Goal: Answer question/provide support: Share knowledge or assist other users

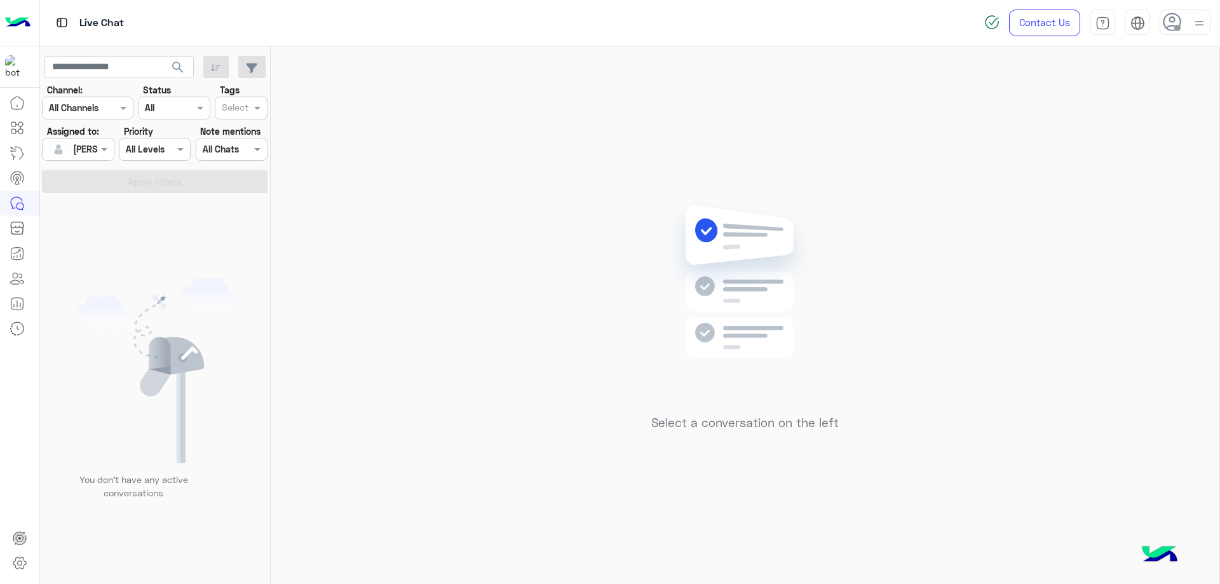
click at [86, 147] on div at bounding box center [78, 149] width 71 height 15
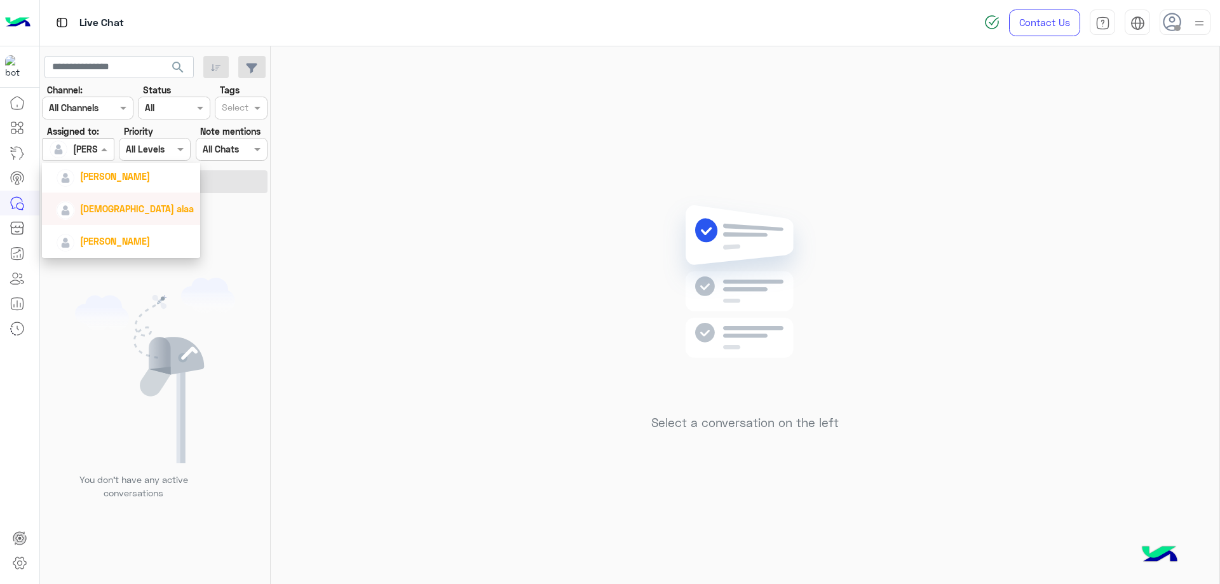
scroll to position [170, 0]
click at [104, 152] on span at bounding box center [106, 148] width 16 height 13
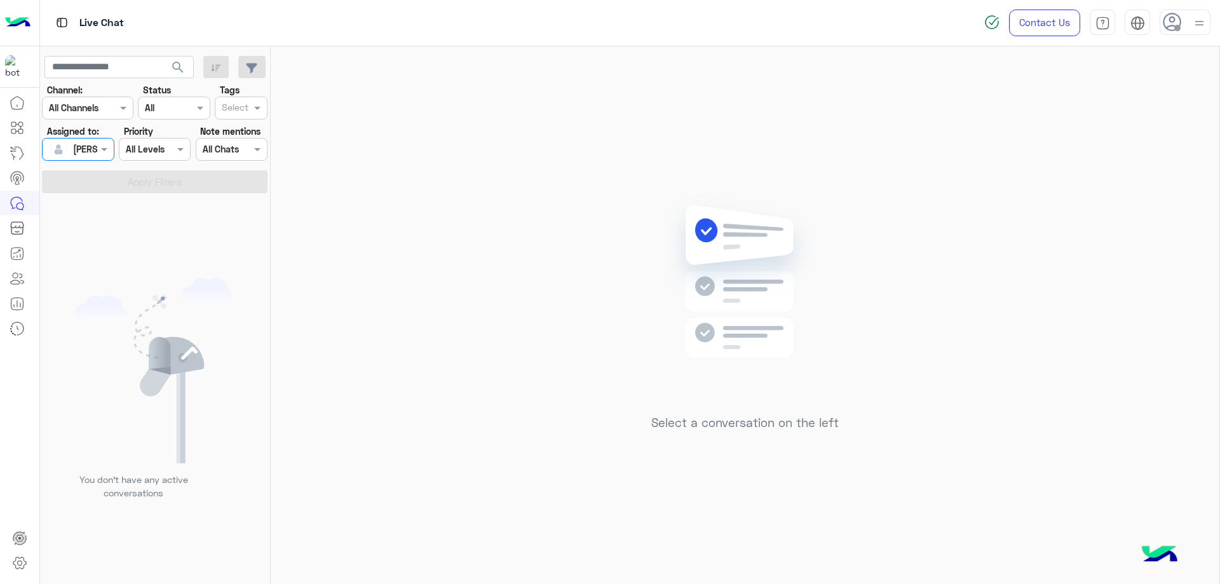
click at [83, 153] on div at bounding box center [78, 149] width 71 height 15
drag, startPoint x: 99, startPoint y: 204, endPoint x: 128, endPoint y: 205, distance: 29.2
click at [99, 205] on span "Unassigned" at bounding box center [96, 202] width 48 height 11
click at [149, 183] on button "Apply Filters" at bounding box center [155, 181] width 226 height 23
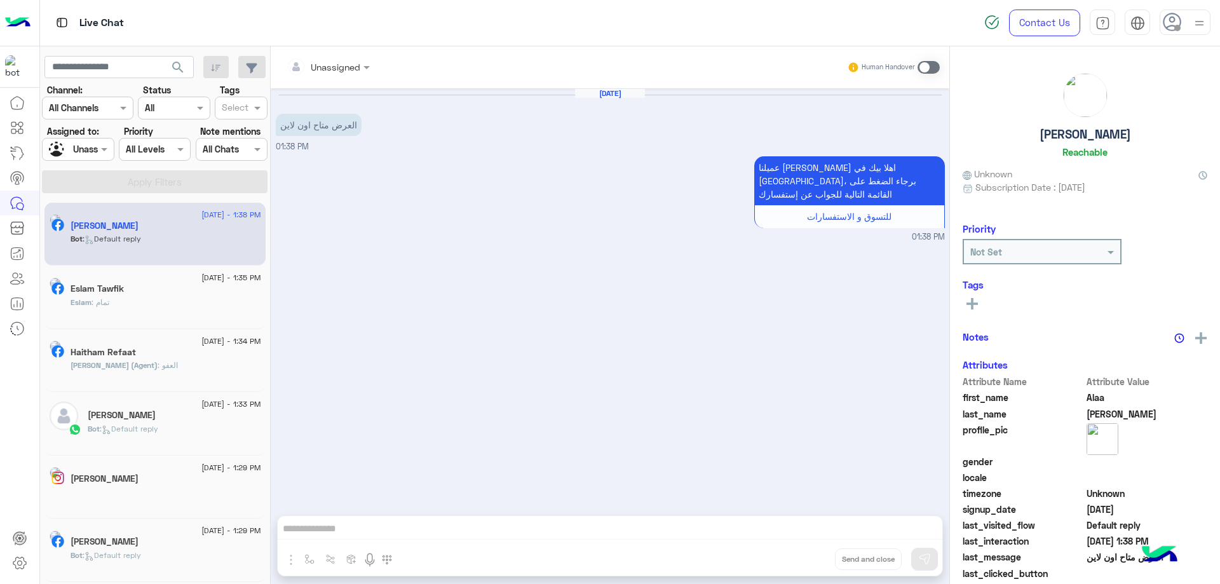
click at [160, 421] on div "[PERSON_NAME]" at bounding box center [175, 416] width 174 height 13
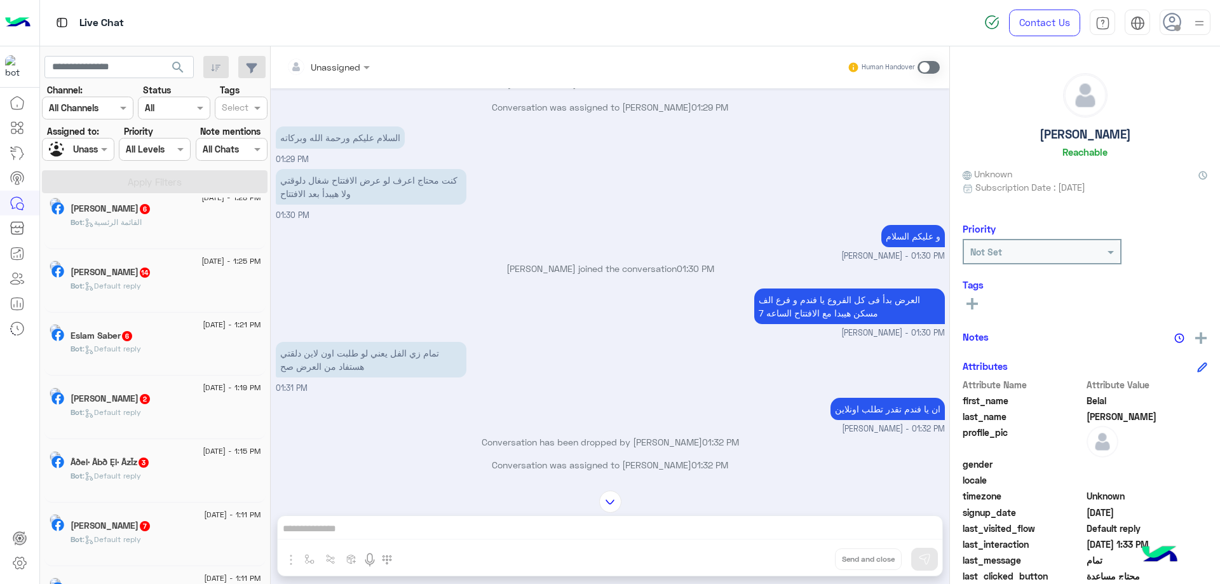
scroll to position [508, 0]
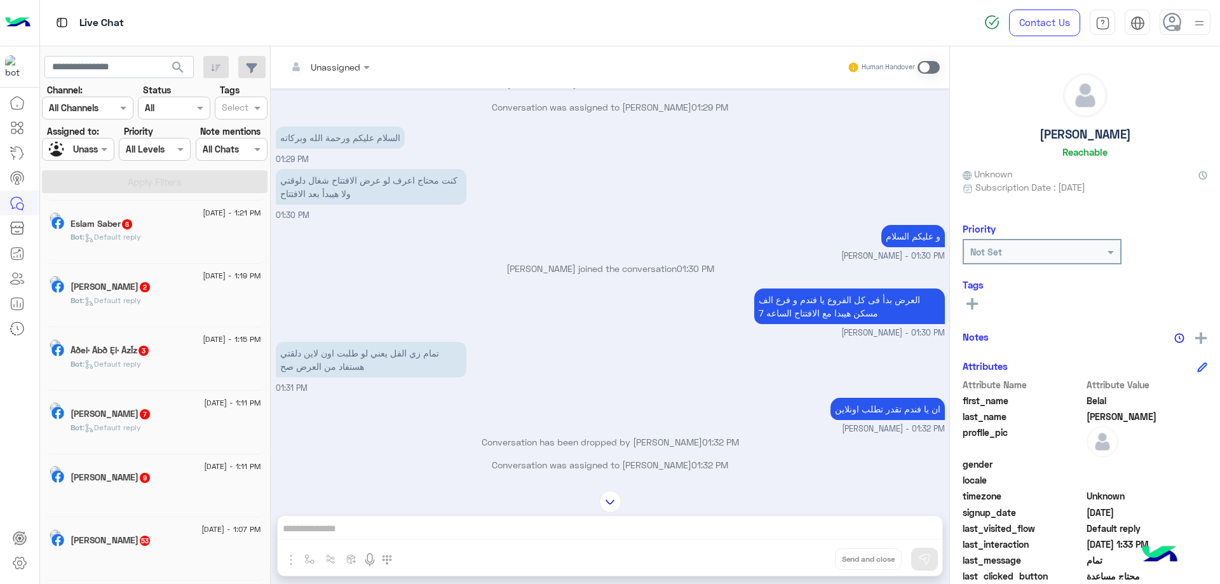
click at [86, 156] on div "Unassigned" at bounding box center [73, 150] width 48 height 22
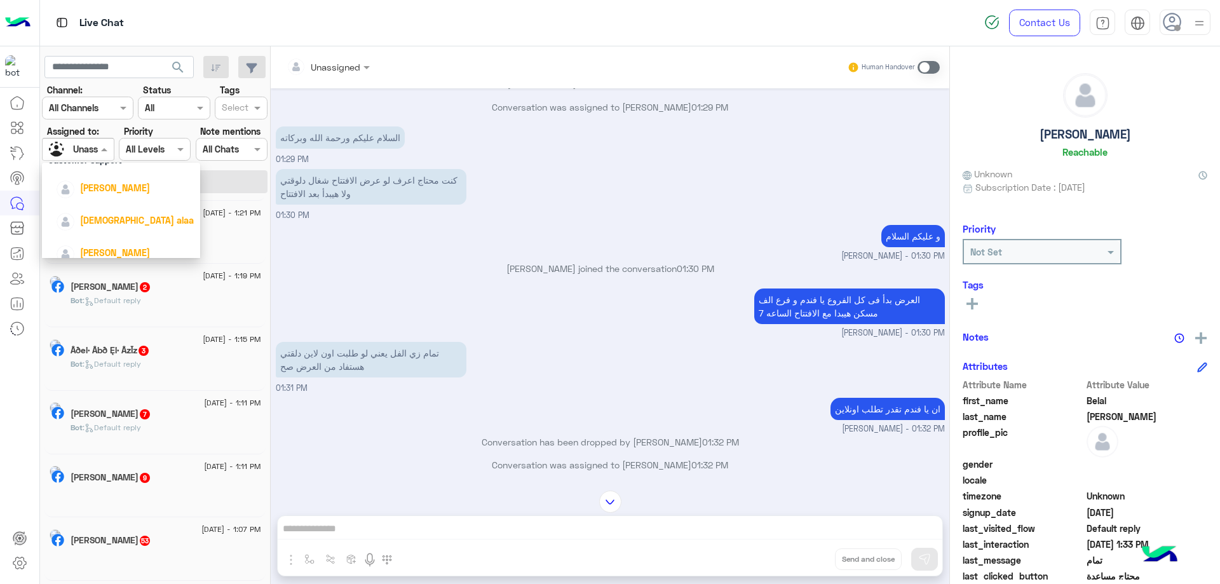
scroll to position [170, 0]
click at [113, 241] on span "[PERSON_NAME]" at bounding box center [115, 241] width 70 height 11
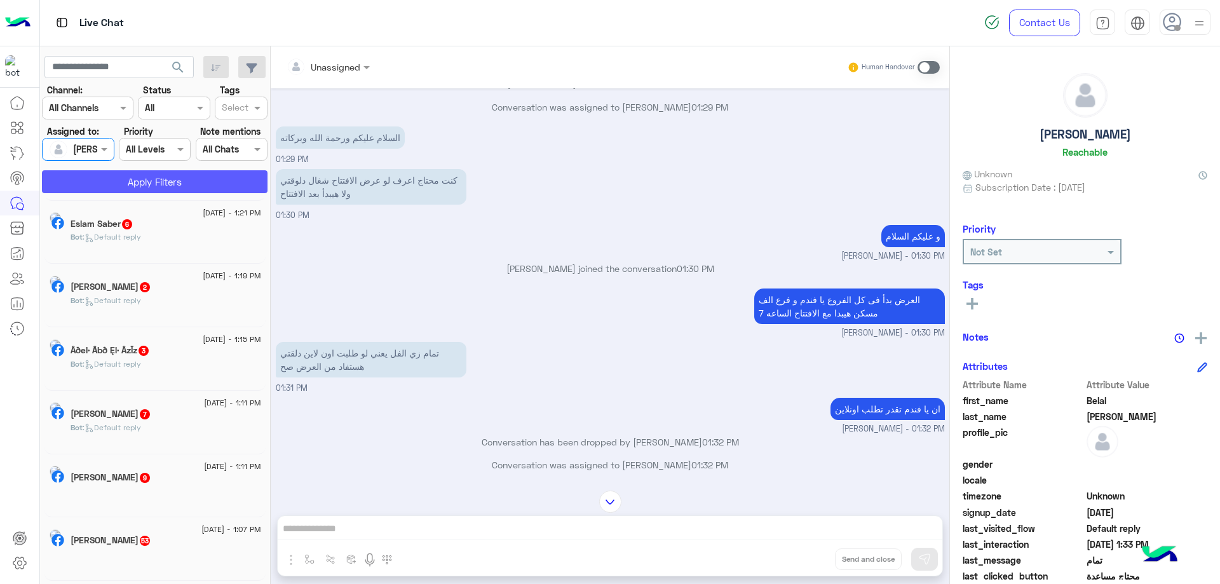
click at [183, 182] on button "Apply Filters" at bounding box center [155, 181] width 226 height 23
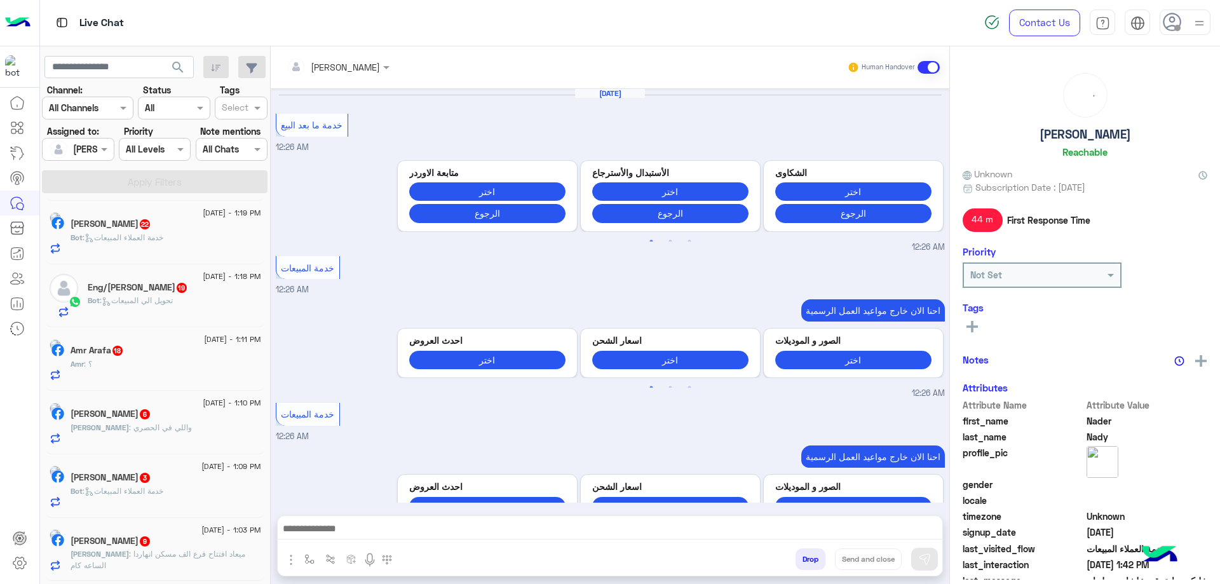
scroll to position [995, 0]
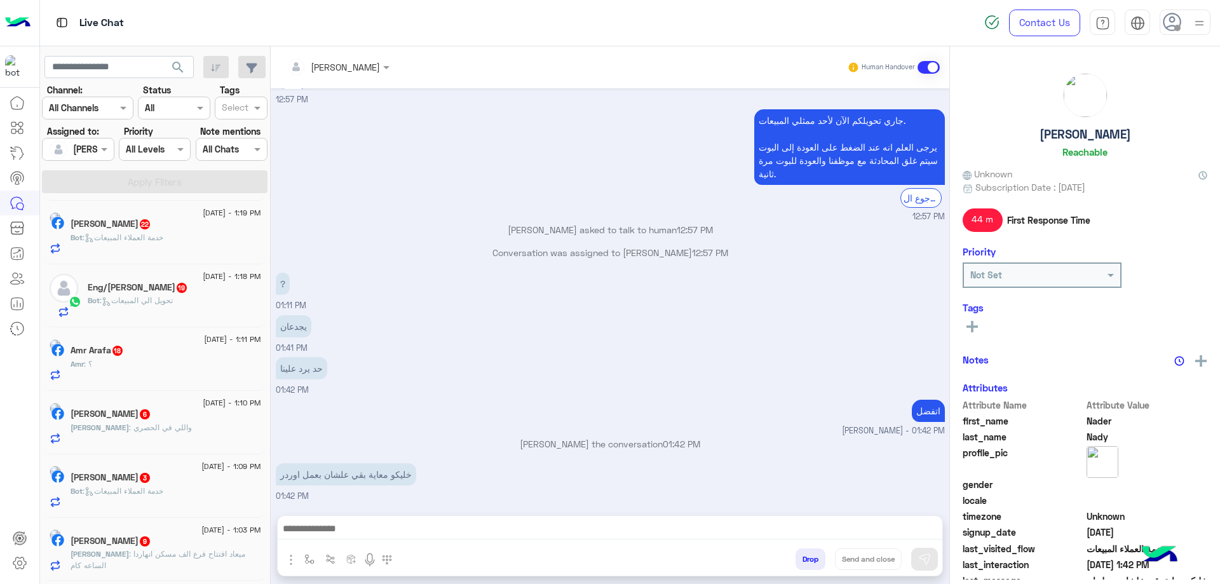
click at [156, 299] on span ": تحويل الي المبيعات" at bounding box center [136, 301] width 73 height 10
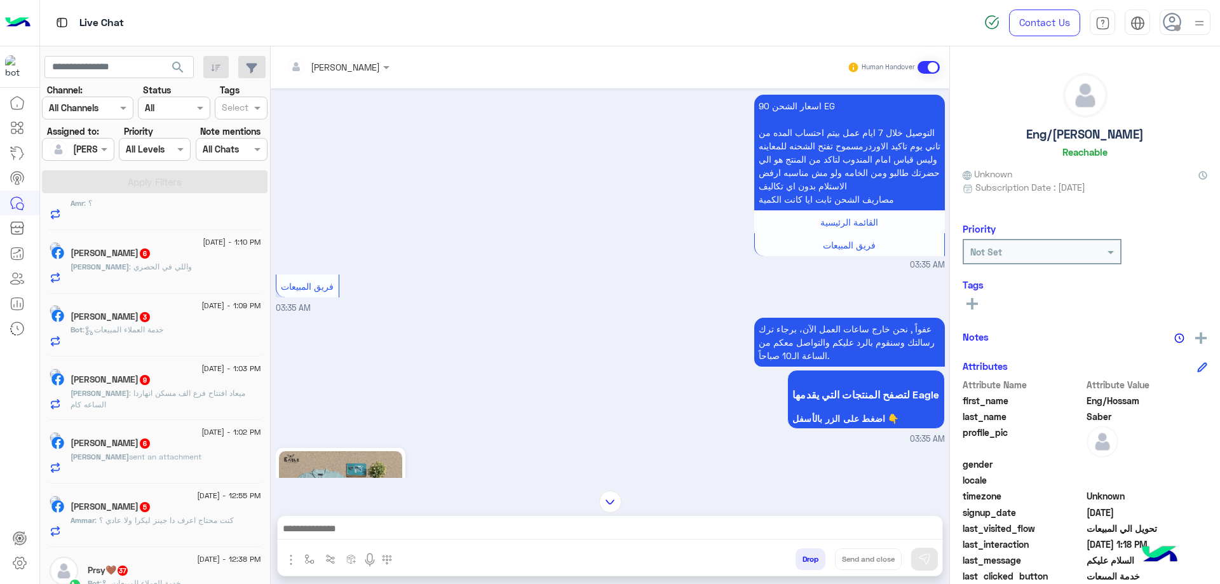
scroll to position [763, 0]
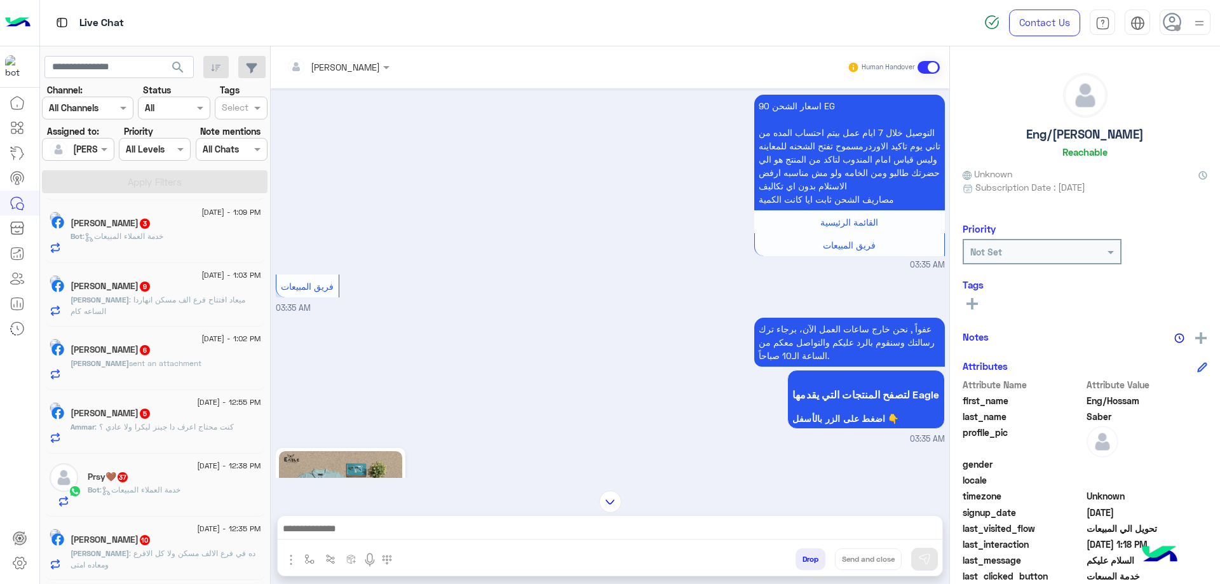
click at [197, 462] on span "[DATE] - 12:38 PM" at bounding box center [229, 465] width 64 height 11
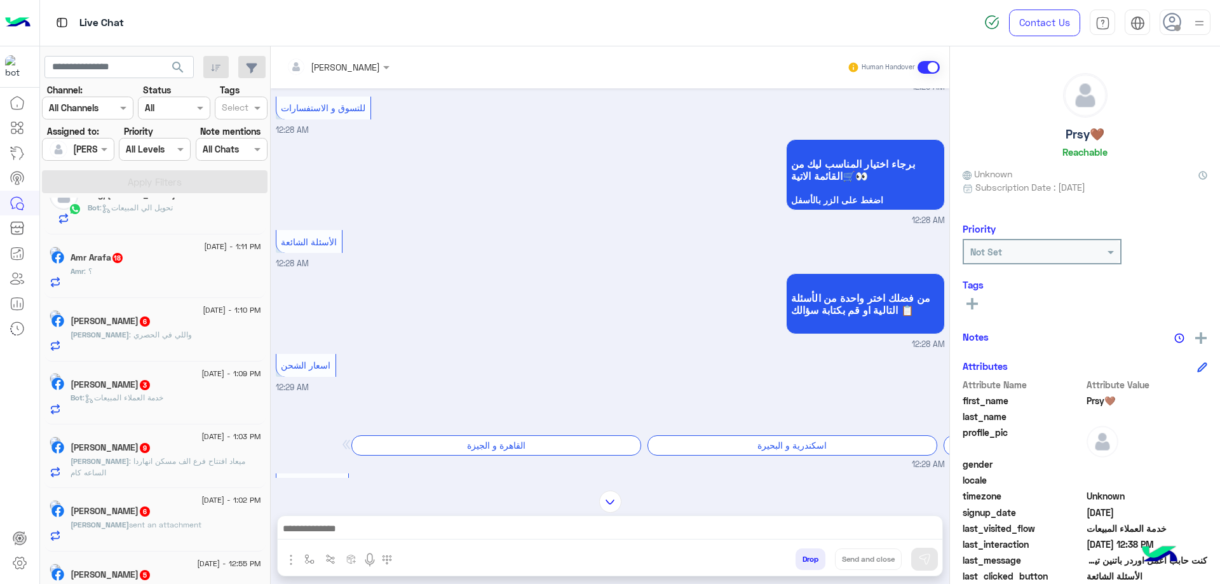
scroll to position [451, 0]
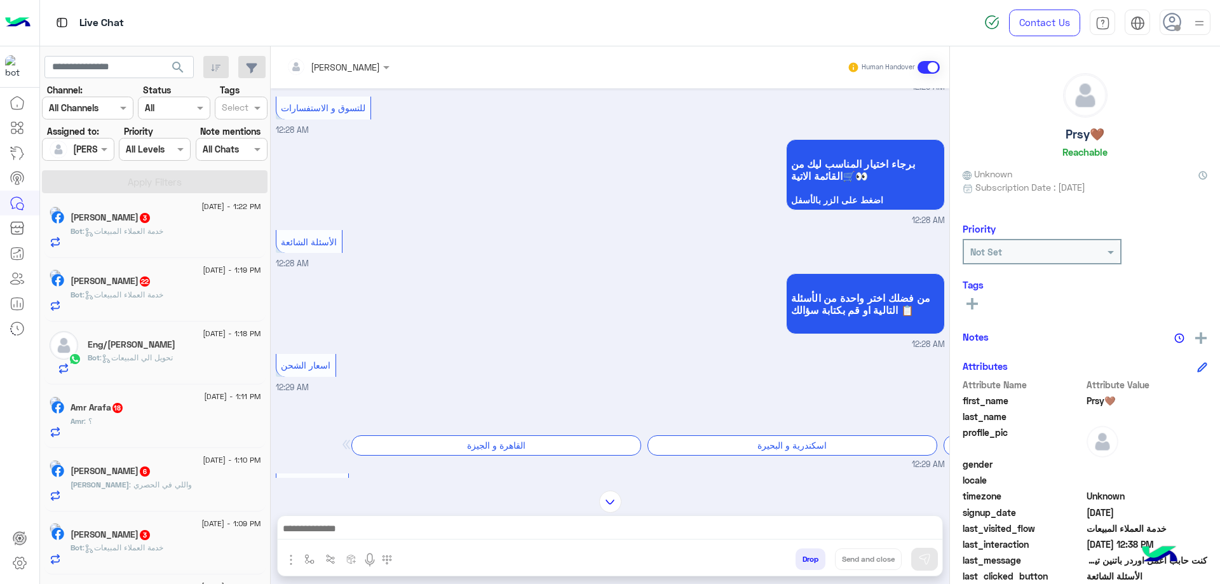
click at [153, 348] on h5 "Eng/[PERSON_NAME]" at bounding box center [132, 344] width 88 height 11
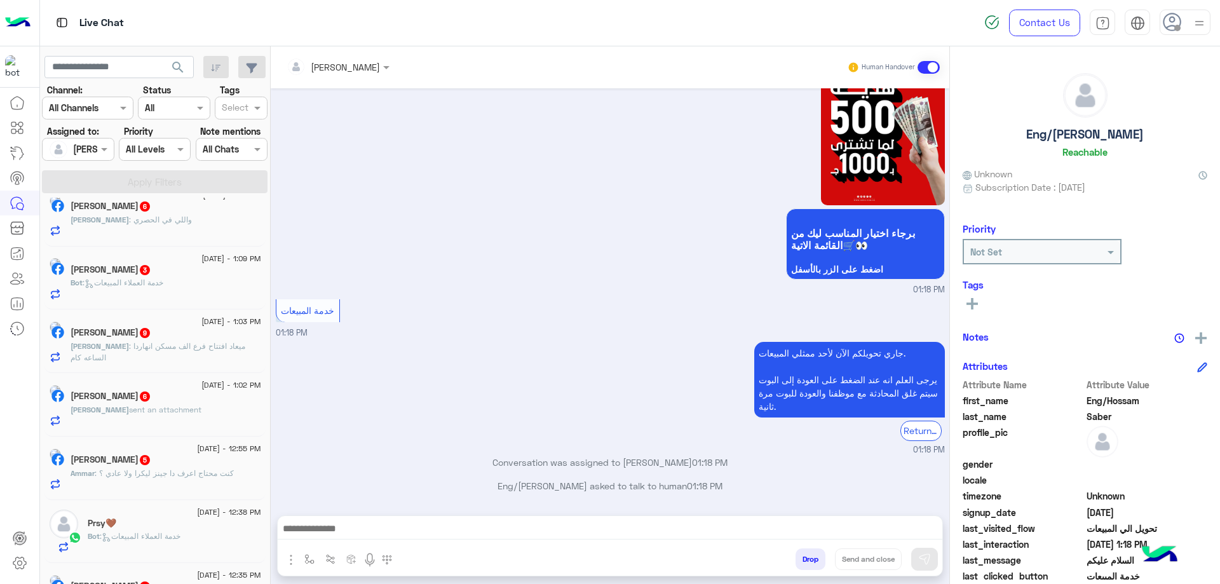
scroll to position [693, 0]
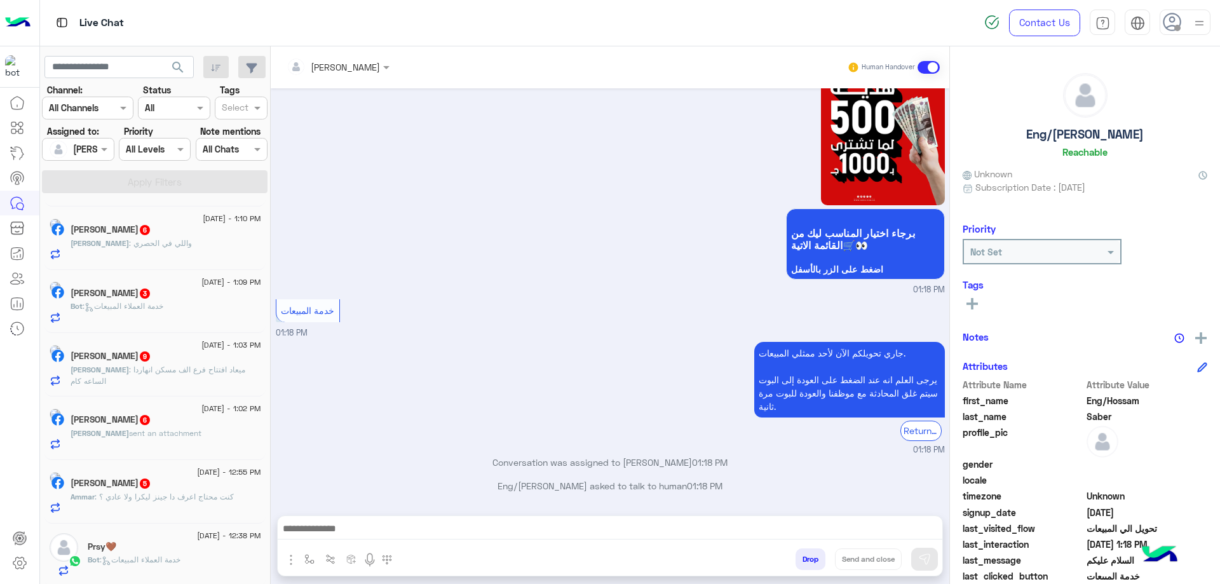
click at [93, 156] on div "[PERSON_NAME]" at bounding box center [73, 149] width 48 height 25
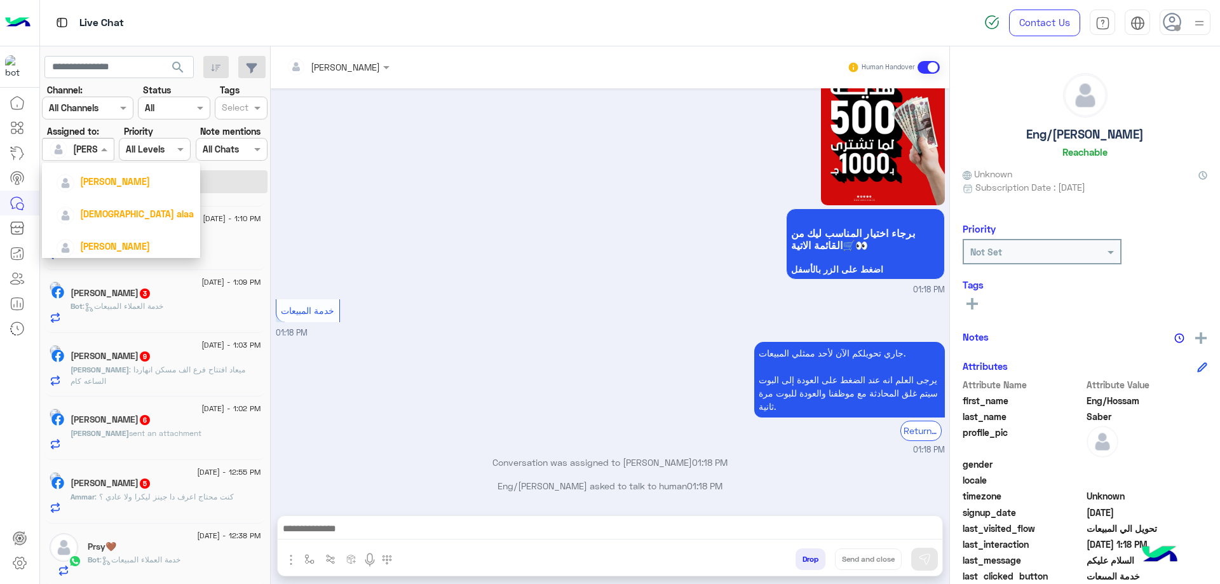
scroll to position [170, 0]
click at [109, 217] on div "[PERSON_NAME][DATE]" at bounding box center [125, 209] width 138 height 22
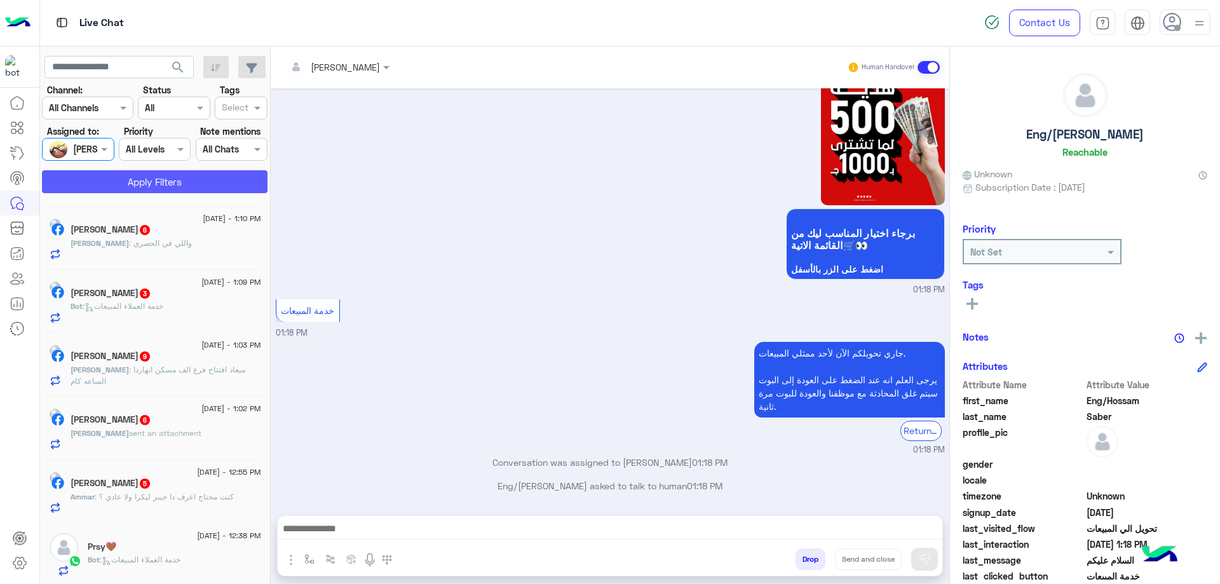
click at [143, 188] on button "Apply Filters" at bounding box center [155, 181] width 226 height 23
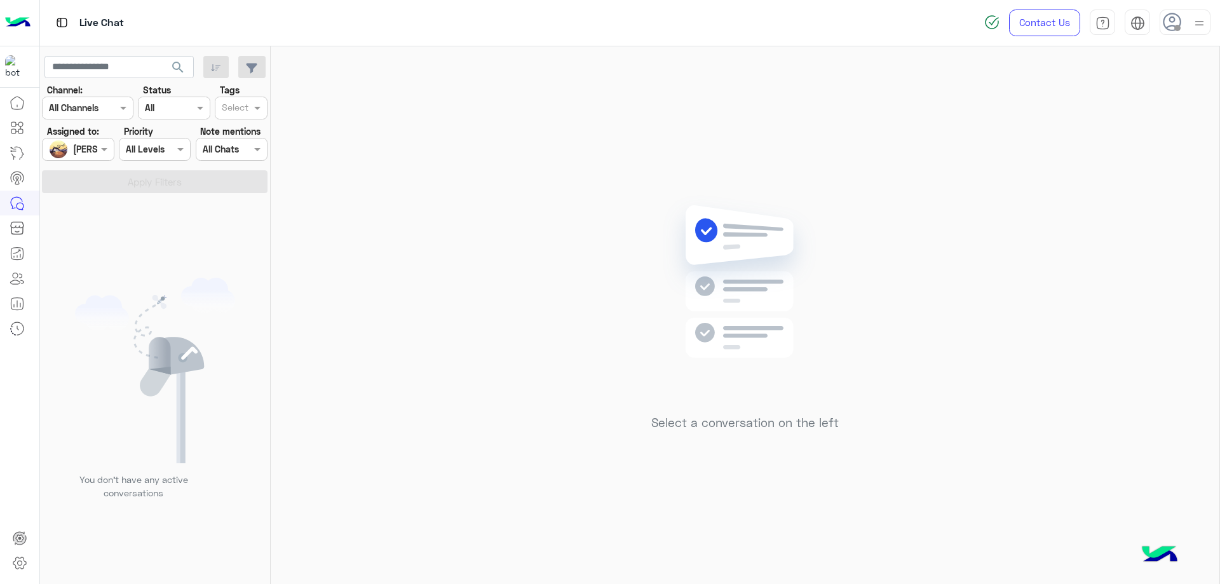
click at [92, 152] on div at bounding box center [78, 149] width 71 height 15
click at [102, 191] on div "Unassigned" at bounding box center [121, 202] width 158 height 32
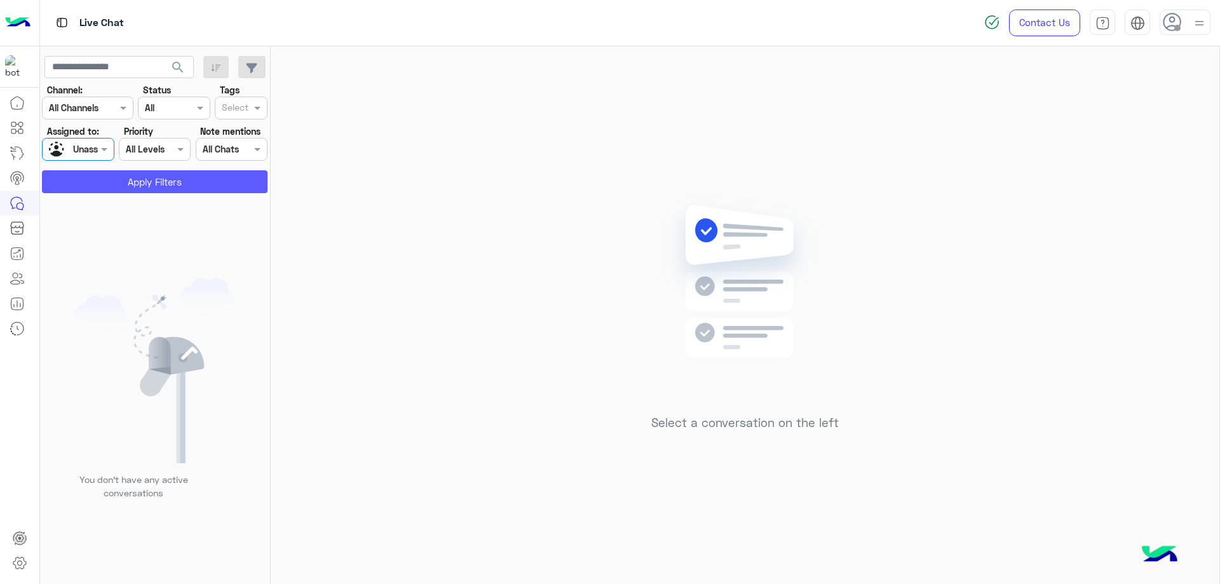
click at [123, 177] on button "Apply Filters" at bounding box center [155, 181] width 226 height 23
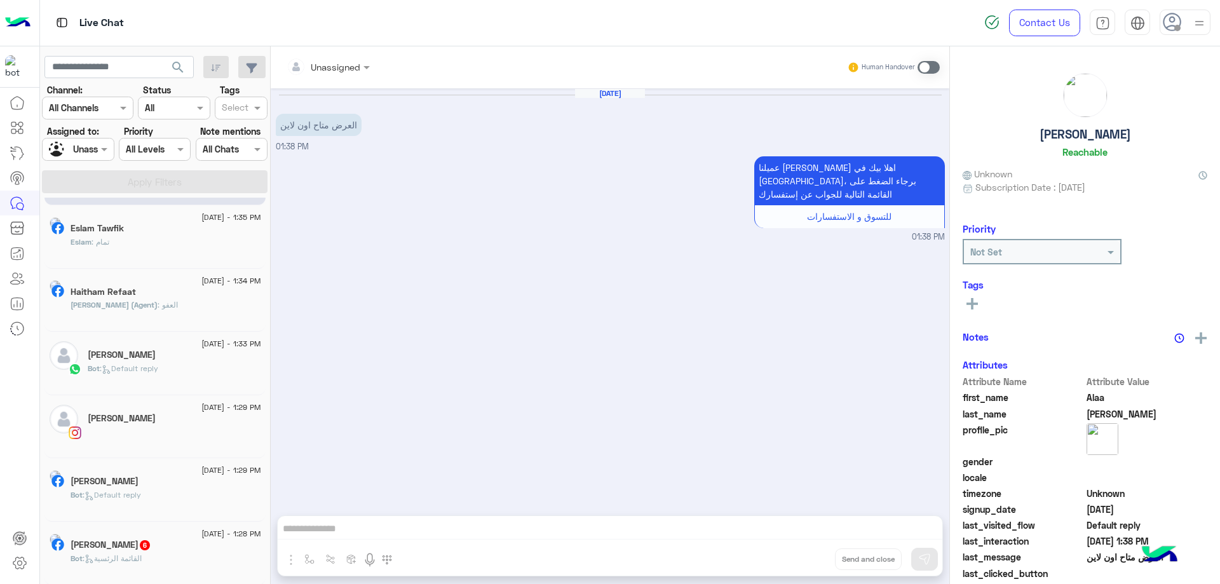
scroll to position [64, 0]
click at [164, 372] on div "Bot : Default reply" at bounding box center [175, 371] width 174 height 22
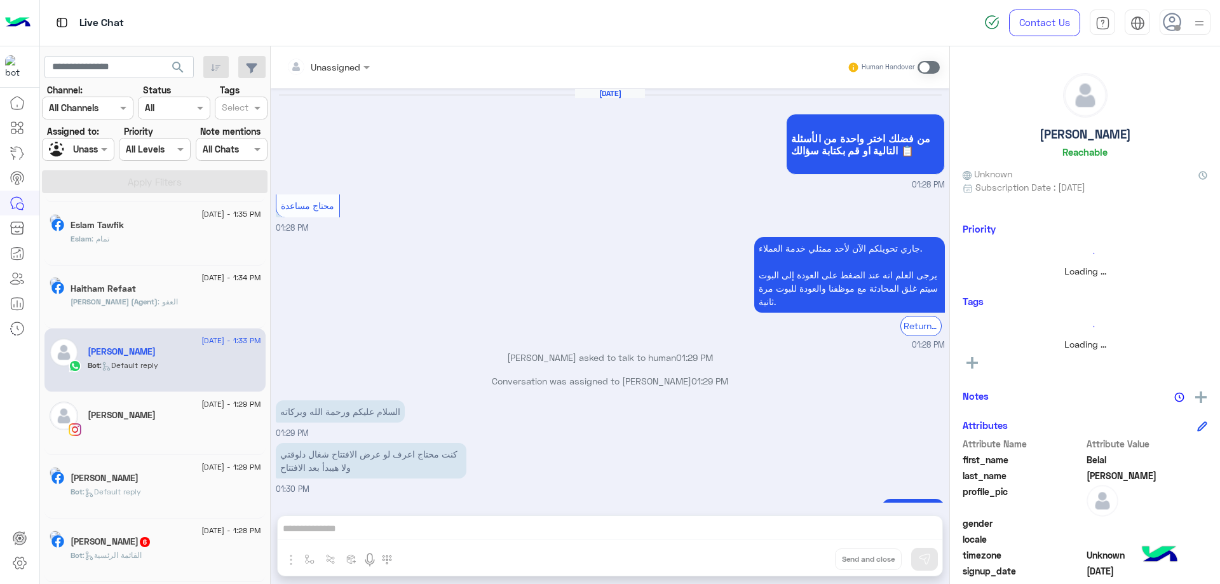
scroll to position [465, 0]
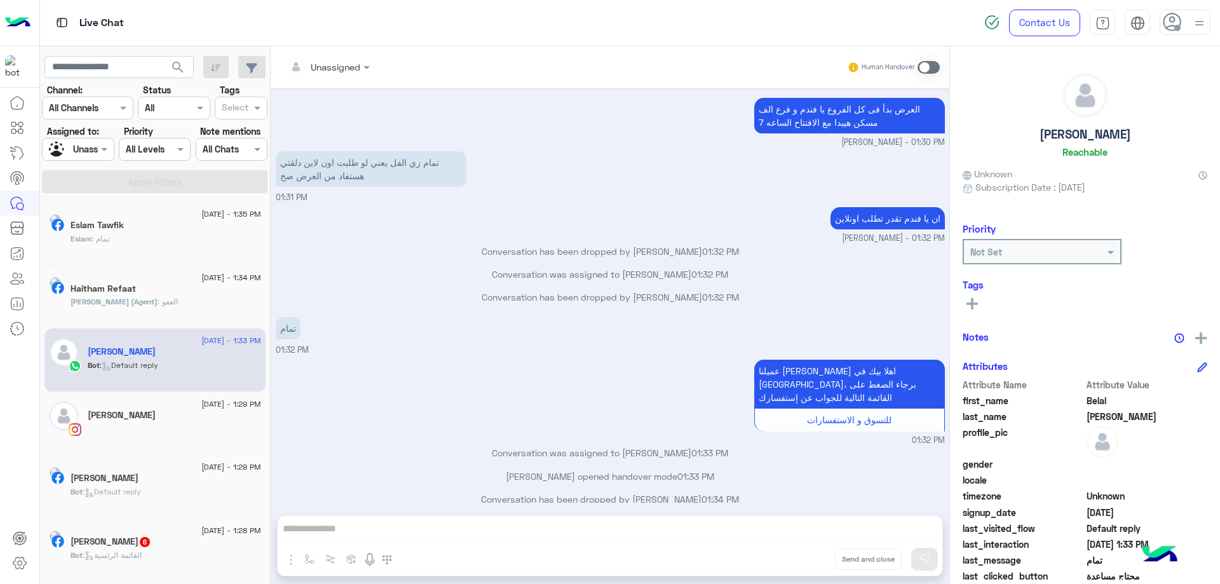
click at [89, 111] on input "text" at bounding box center [72, 108] width 46 height 13
click at [102, 181] on b "WhatsApp" at bounding box center [86, 181] width 44 height 11
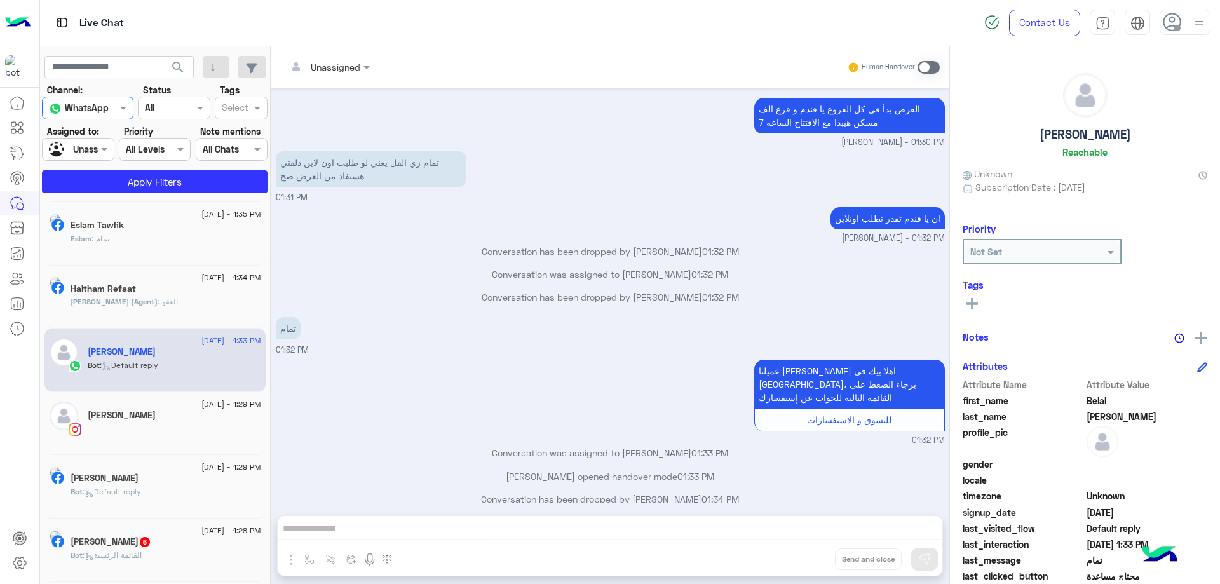
click at [116, 161] on section "Channel: Channel WhatsApp Status Channel All Tags Select Assigned to: Assigned …" at bounding box center [156, 138] width 212 height 110
click at [114, 168] on section "Channel: Channel WhatsApp Status Channel All Tags Select Assigned to: Assigned …" at bounding box center [156, 138] width 212 height 110
click at [111, 175] on button "Apply Filters" at bounding box center [155, 181] width 226 height 23
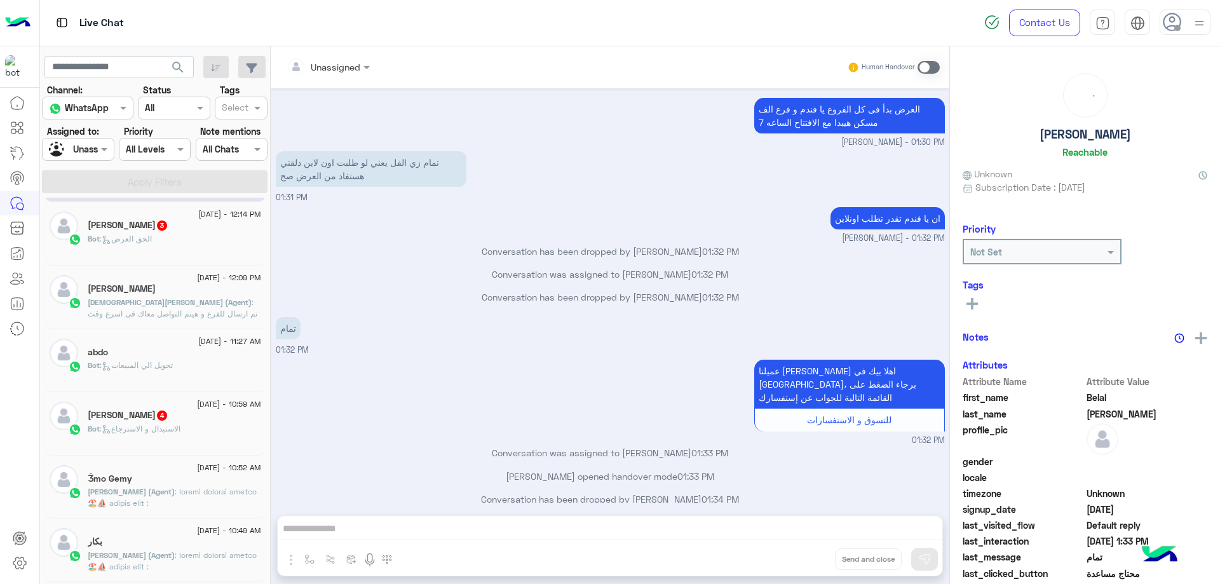
click at [152, 242] on span ": الحق العرض" at bounding box center [126, 239] width 52 height 10
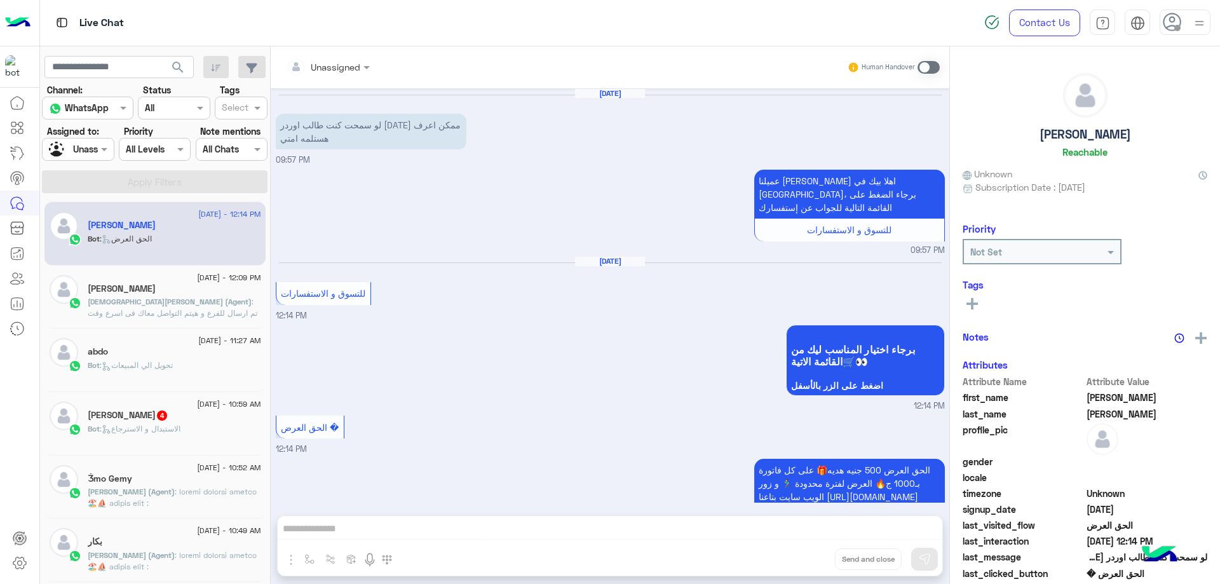
scroll to position [53, 0]
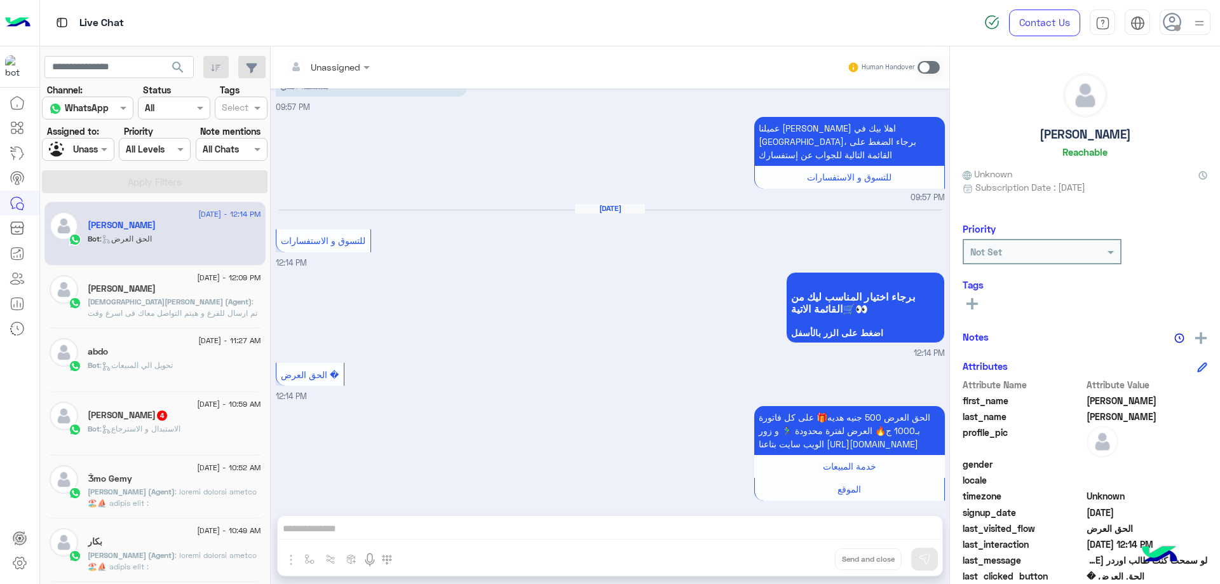
click at [166, 303] on span ": تم ارسال للفرع و هيتم التواصل معاك فى اسرع وقت" at bounding box center [173, 307] width 170 height 21
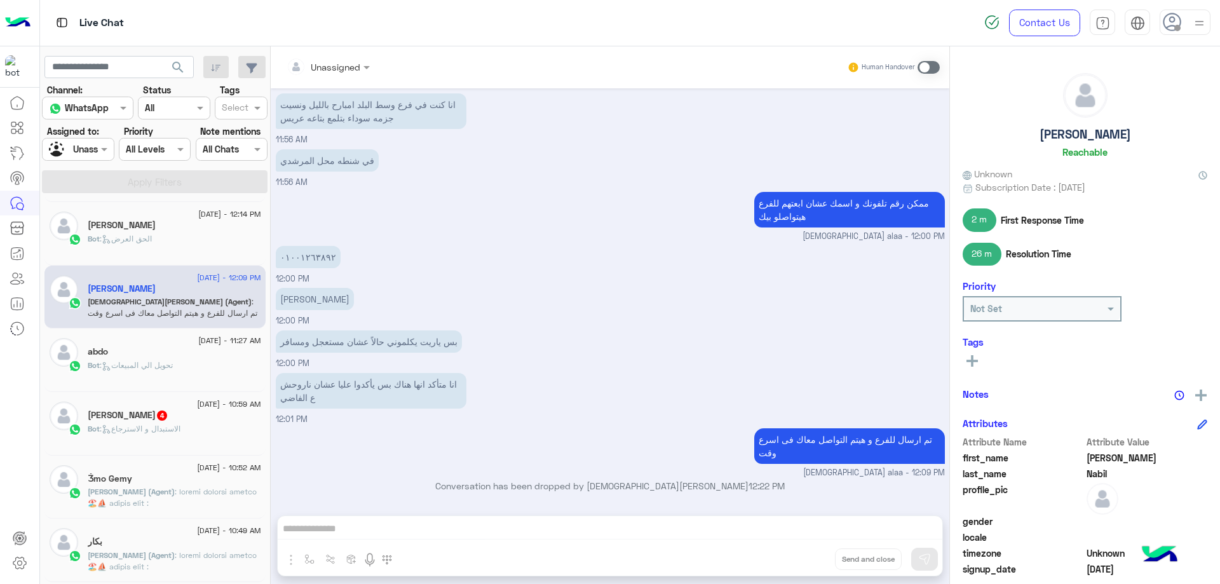
click at [214, 372] on div "Bot : تحويل الي المبيعات" at bounding box center [175, 371] width 174 height 22
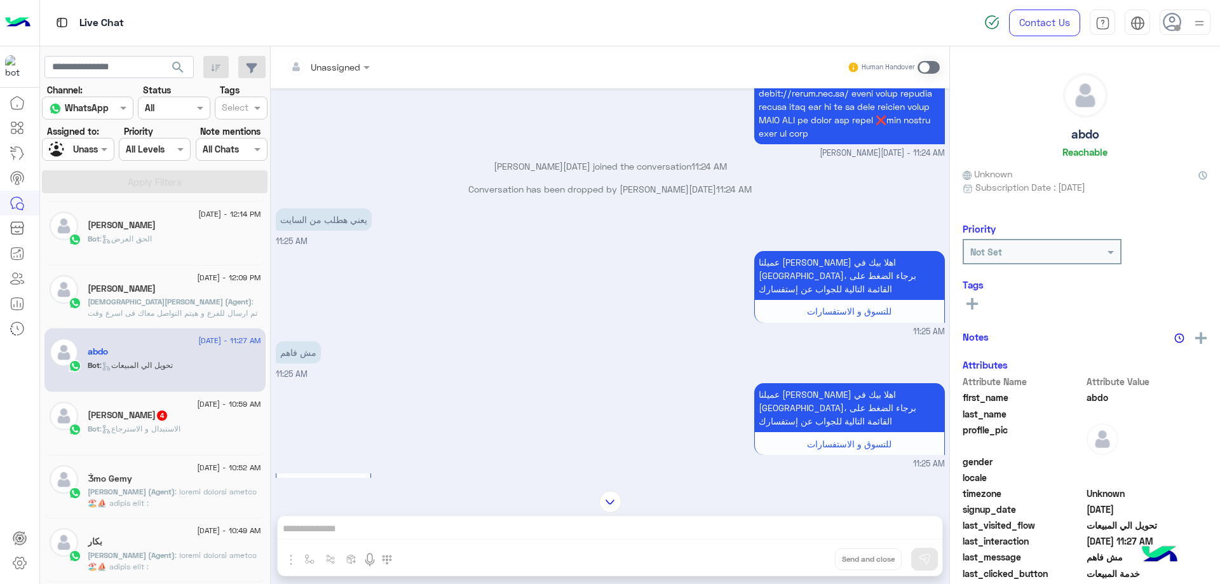
scroll to position [799, 0]
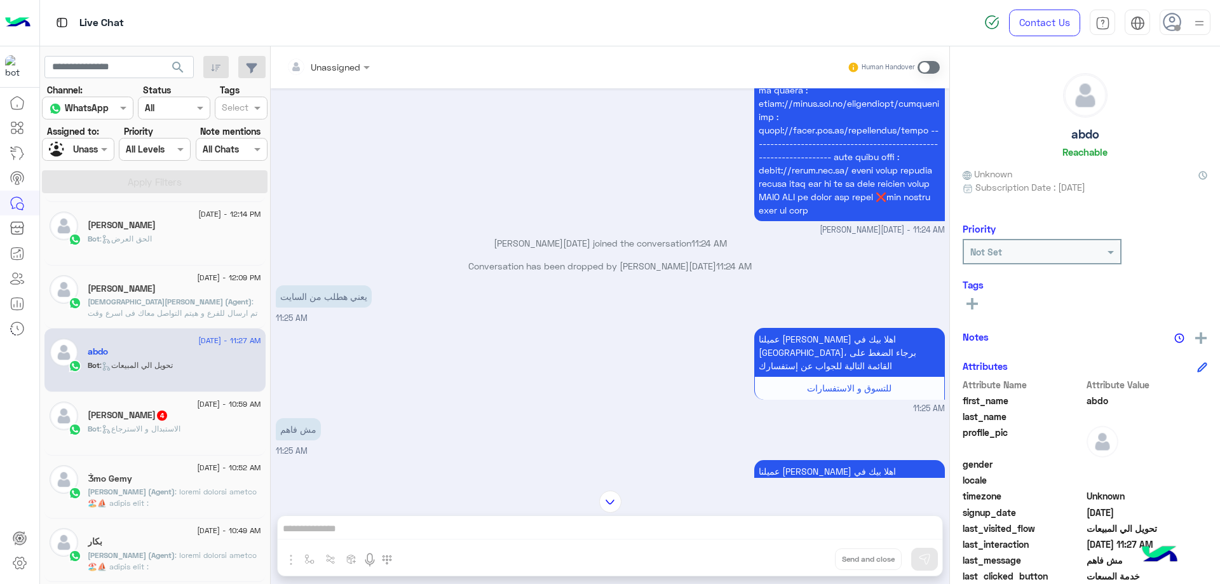
click at [92, 426] on span "Bot" at bounding box center [94, 429] width 12 height 10
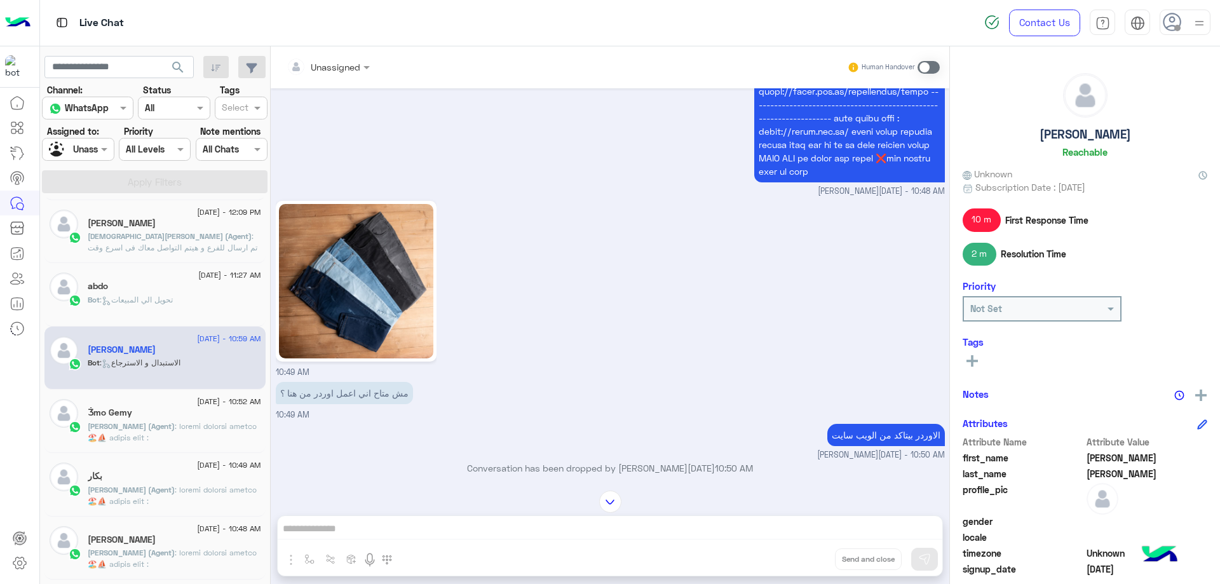
scroll to position [191, 0]
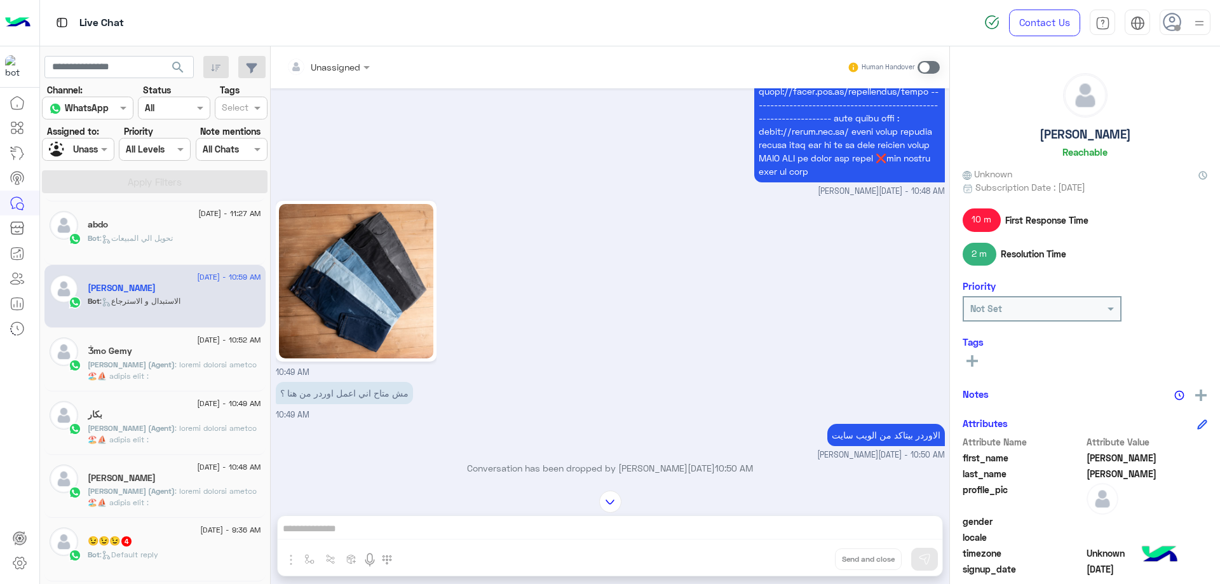
click at [165, 376] on p "[PERSON_NAME] (Agent)" at bounding box center [175, 507] width 174 height 297
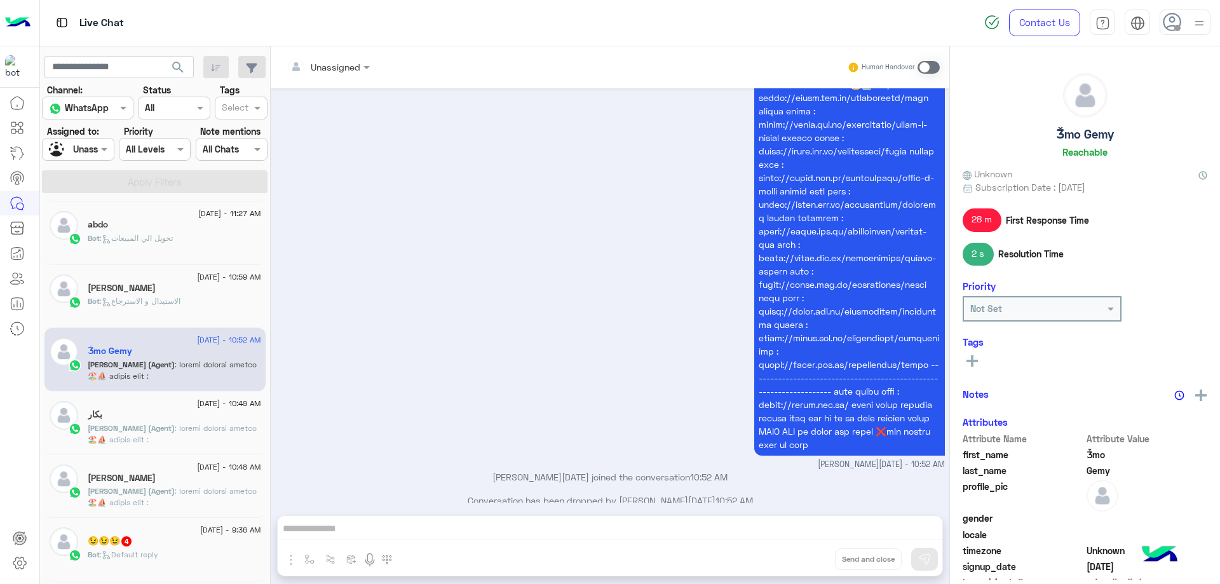
click at [188, 415] on div "بكار" at bounding box center [175, 415] width 174 height 13
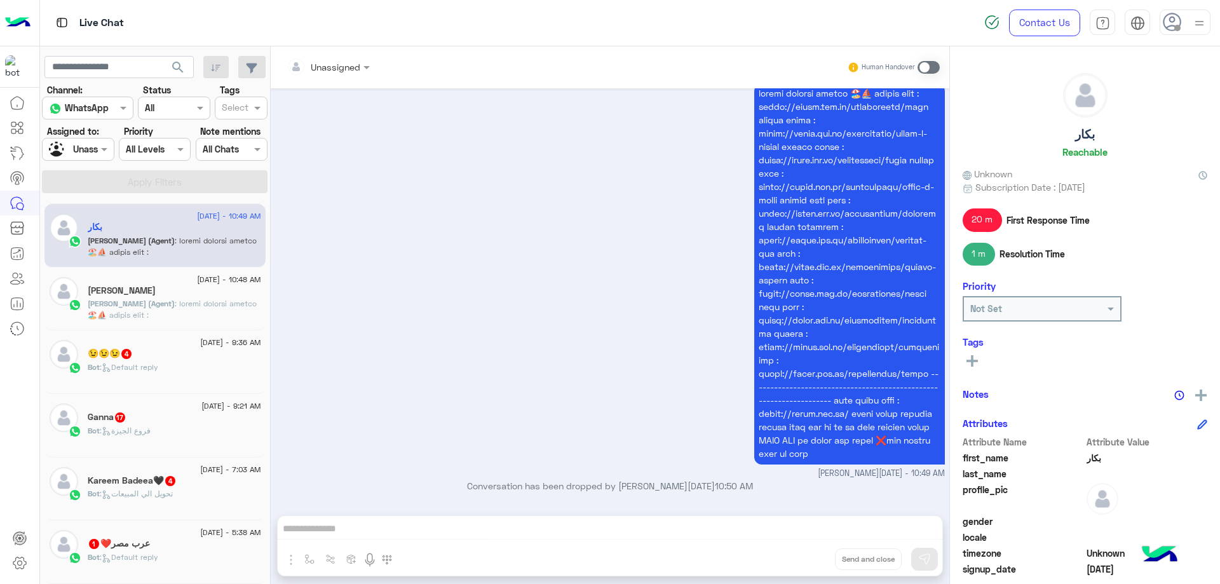
scroll to position [381, 0]
click at [165, 369] on div "Bot : Default reply" at bounding box center [175, 369] width 174 height 22
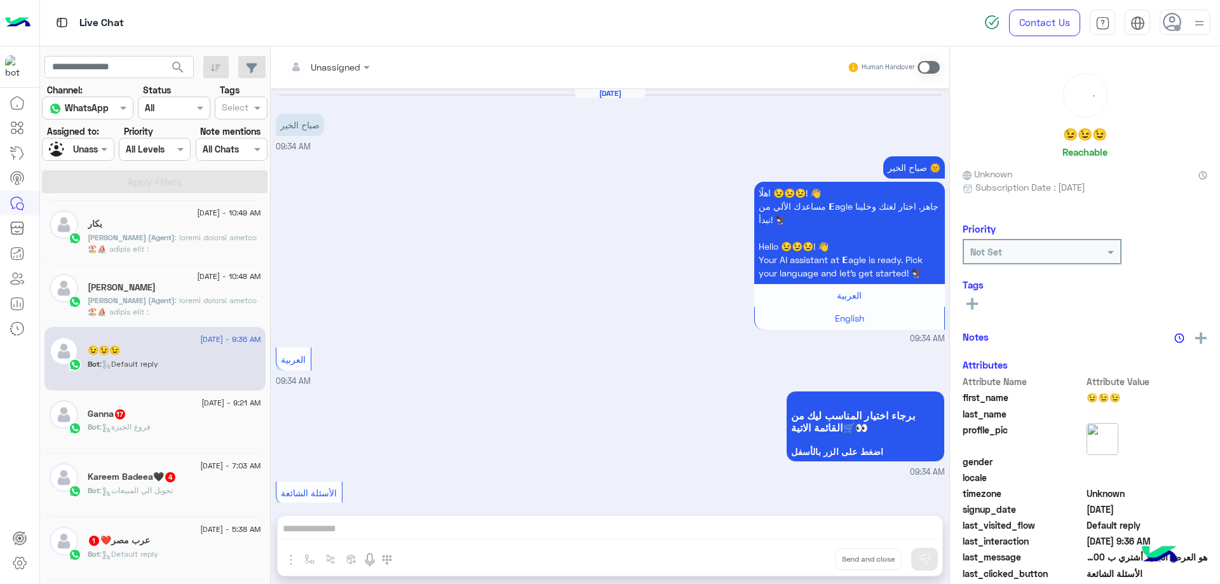
scroll to position [232, 0]
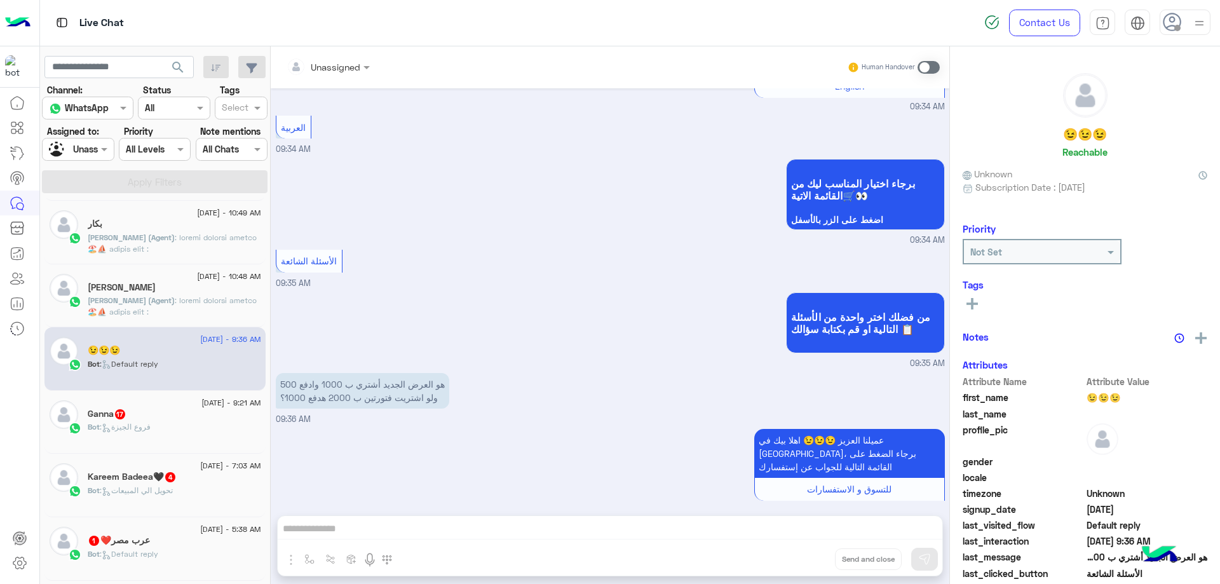
click at [153, 436] on div "Bot : فروع الجيزة" at bounding box center [175, 432] width 174 height 22
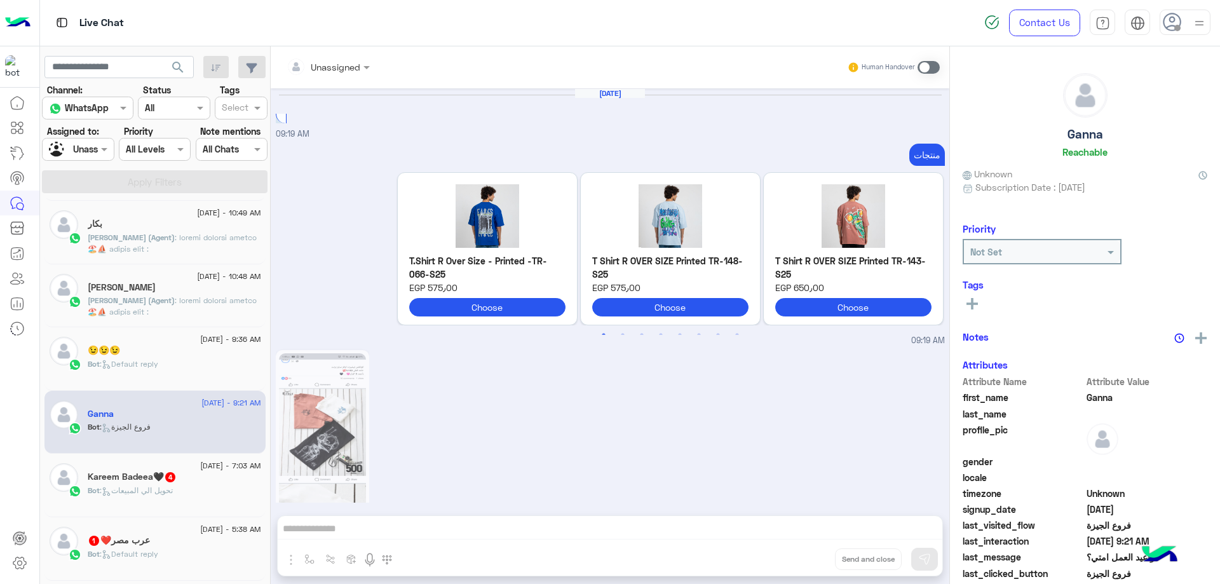
scroll to position [1469, 0]
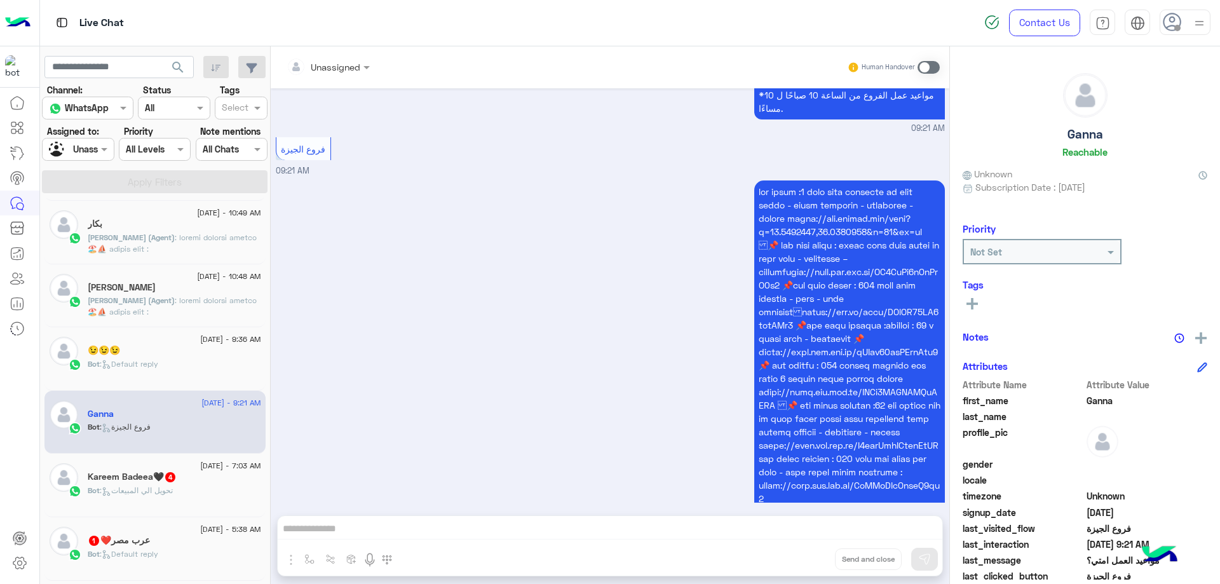
click at [154, 471] on div "[DATE] - 7:03 AM" at bounding box center [175, 467] width 174 height 8
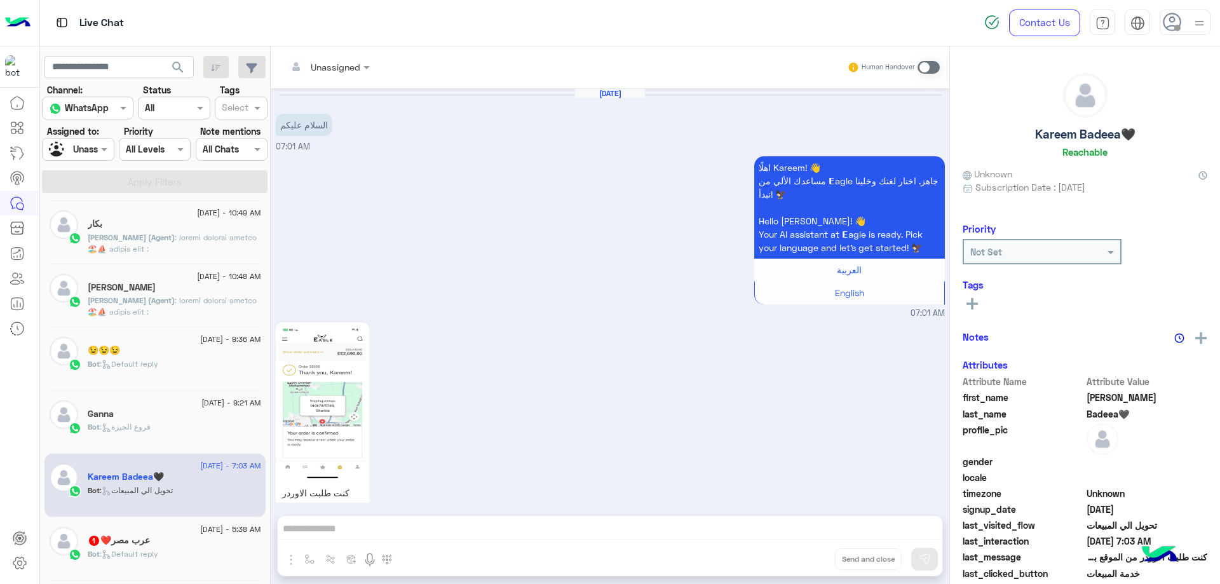
scroll to position [507, 0]
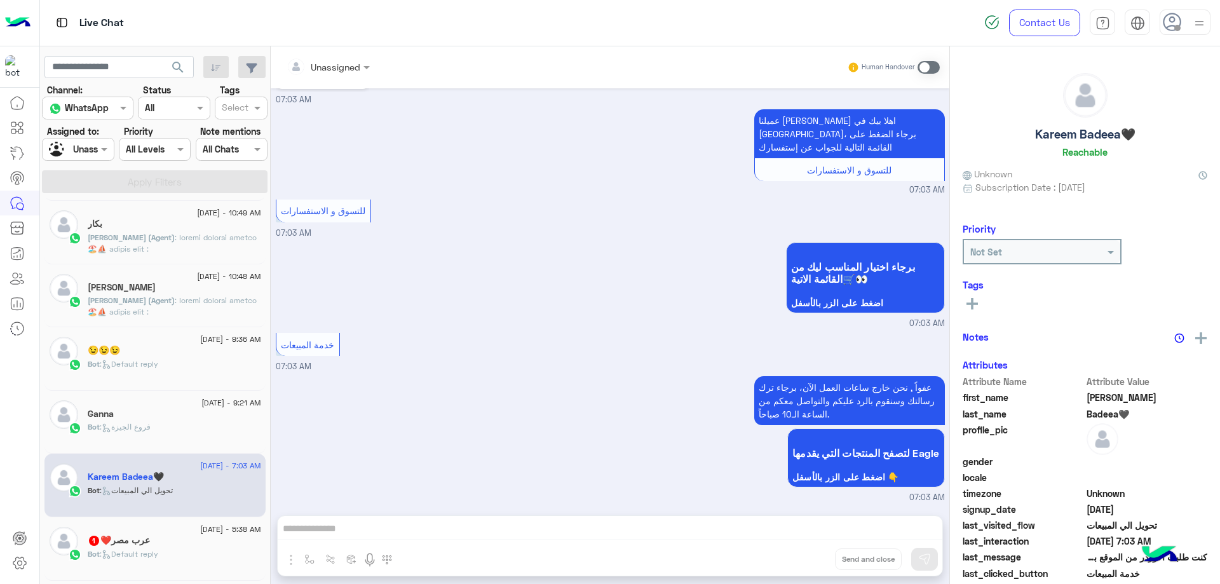
click at [153, 534] on div "[DATE] - 5:38 AM" at bounding box center [175, 531] width 174 height 8
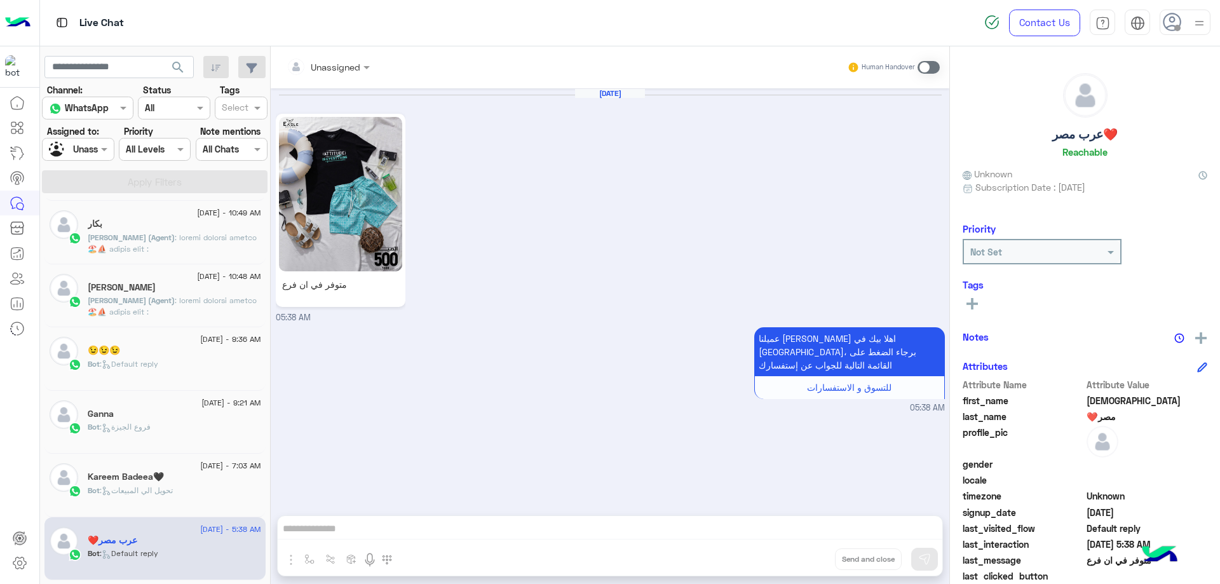
click at [132, 248] on p "[PERSON_NAME] (Agent)" at bounding box center [175, 380] width 174 height 297
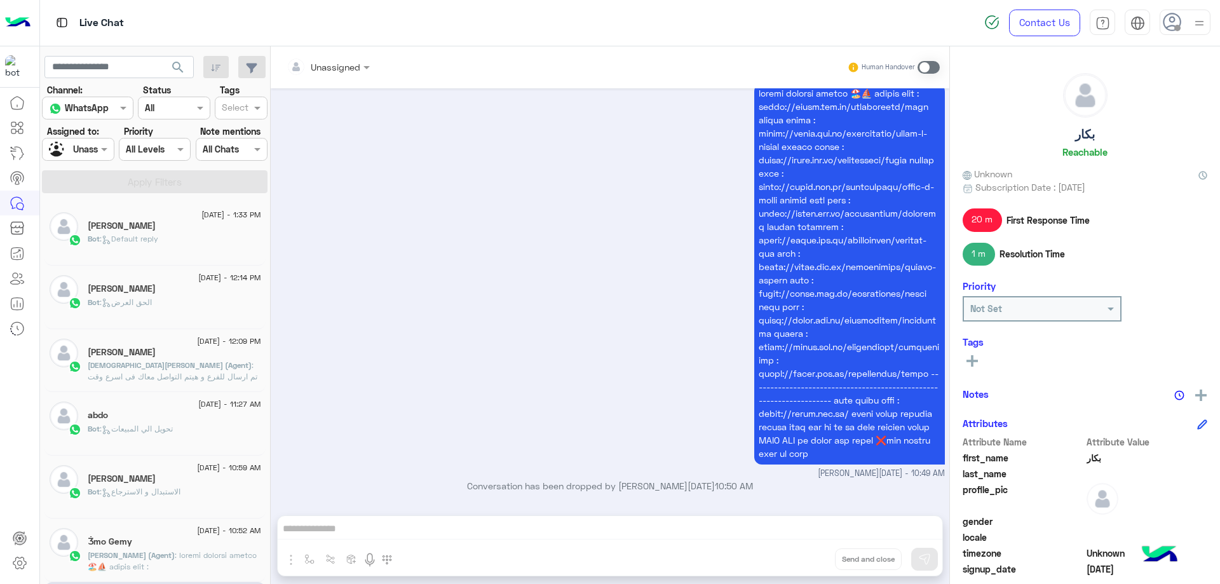
click at [158, 235] on span ": Default reply" at bounding box center [129, 239] width 58 height 10
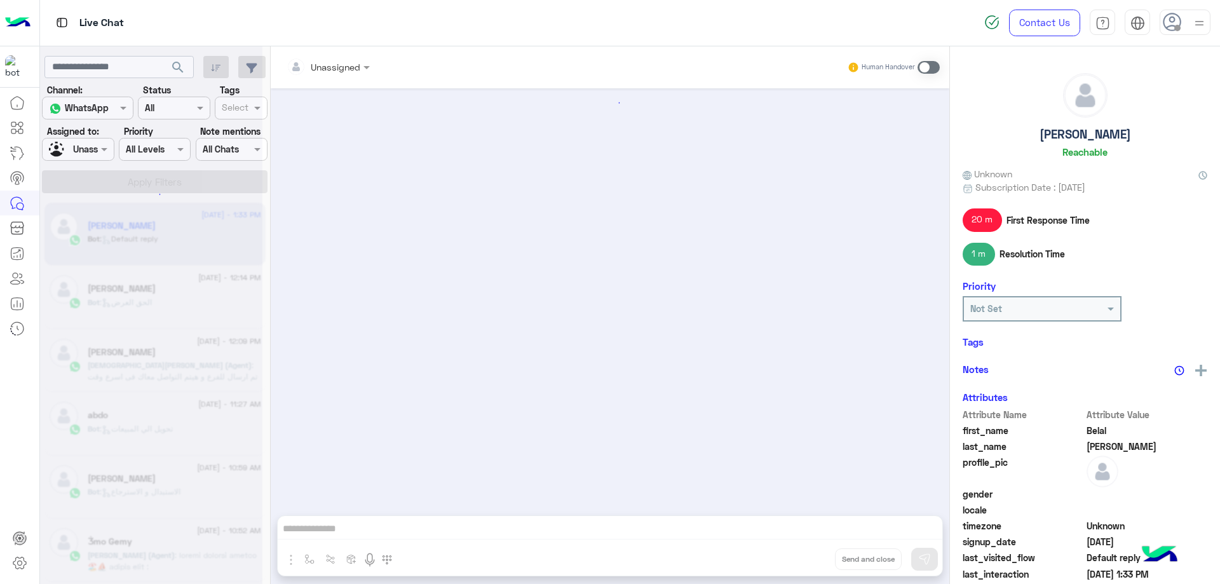
scroll to position [465, 0]
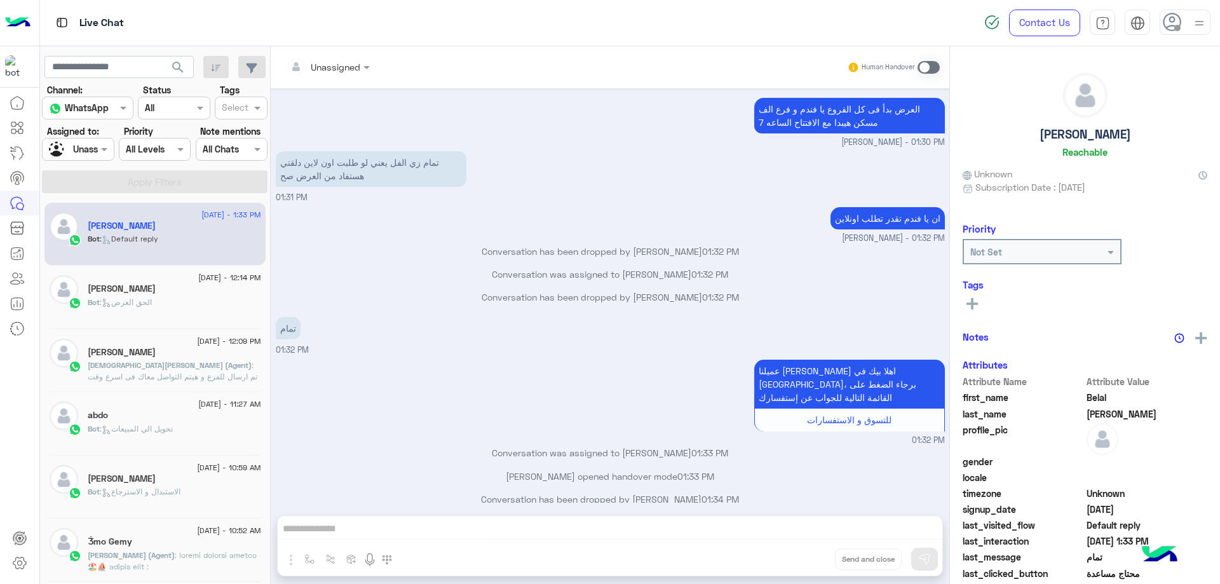
click at [145, 294] on h5 "[PERSON_NAME]" at bounding box center [122, 288] width 68 height 11
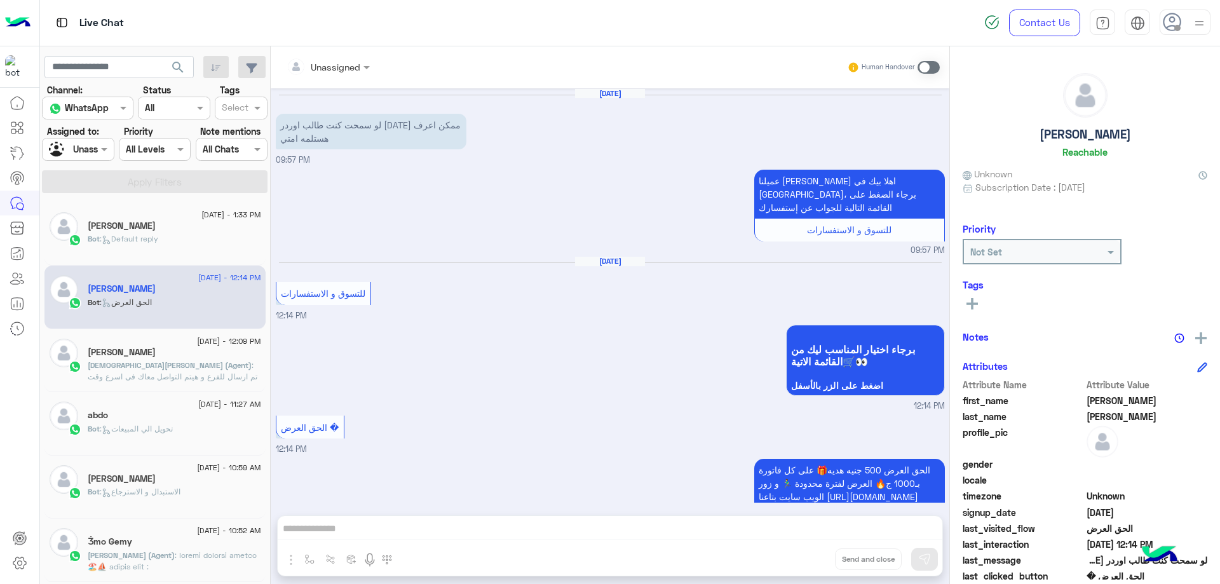
click at [178, 369] on span ": تم ارسال للفرع و هيتم التواصل معاك فى اسرع وقت" at bounding box center [173, 370] width 170 height 21
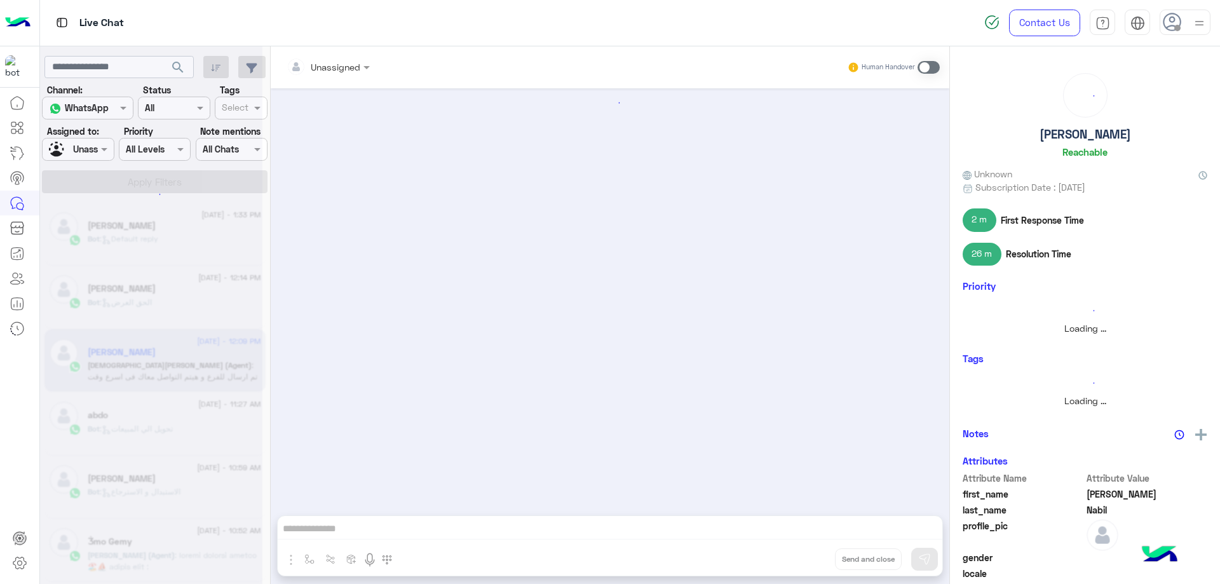
scroll to position [781, 0]
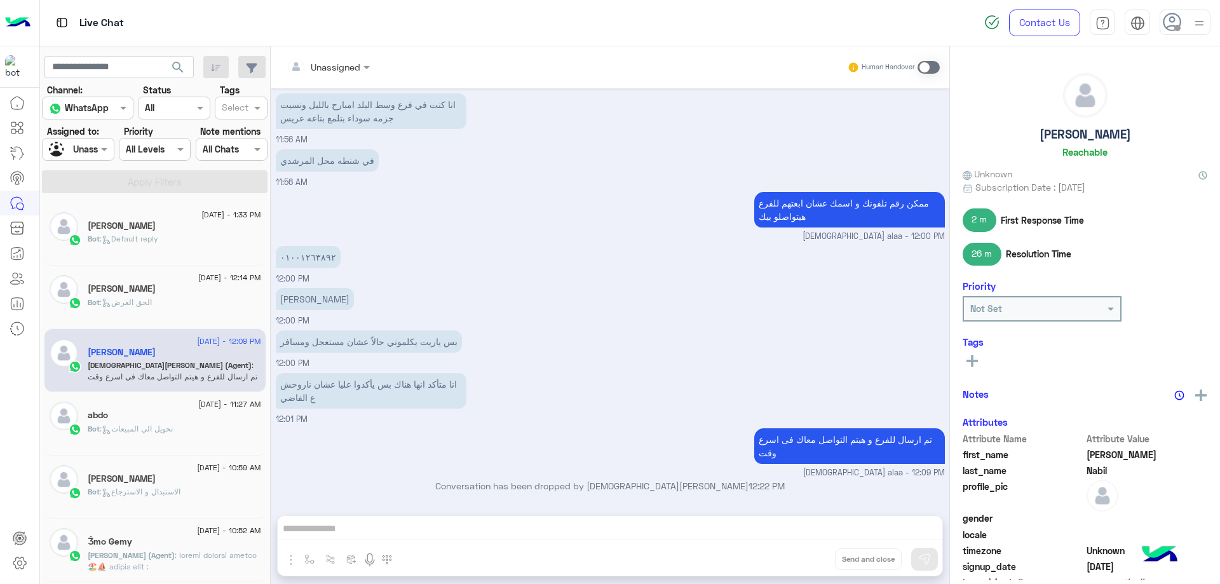
click at [182, 434] on div "Bot : تحويل الي المبيعات" at bounding box center [175, 434] width 174 height 22
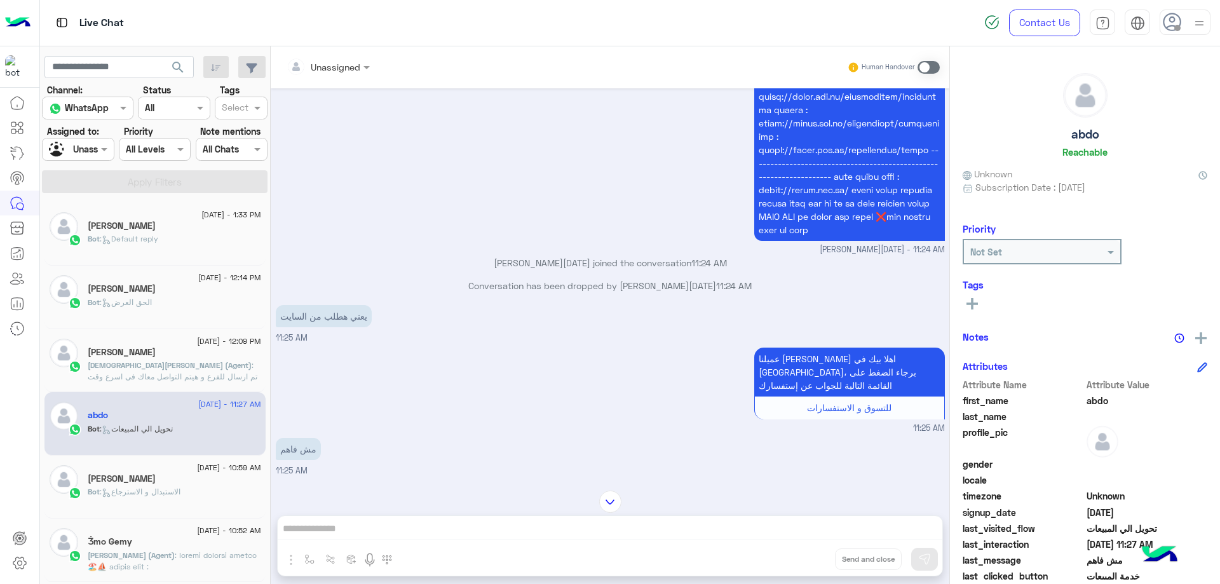
scroll to position [863, 0]
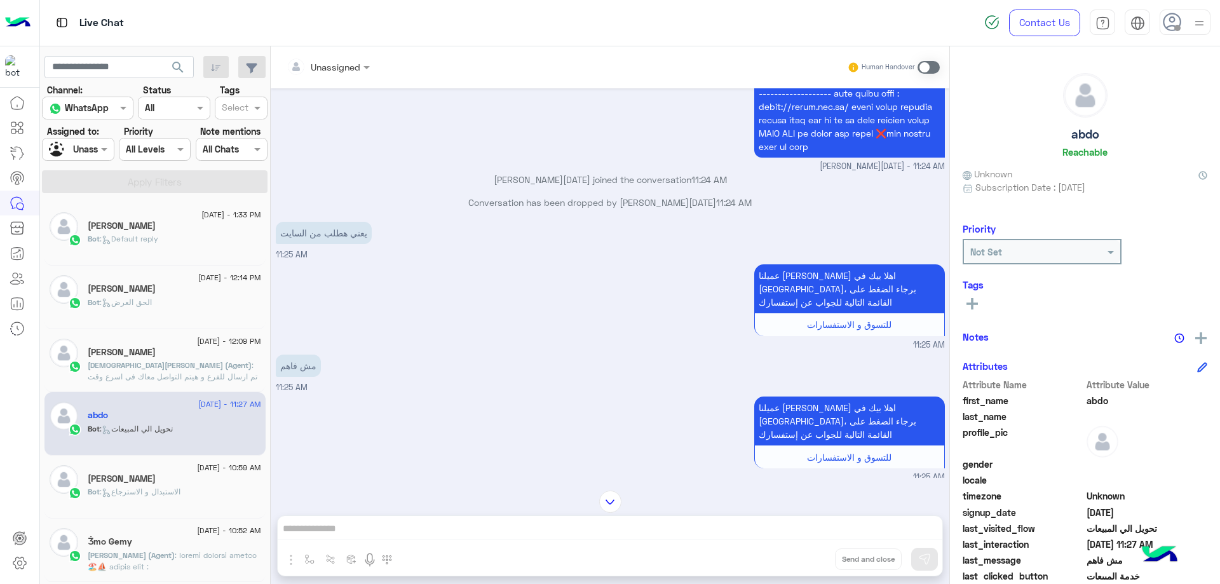
click at [147, 486] on div "[PERSON_NAME]" at bounding box center [175, 480] width 174 height 13
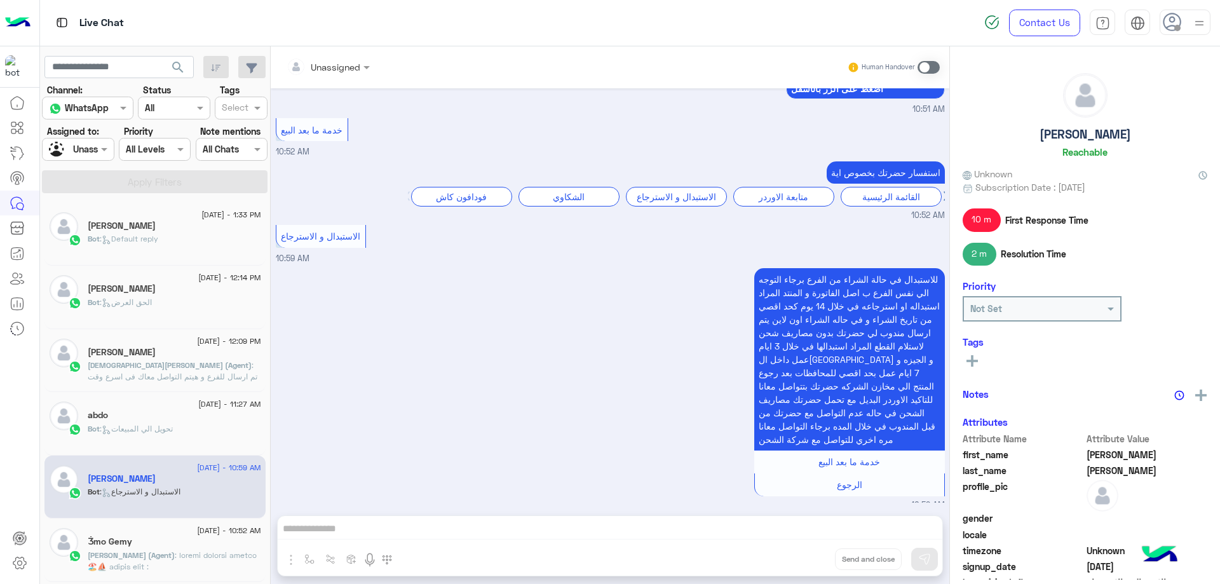
scroll to position [943, 0]
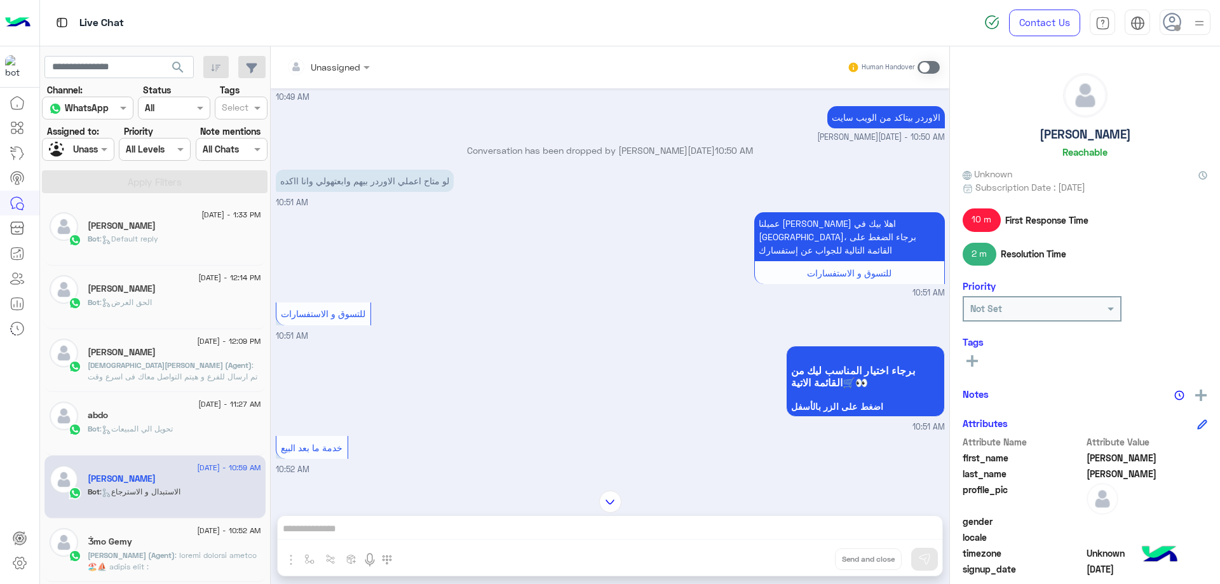
click at [98, 149] on span at bounding box center [106, 148] width 16 height 13
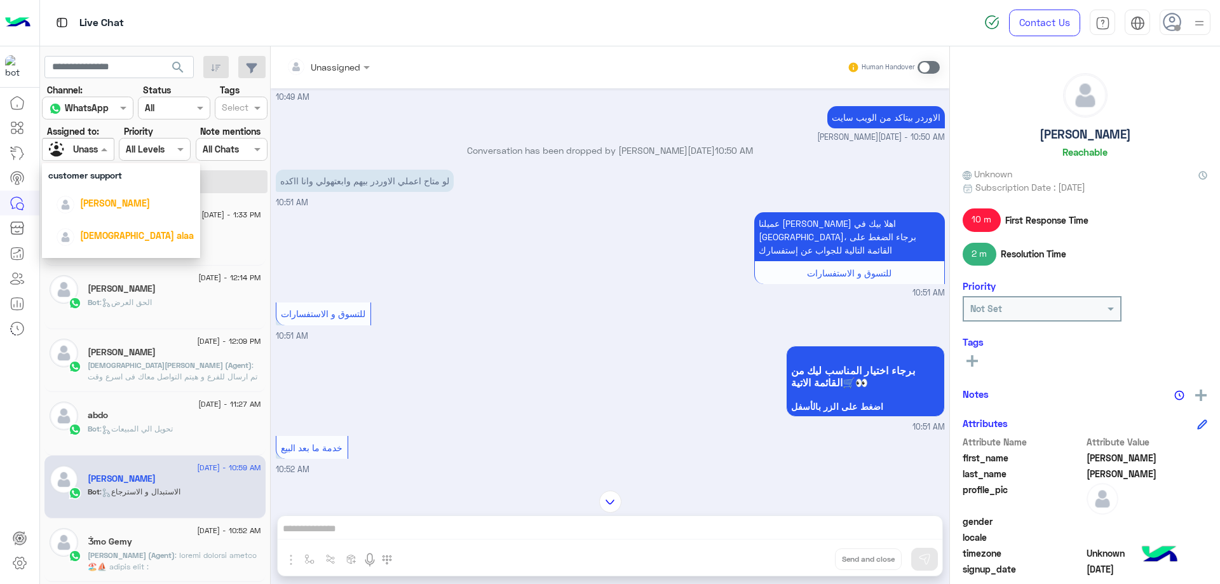
scroll to position [170, 0]
click at [1198, 20] on img at bounding box center [1200, 23] width 16 height 16
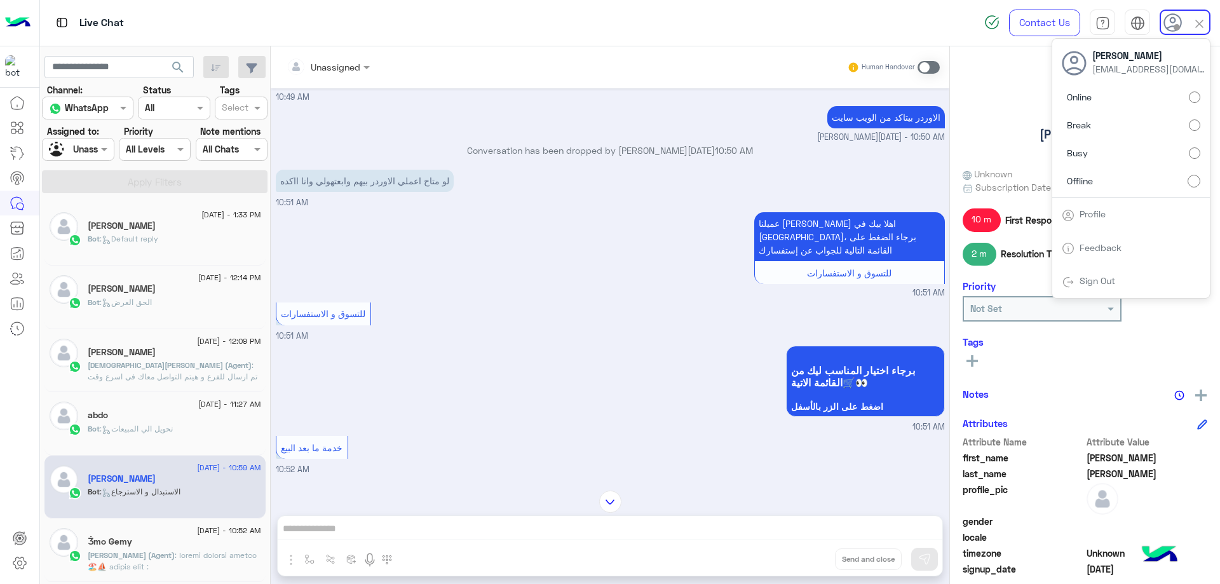
click at [1166, 95] on label "Online" at bounding box center [1131, 97] width 139 height 23
click at [99, 158] on div "Assigned on Unassigned" at bounding box center [78, 149] width 72 height 23
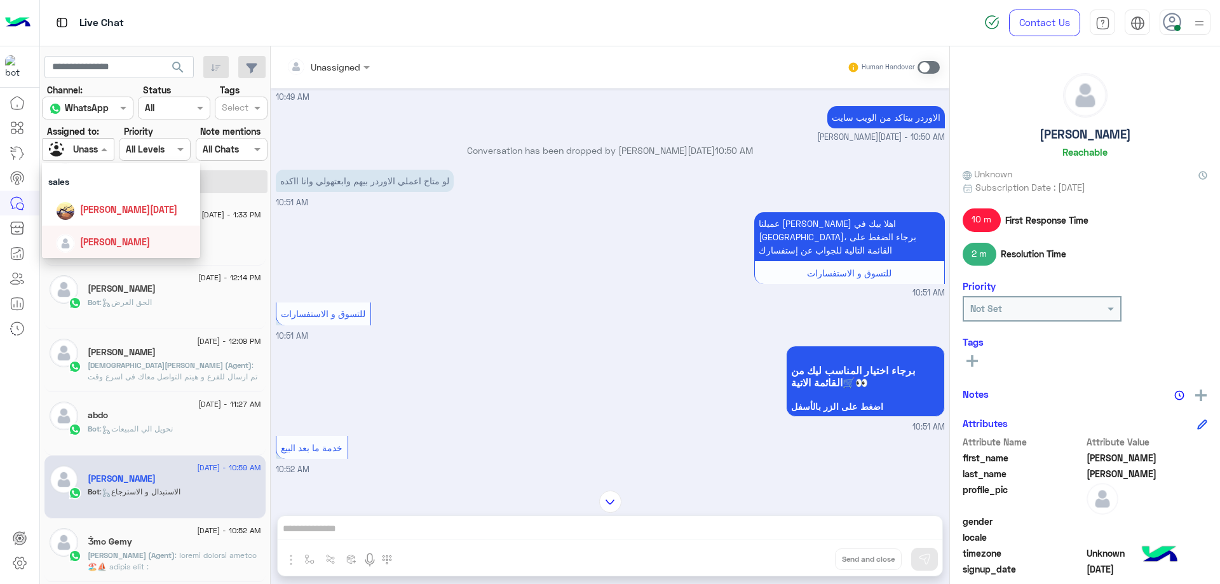
click at [123, 238] on span "[PERSON_NAME]" at bounding box center [115, 241] width 70 height 11
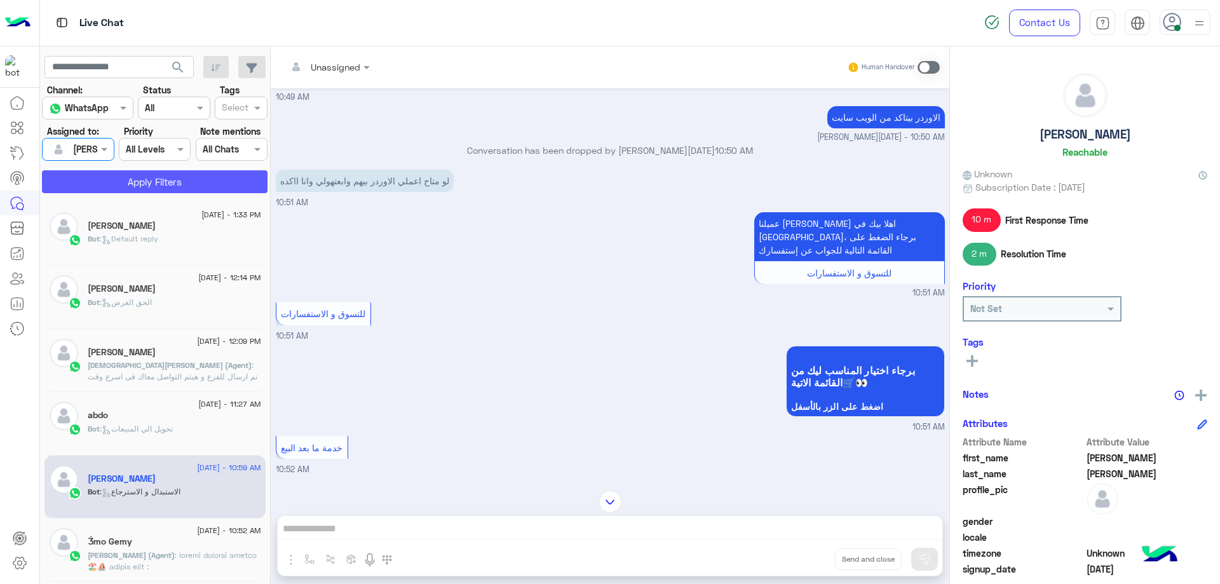
click at [172, 184] on button "Apply Filters" at bounding box center [155, 181] width 226 height 23
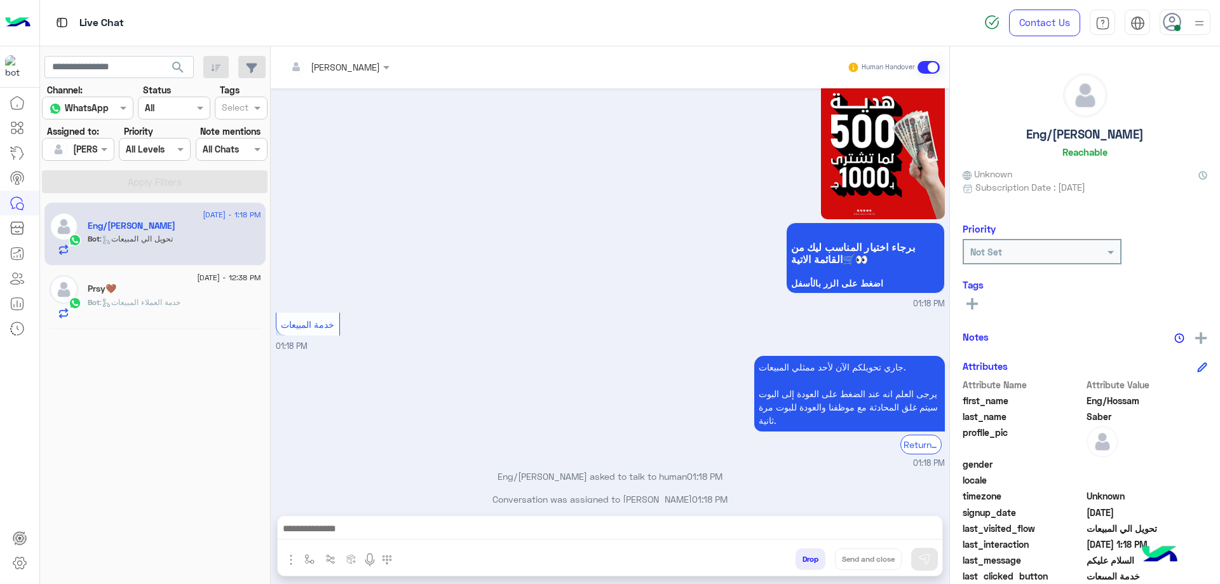
scroll to position [3298, 0]
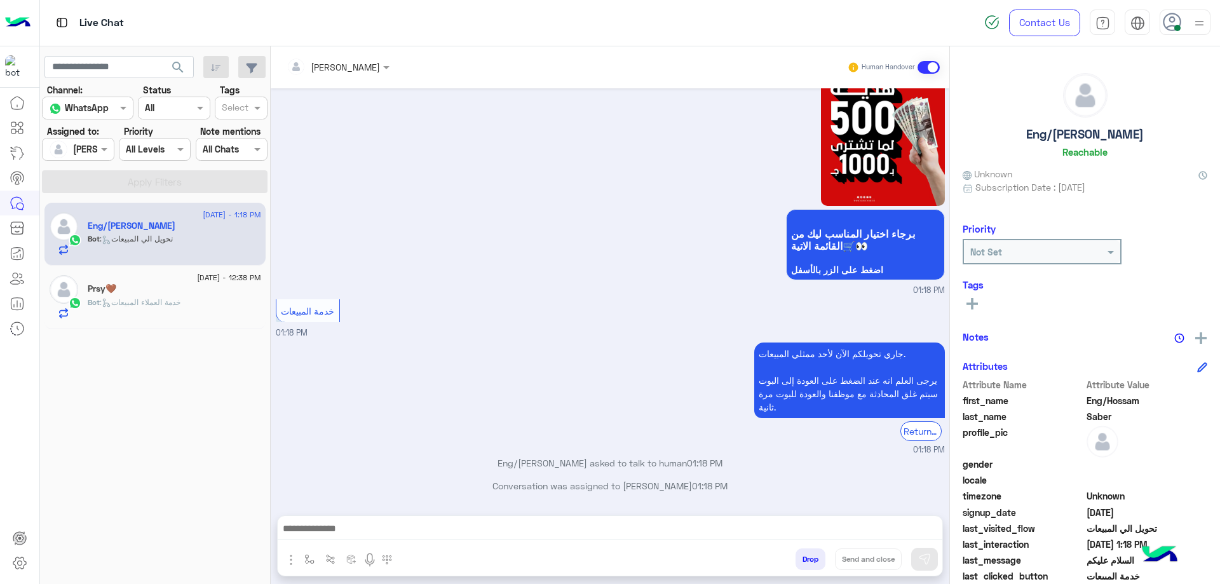
click at [195, 293] on div "Prsy🤎" at bounding box center [175, 289] width 174 height 13
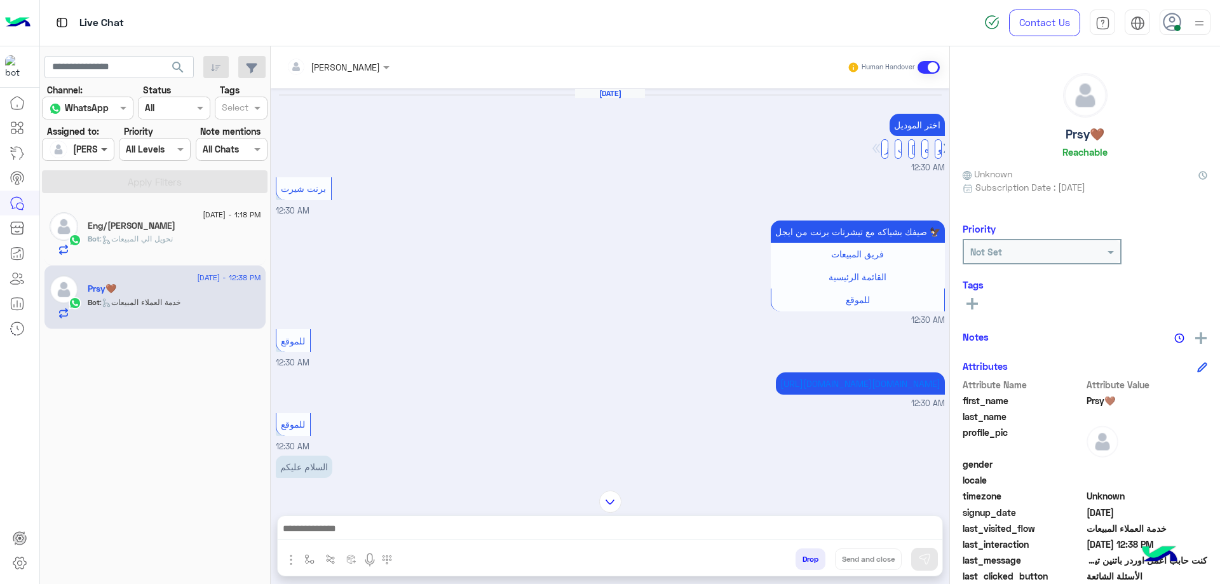
scroll to position [1462, 0]
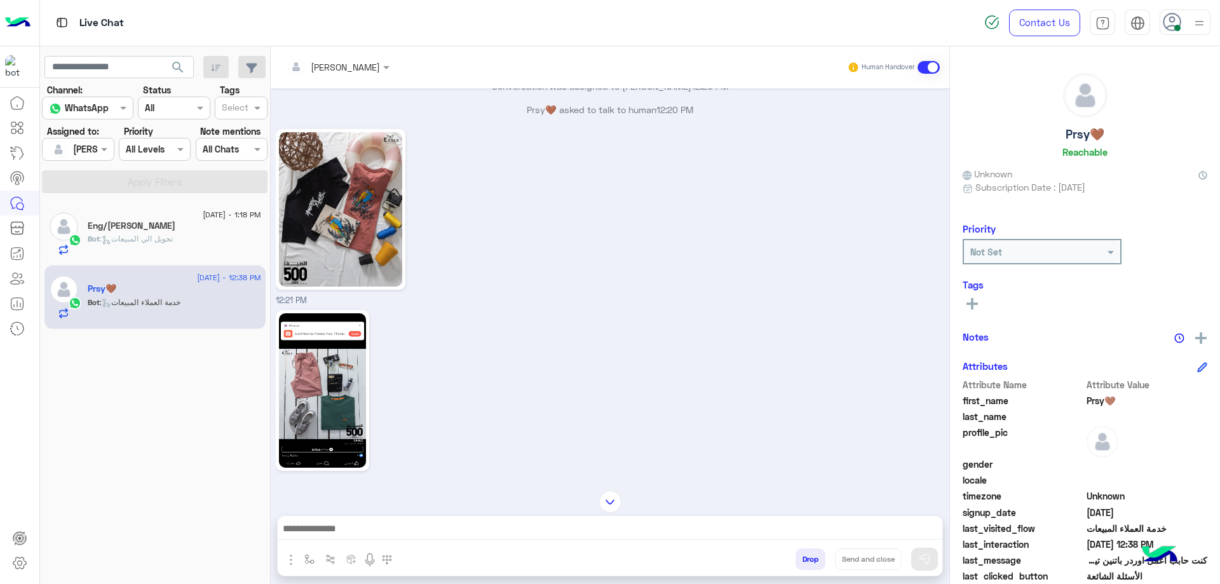
click at [95, 146] on div at bounding box center [78, 149] width 71 height 15
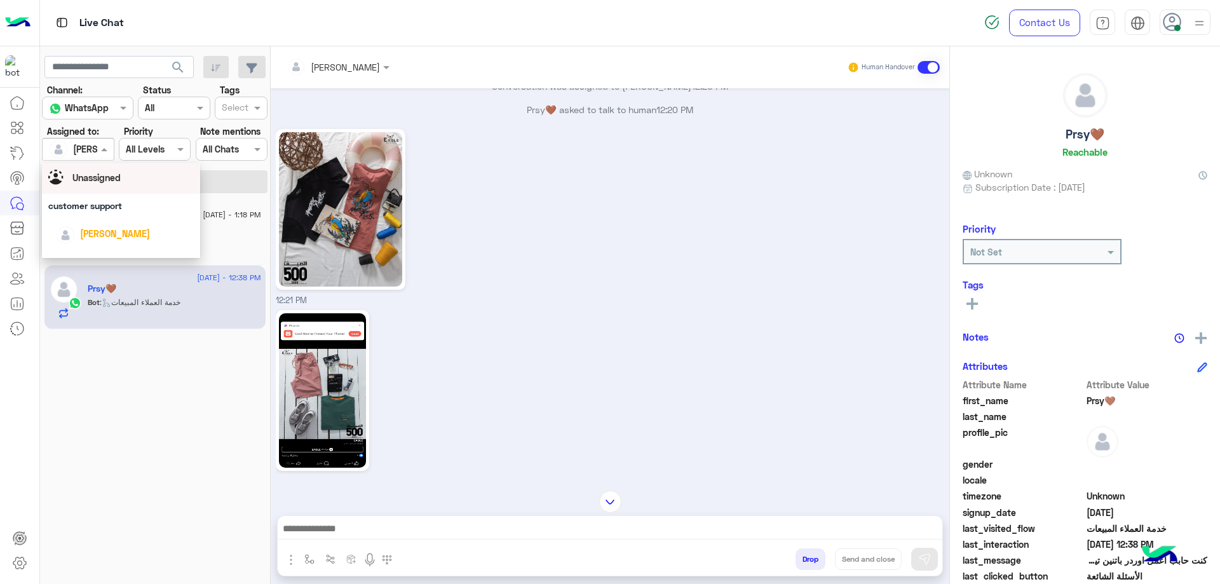
scroll to position [64, 0]
click at [111, 202] on div "[PERSON_NAME]" at bounding box center [125, 195] width 138 height 22
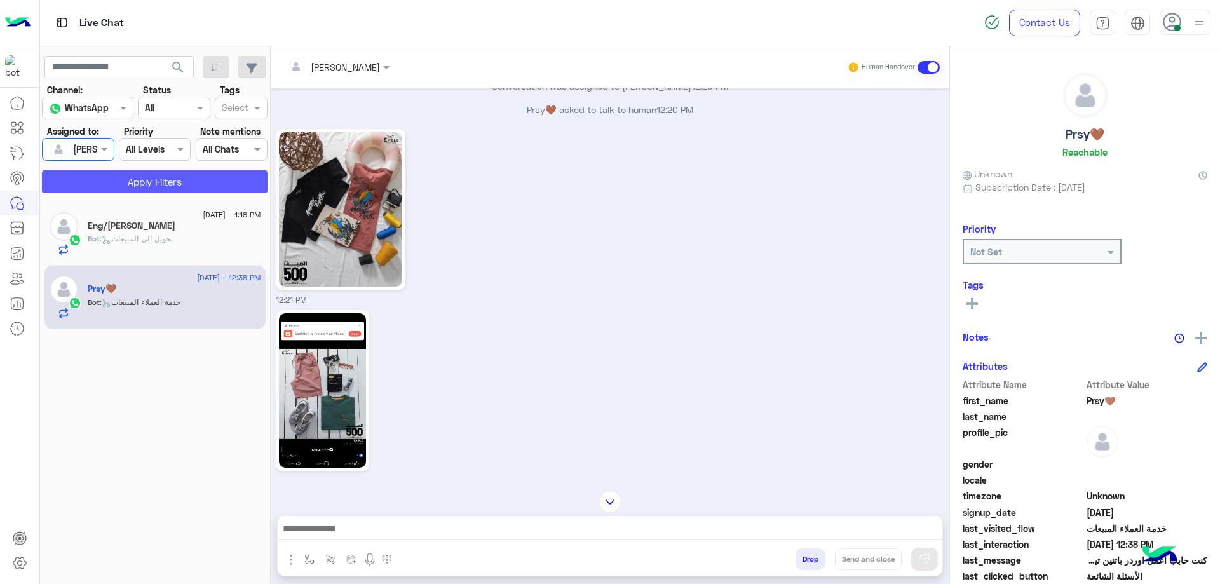
click at [191, 181] on button "Apply Filters" at bounding box center [155, 181] width 226 height 23
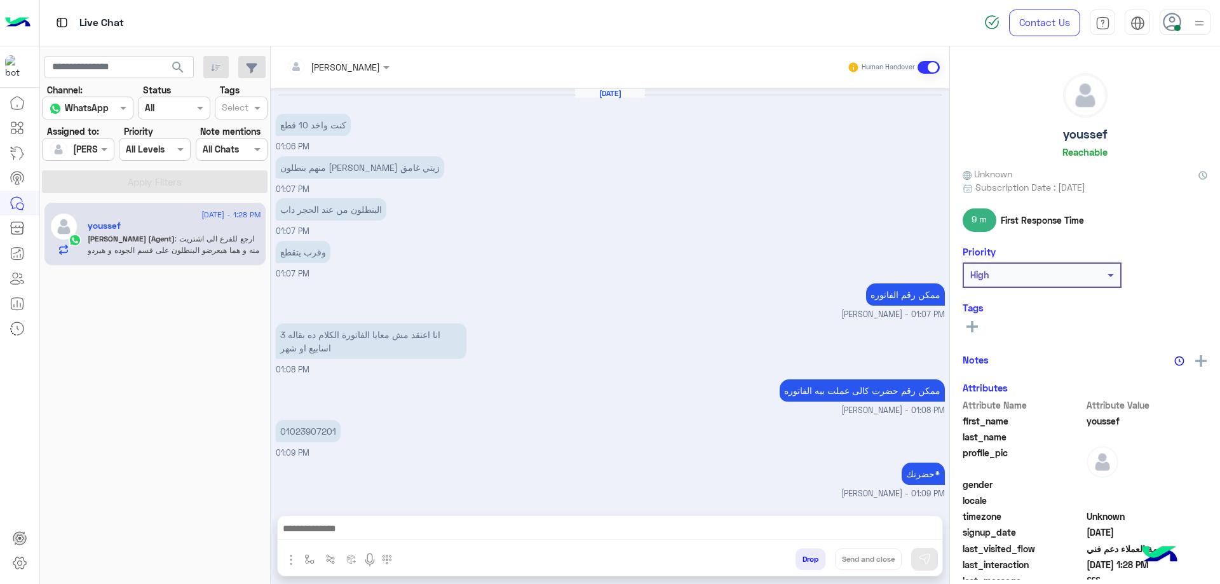
scroll to position [500, 0]
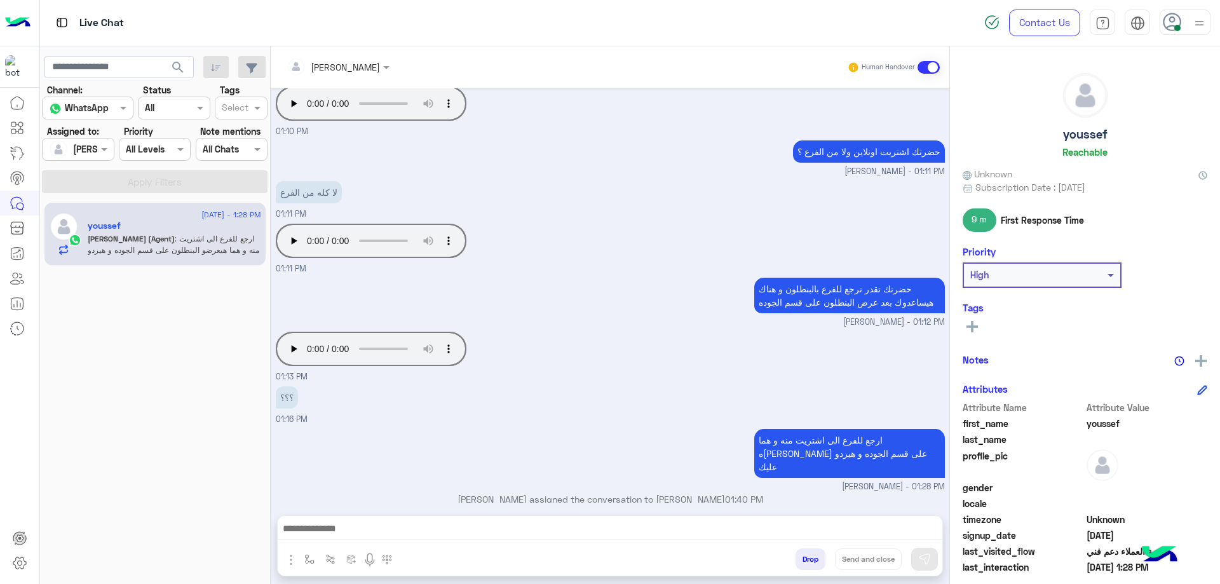
click at [816, 561] on button "Drop" at bounding box center [811, 560] width 30 height 22
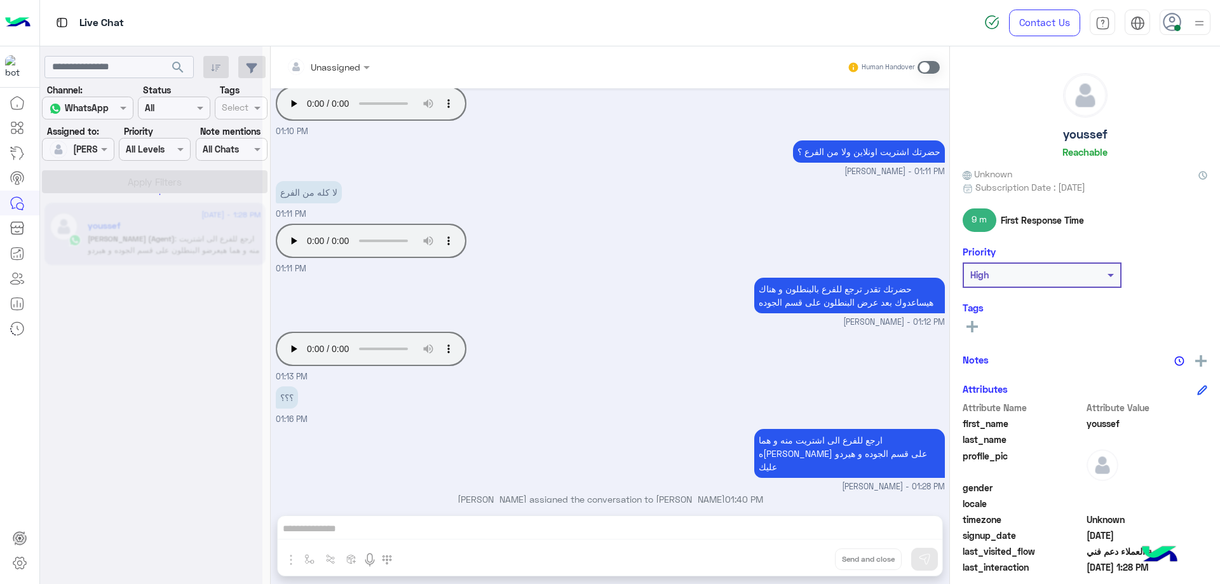
scroll to position [523, 0]
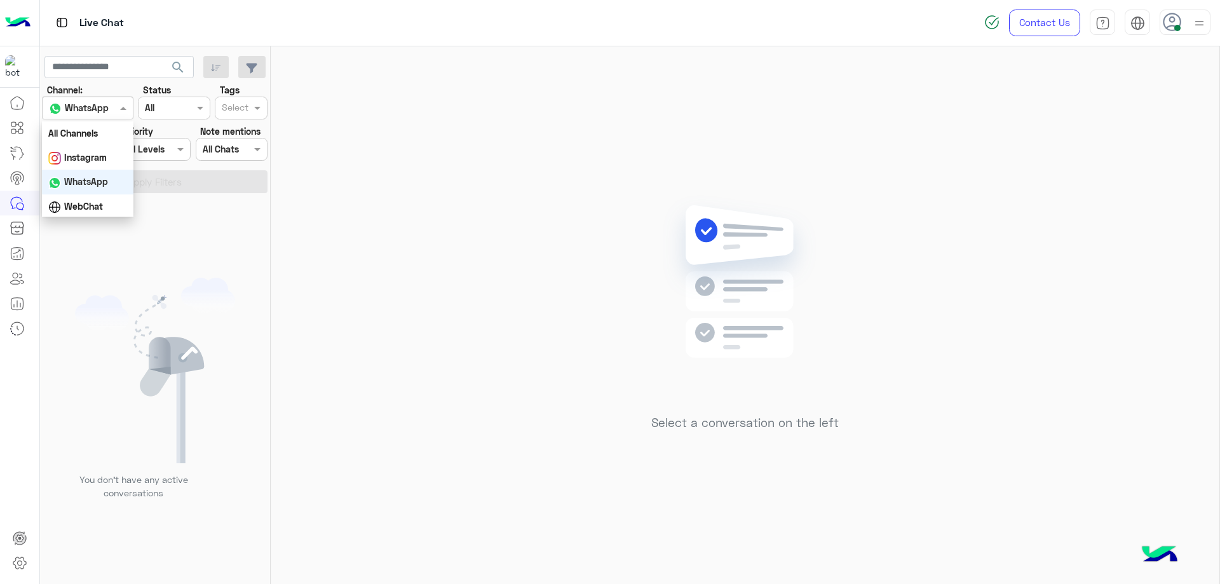
click at [104, 114] on div "WhatsApp" at bounding box center [79, 108] width 60 height 15
click at [93, 130] on b "All Channels" at bounding box center [73, 133] width 50 height 11
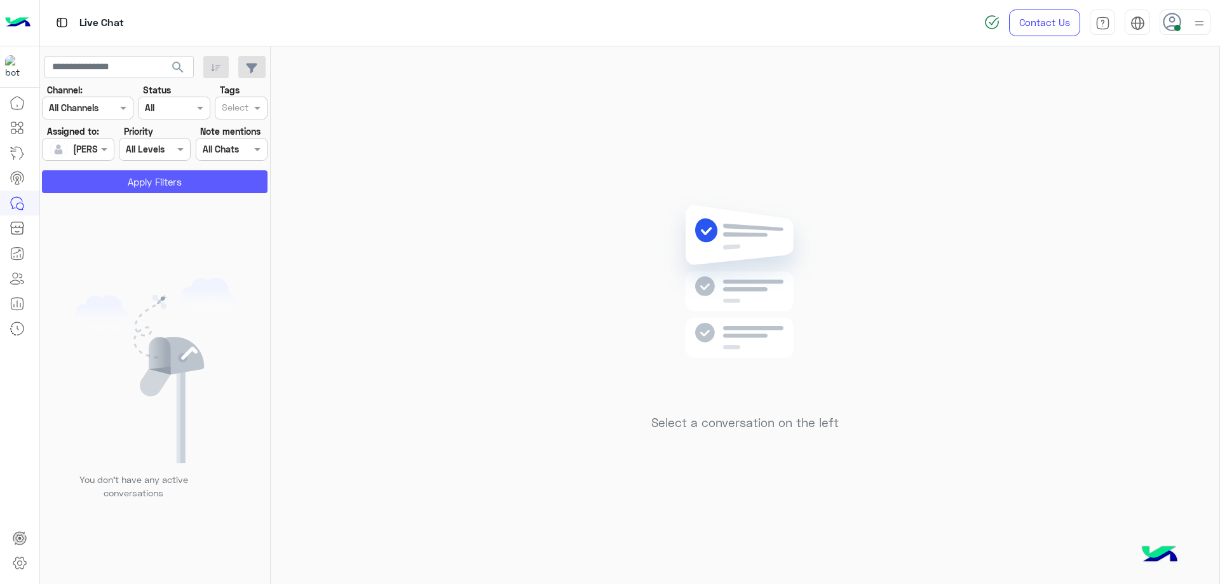
click at [191, 175] on button "Apply Filters" at bounding box center [155, 181] width 226 height 23
click at [93, 150] on div at bounding box center [78, 149] width 71 height 15
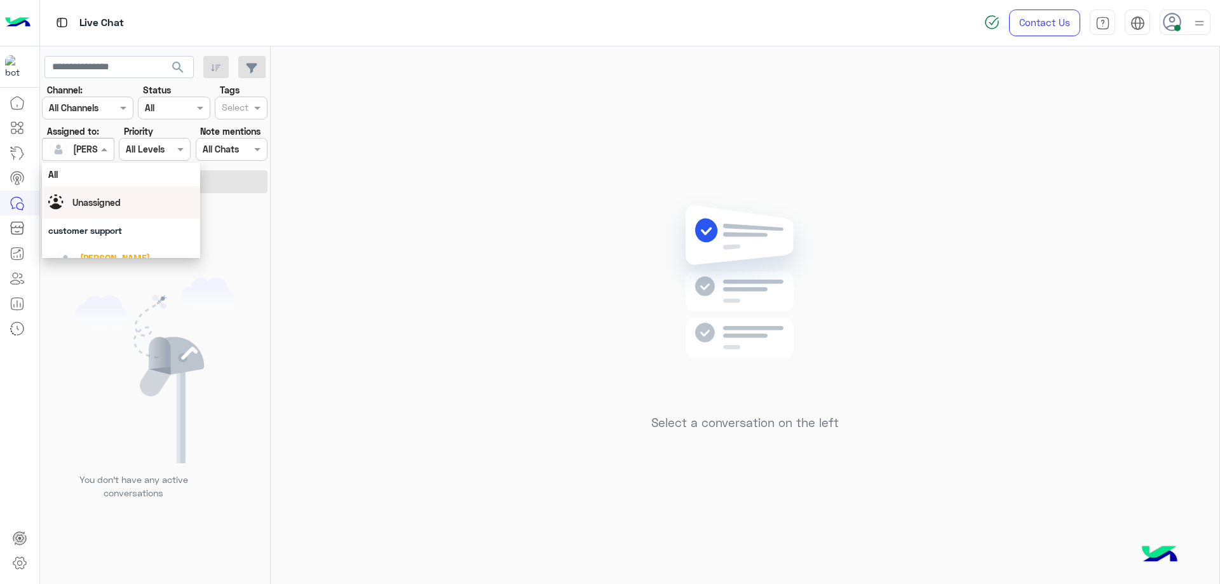
click at [100, 197] on span "Unassigned" at bounding box center [96, 202] width 48 height 11
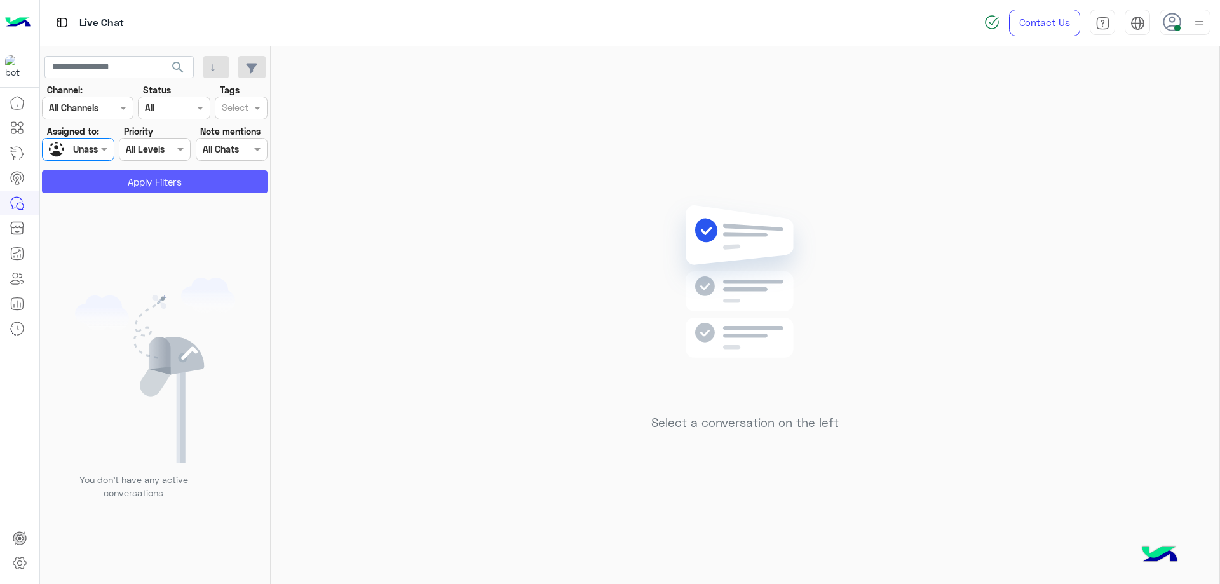
click at [141, 180] on button "Apply Filters" at bounding box center [155, 181] width 226 height 23
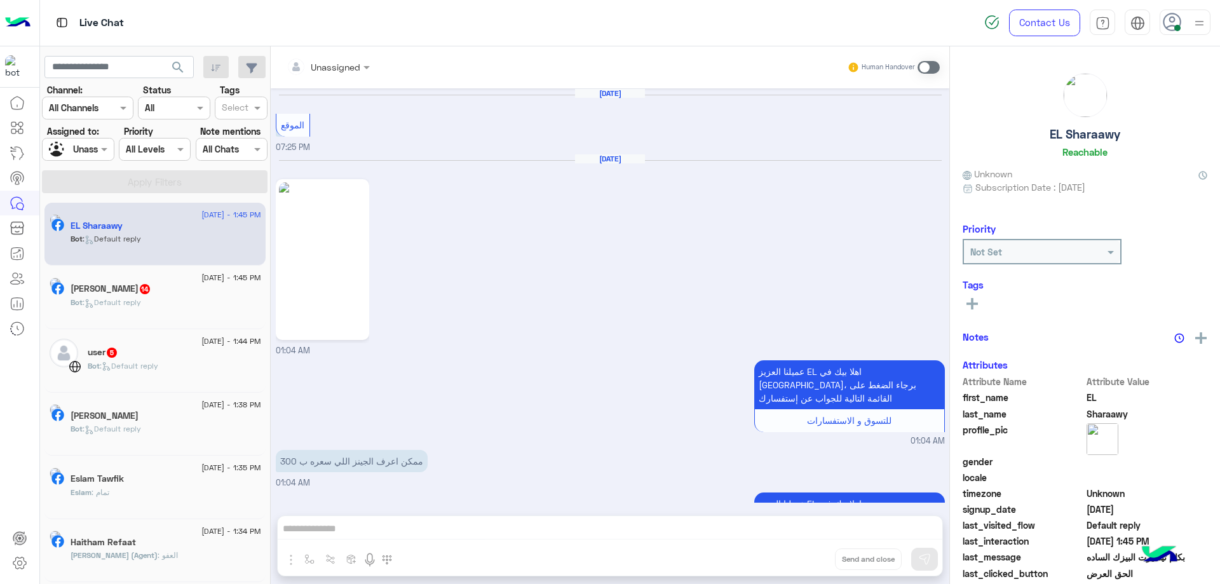
scroll to position [751, 0]
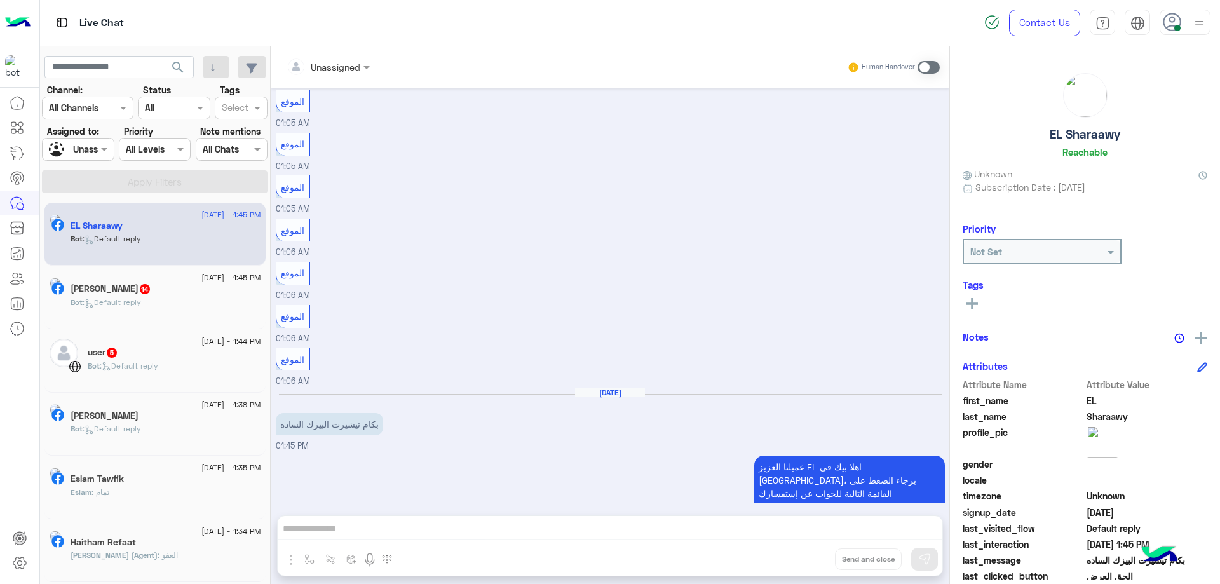
click at [173, 360] on div "Bot : Default reply" at bounding box center [175, 371] width 174 height 22
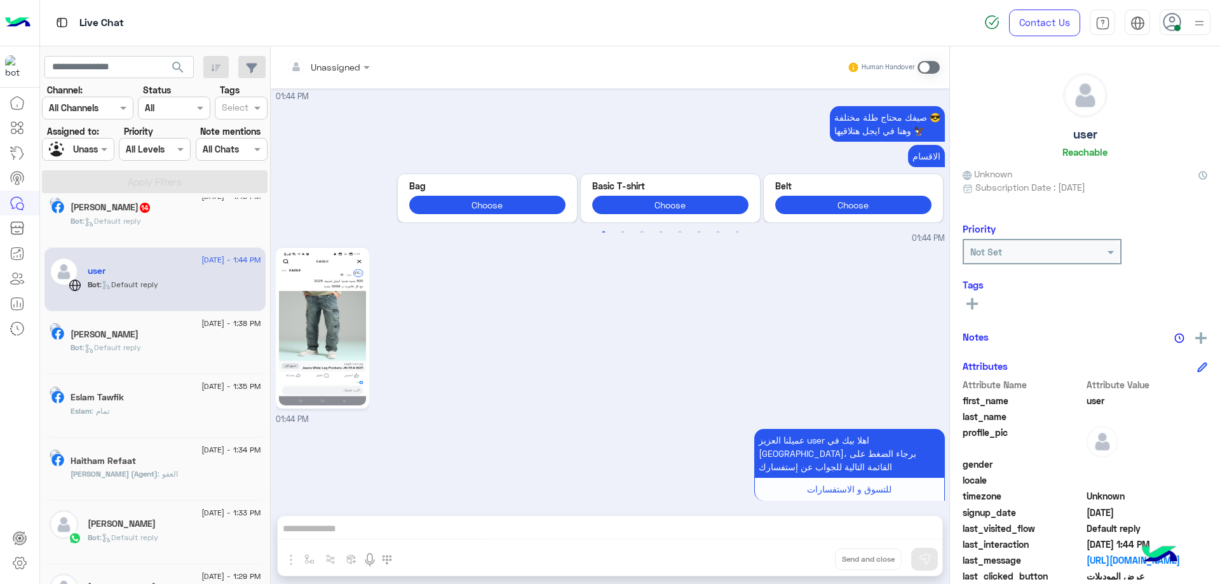
scroll to position [191, 0]
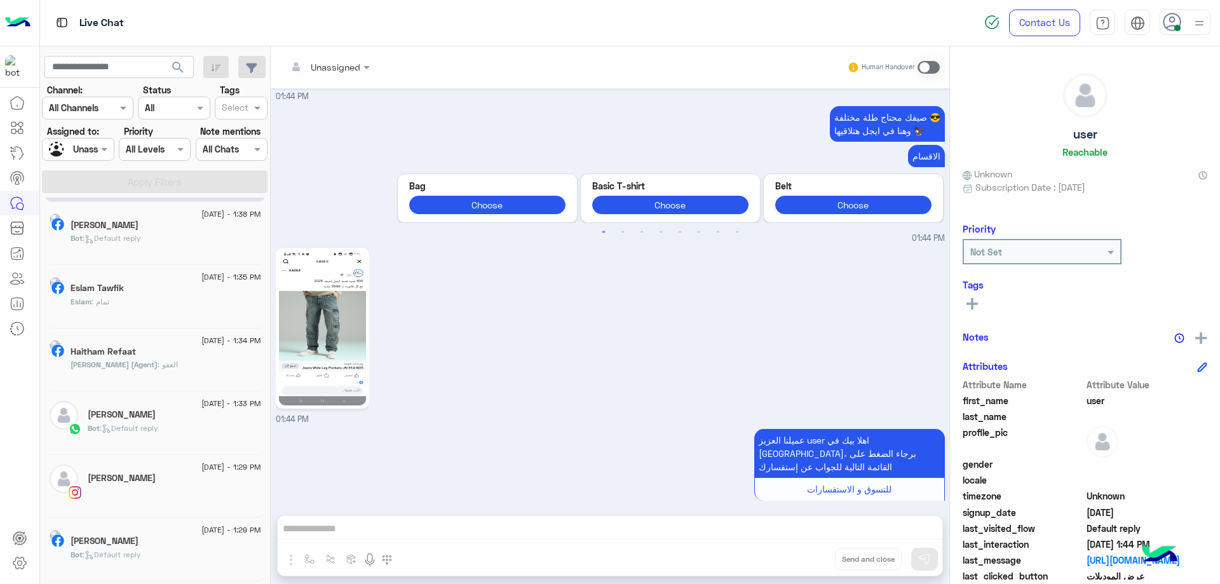
click at [153, 423] on span "Bot : Default reply" at bounding box center [123, 428] width 71 height 10
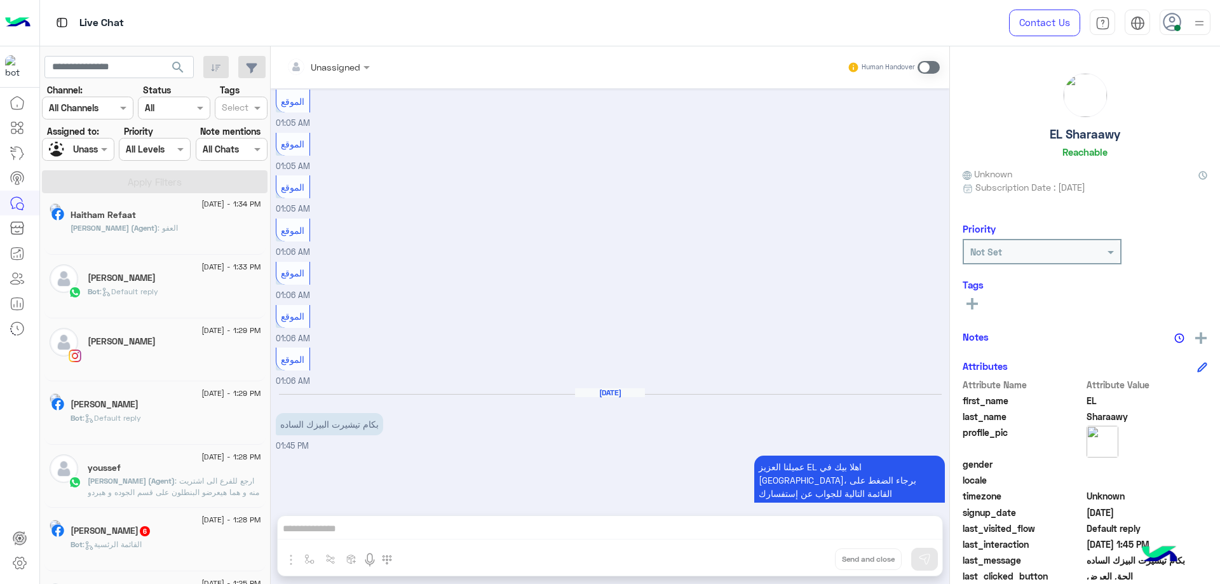
scroll to position [318, 0]
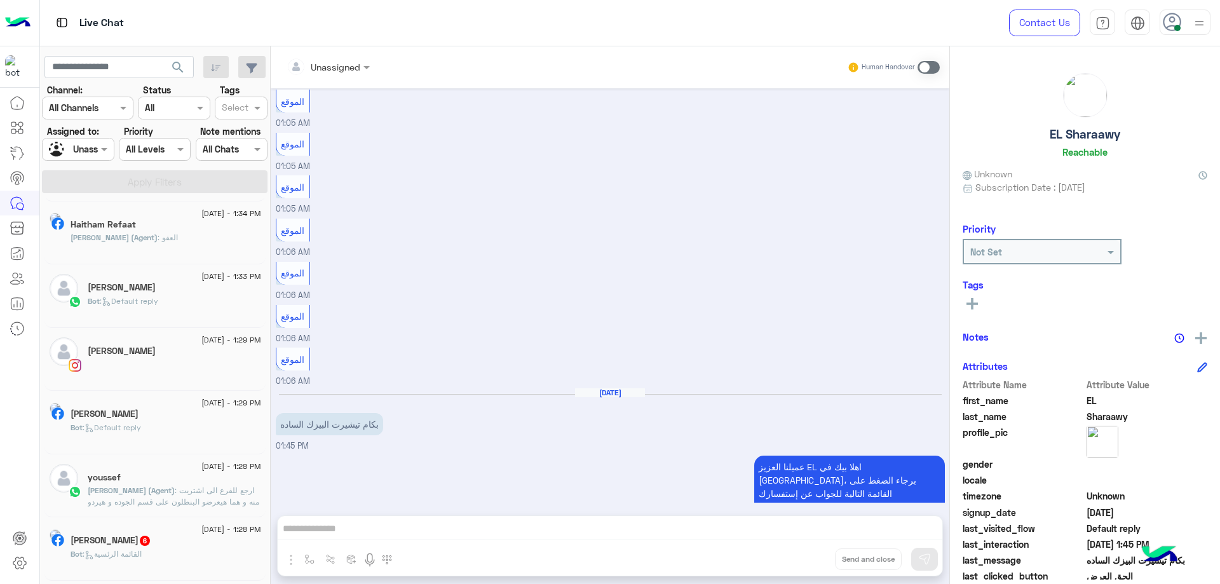
click at [189, 476] on div "youssef" at bounding box center [175, 478] width 174 height 13
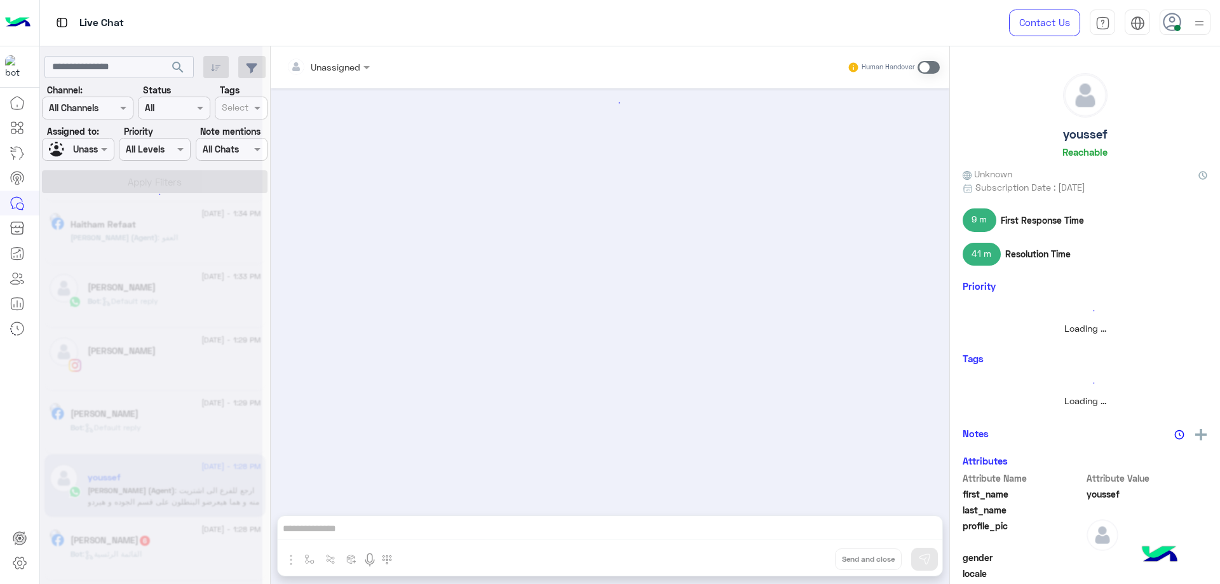
scroll to position [481, 0]
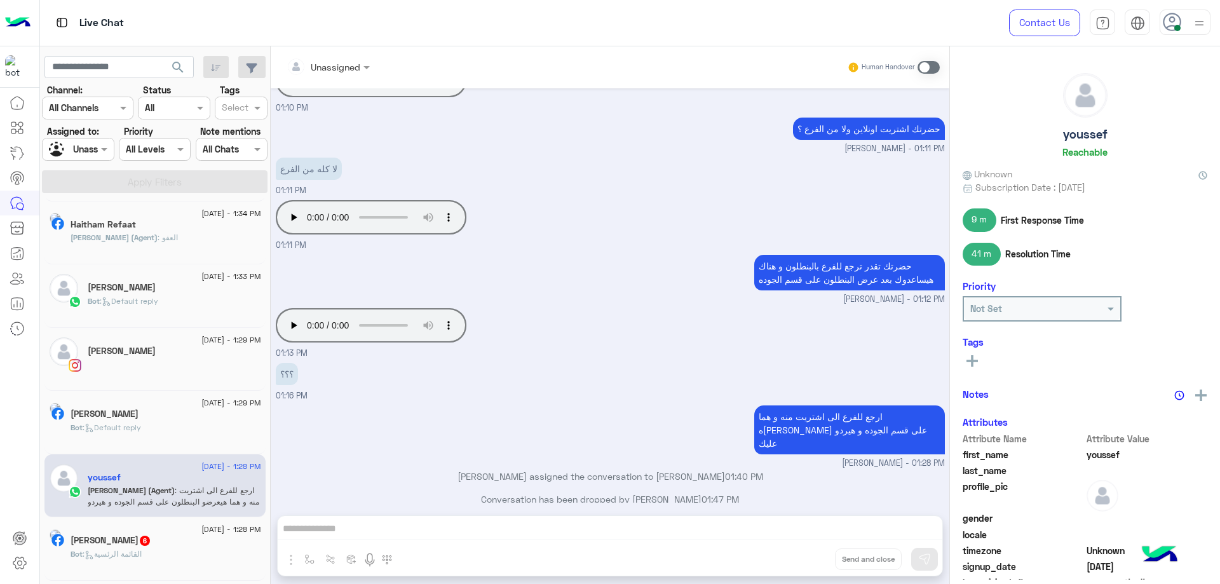
click at [153, 299] on span ": Default reply" at bounding box center [129, 301] width 58 height 10
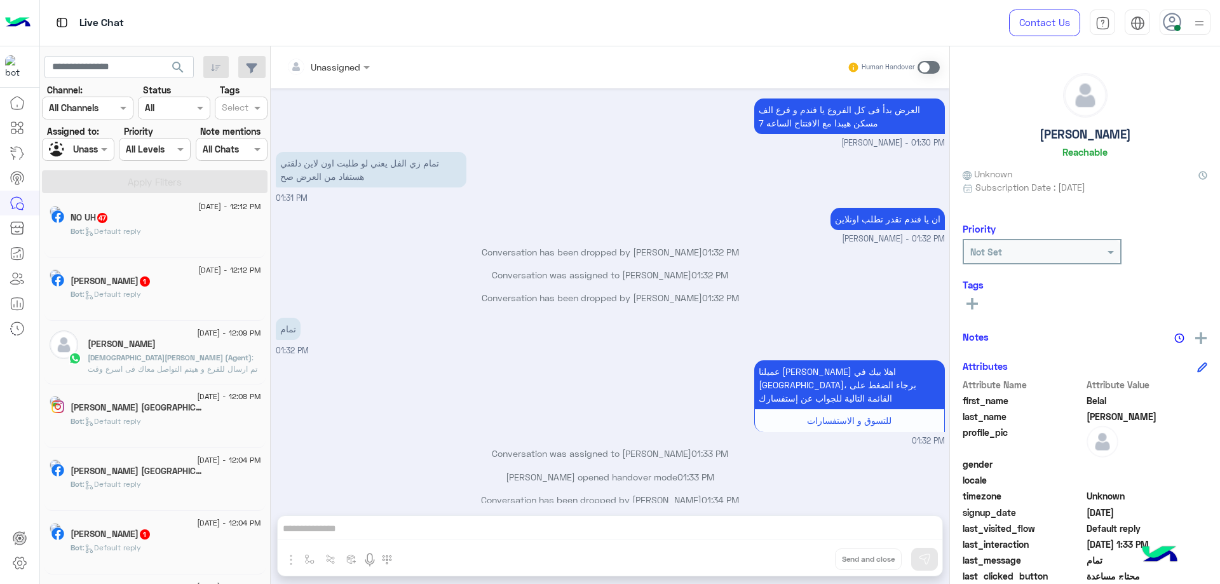
scroll to position [197, 0]
click at [187, 364] on p "islam alaa (Agent) : تم ارسال للفرع و هيتم التواصل معاك فى اسرع وقت" at bounding box center [175, 364] width 174 height 23
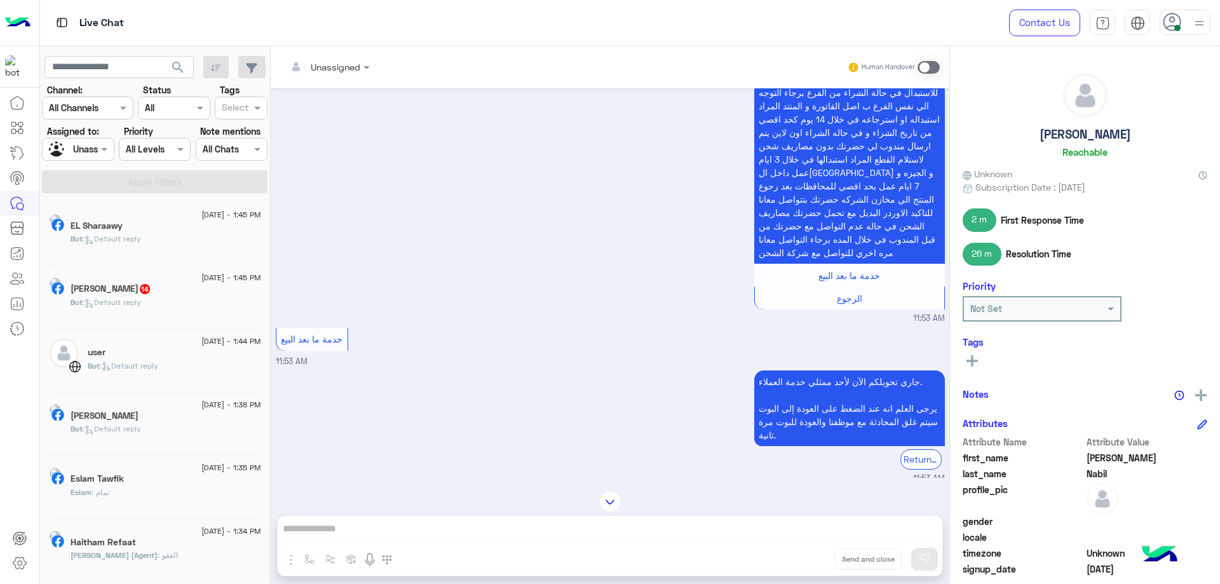
click at [82, 146] on div at bounding box center [78, 149] width 71 height 15
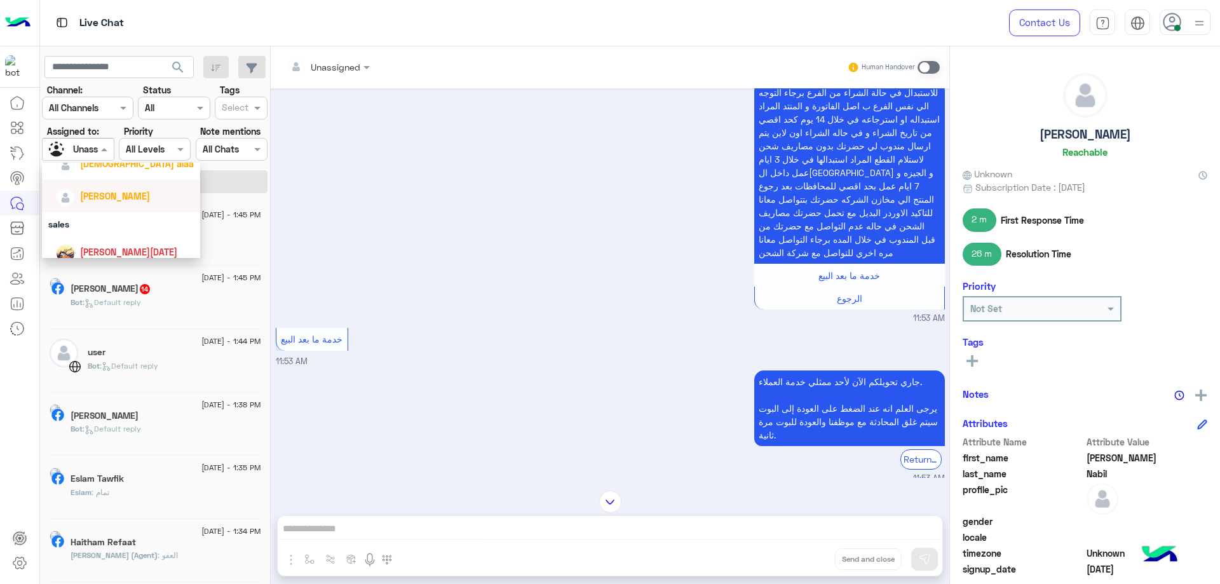
scroll to position [106, 0]
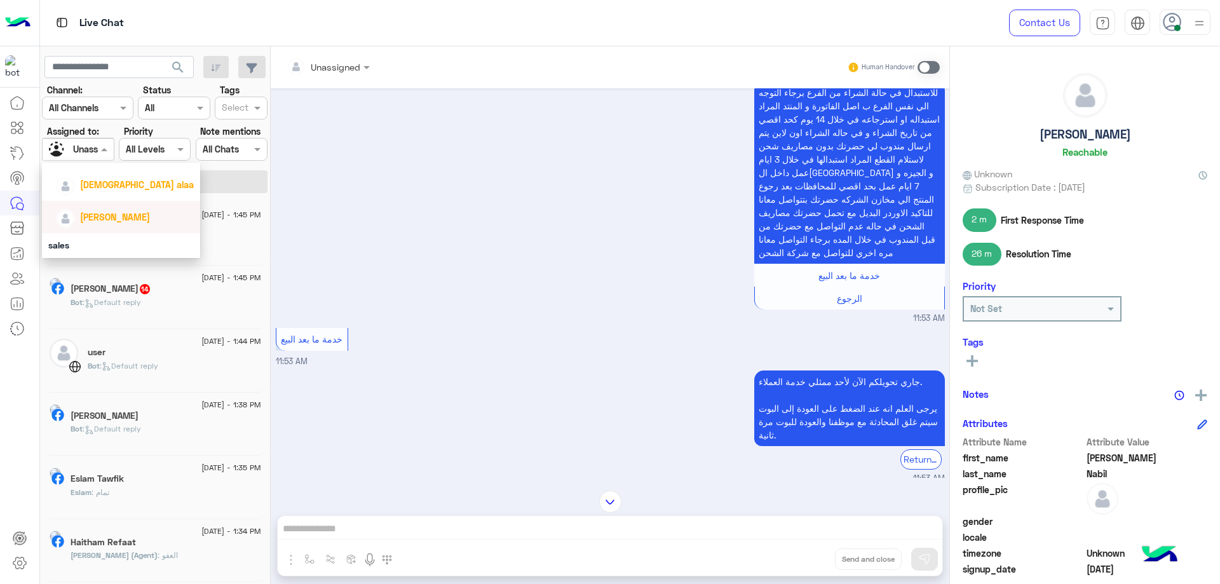
click at [118, 212] on span "[PERSON_NAME]" at bounding box center [115, 217] width 70 height 11
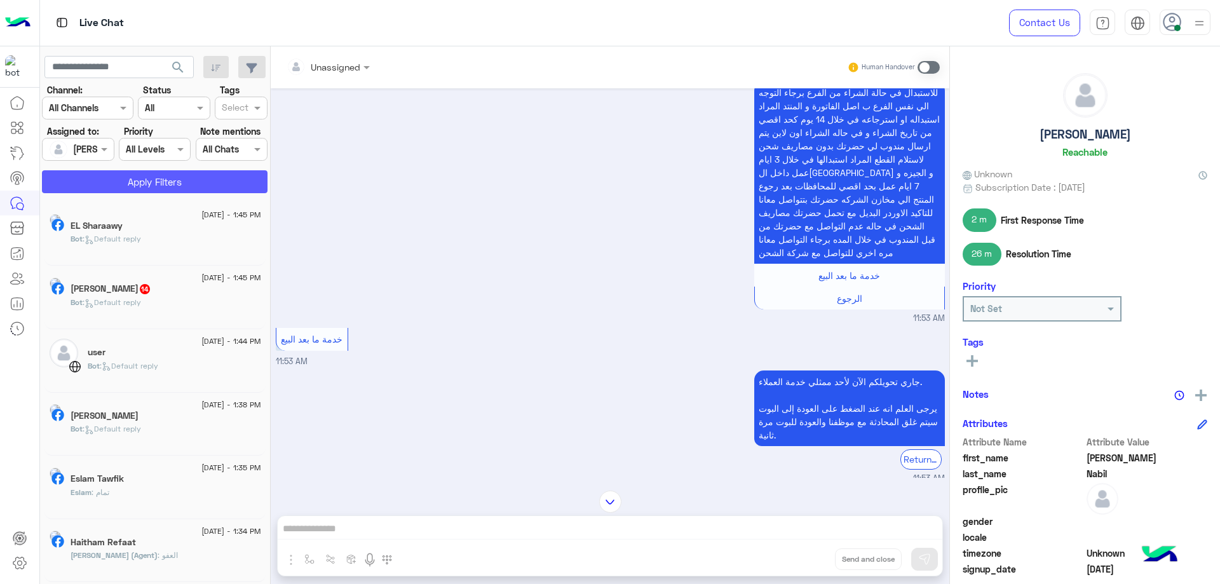
click at [145, 175] on button "Apply Filters" at bounding box center [155, 181] width 226 height 23
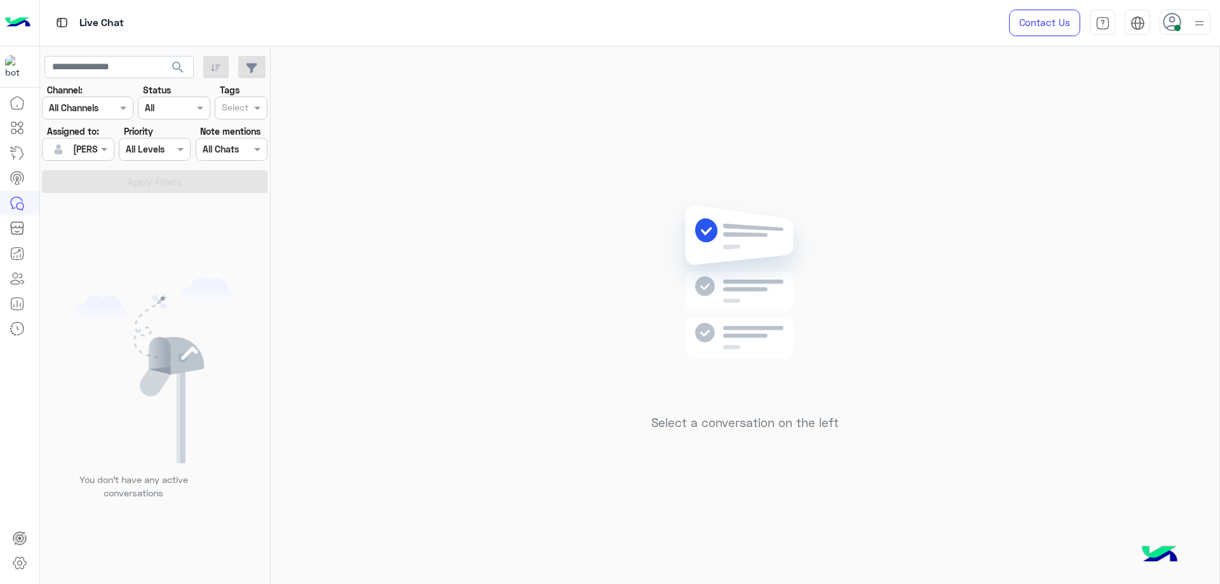
click at [76, 151] on input "text" at bounding box center [63, 149] width 29 height 13
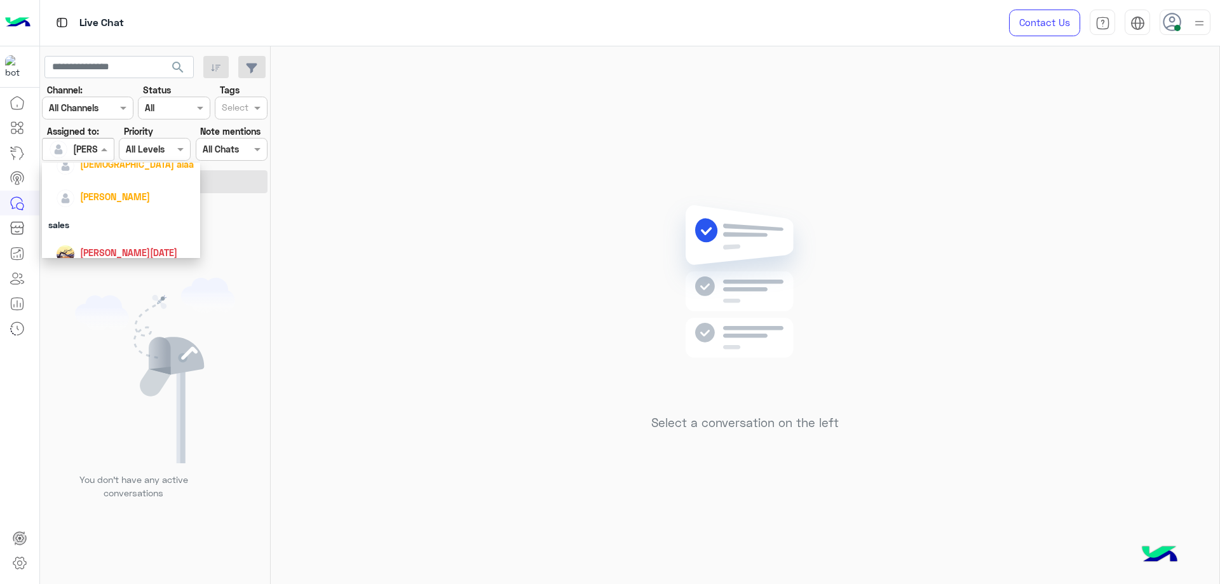
scroll to position [127, 0]
click at [103, 173] on div "[DEMOGRAPHIC_DATA] alaa" at bounding box center [125, 164] width 138 height 22
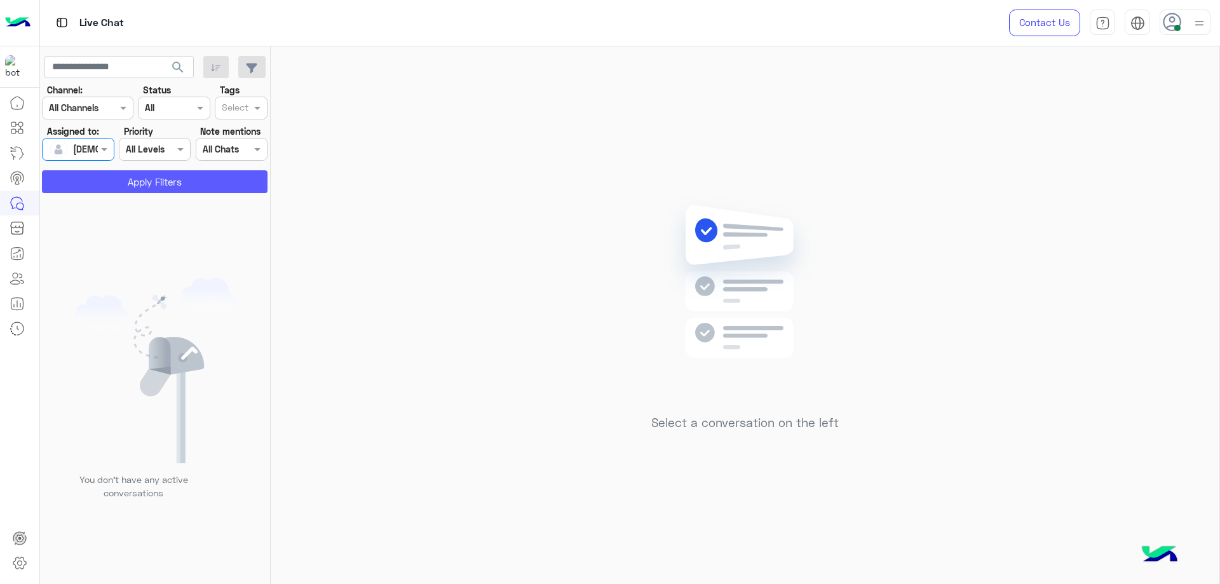
click at [126, 174] on button "Apply Filters" at bounding box center [155, 181] width 226 height 23
click at [76, 143] on input "text" at bounding box center [63, 149] width 29 height 13
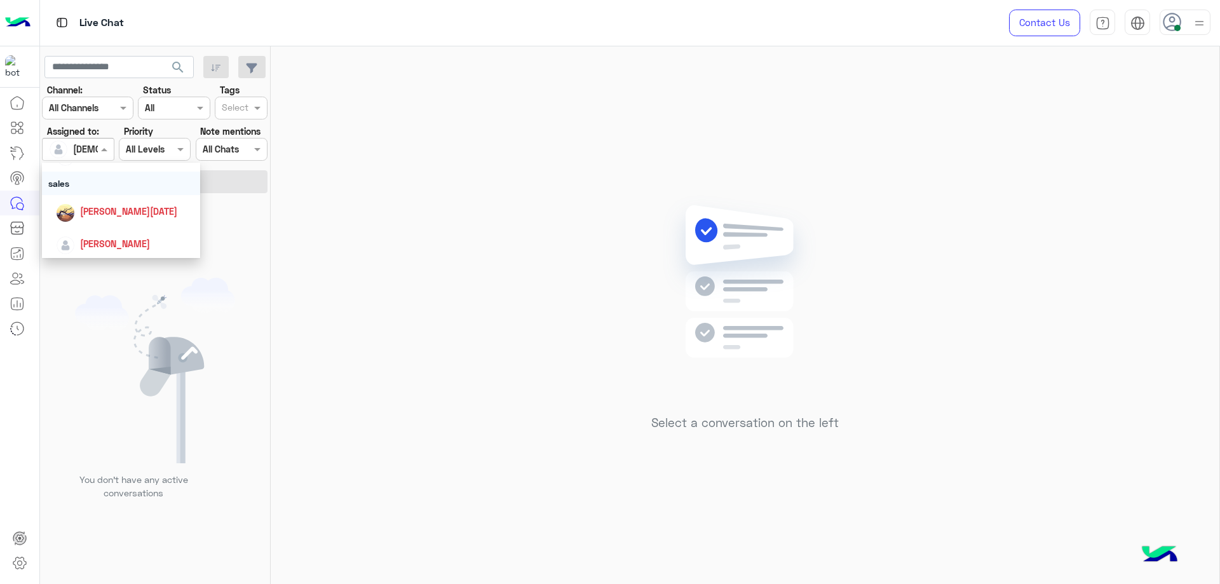
scroll to position [170, 0]
click at [111, 235] on div "[PERSON_NAME]" at bounding box center [125, 242] width 138 height 22
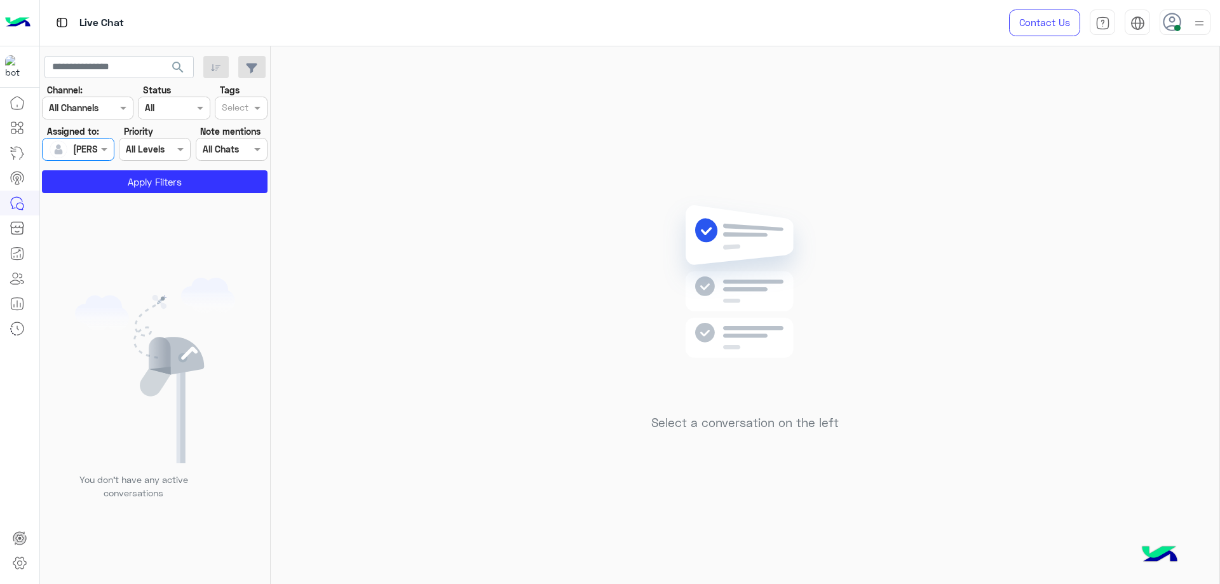
click at [144, 195] on app-inbox-users-filters "search Channel: Channel All Channels Status Channel All Tags Select Assigned to…" at bounding box center [155, 122] width 231 height 152
click at [149, 188] on button "Apply Filters" at bounding box center [155, 181] width 226 height 23
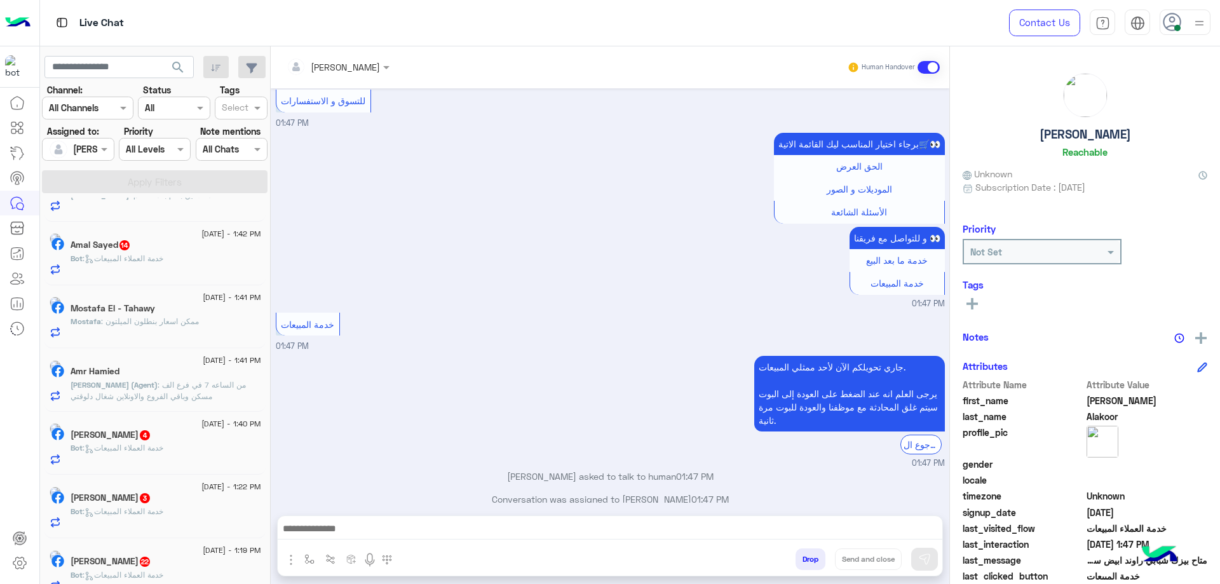
scroll to position [508, 0]
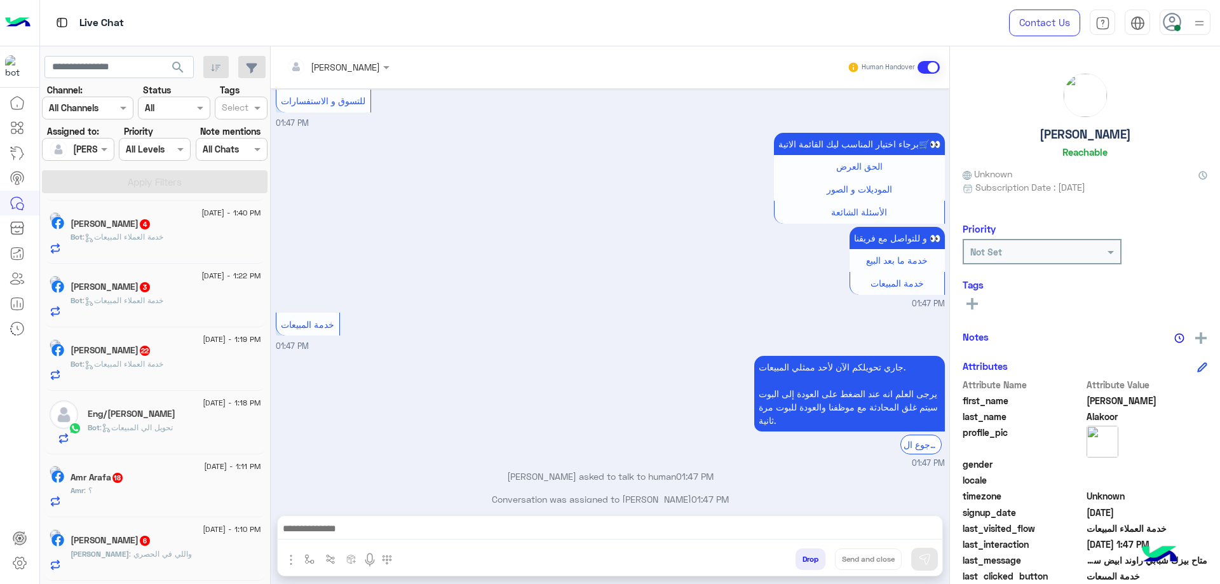
click at [170, 423] on span ": تحويل الي المبيعات" at bounding box center [136, 428] width 73 height 10
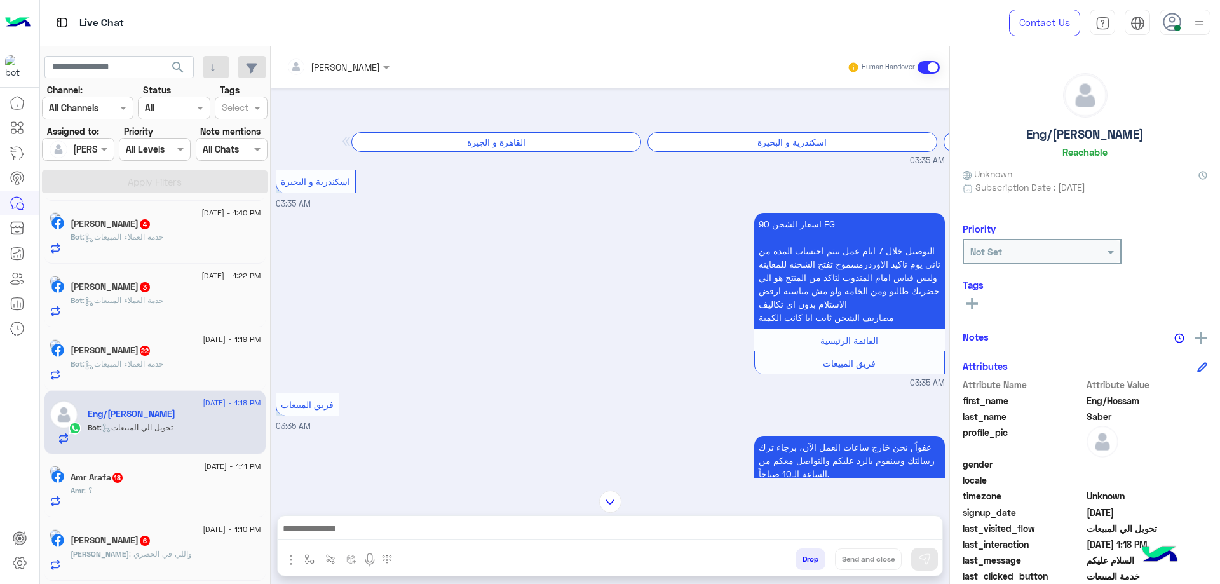
scroll to position [55, 0]
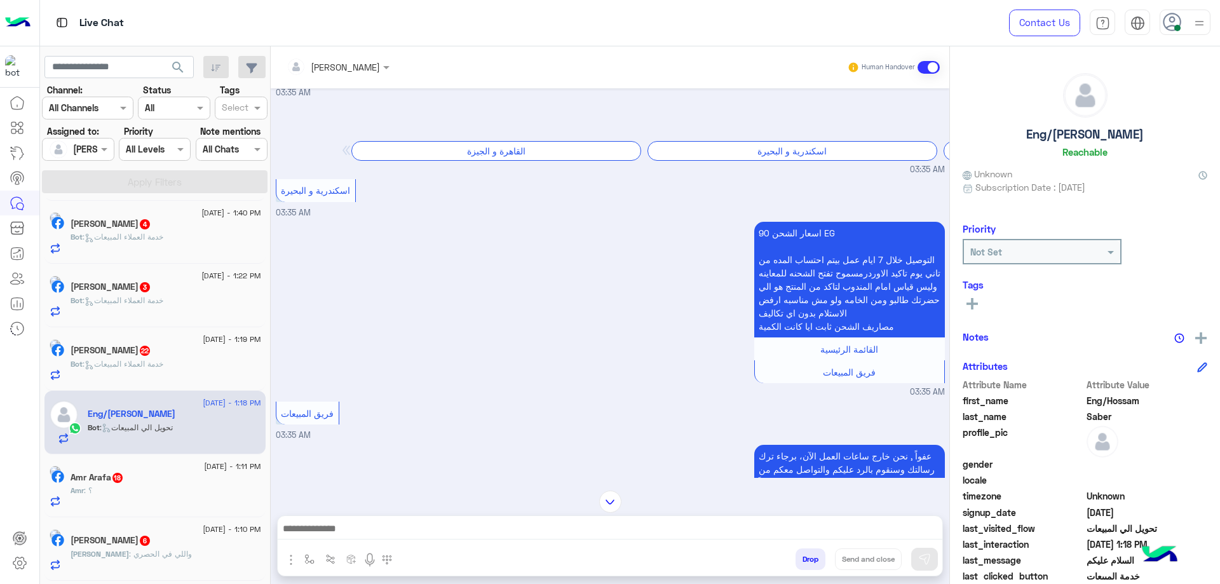
click at [73, 157] on div "[PERSON_NAME]" at bounding box center [73, 149] width 48 height 25
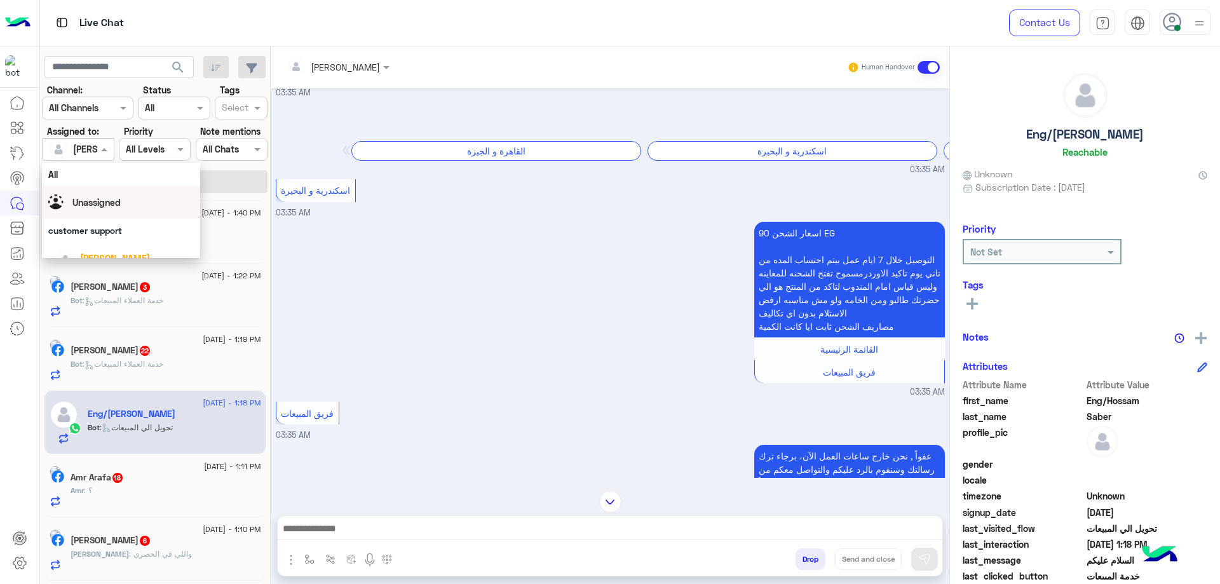
click at [90, 200] on span "Unassigned" at bounding box center [96, 202] width 48 height 11
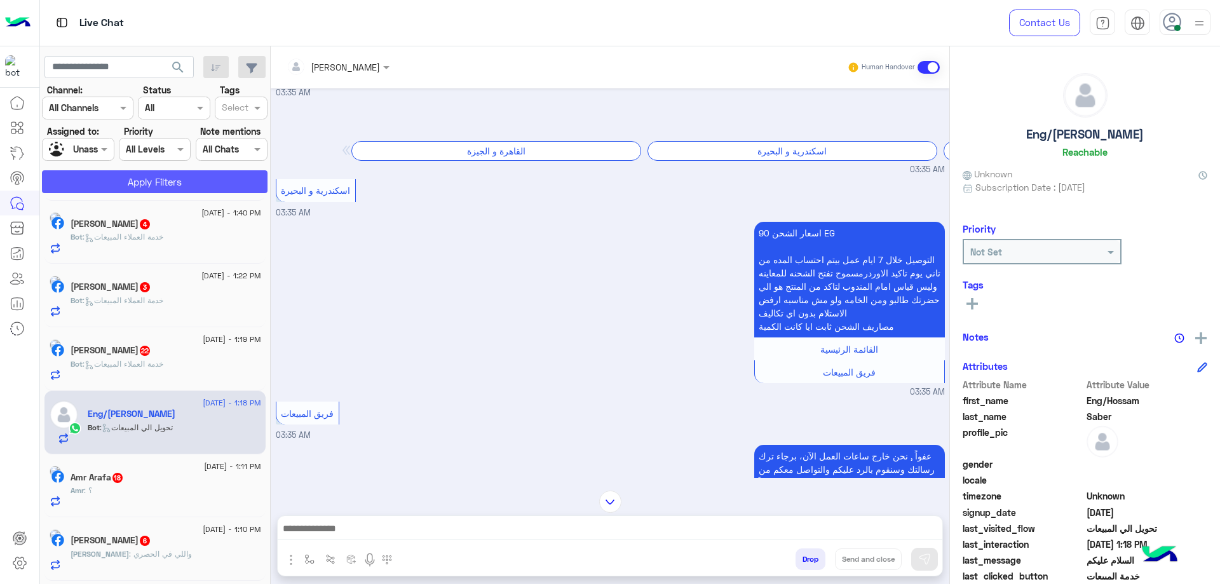
click at [126, 182] on button "Apply Filters" at bounding box center [155, 181] width 226 height 23
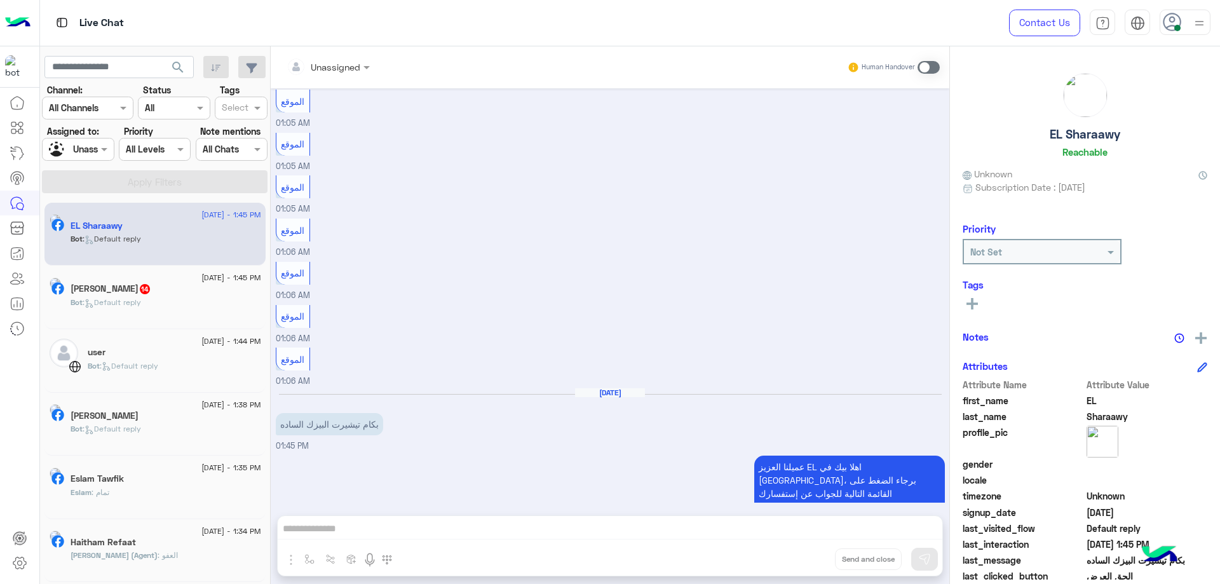
click at [93, 147] on div at bounding box center [78, 149] width 71 height 15
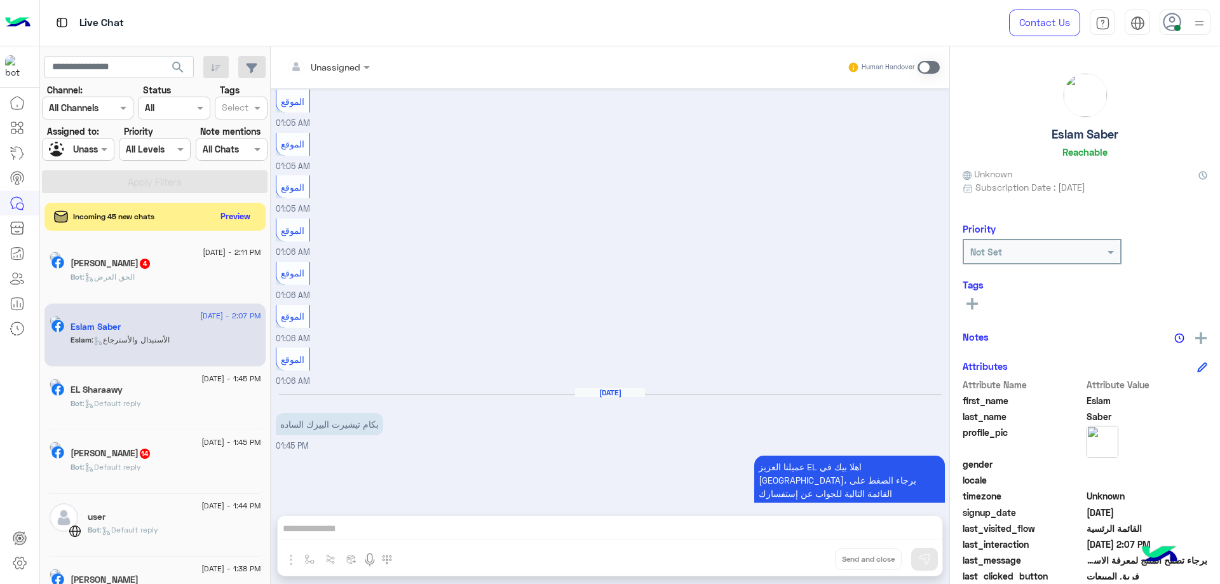
click at [448, 358] on div "الموقع 01:06 AM" at bounding box center [610, 366] width 669 height 43
click at [99, 149] on span at bounding box center [106, 148] width 16 height 13
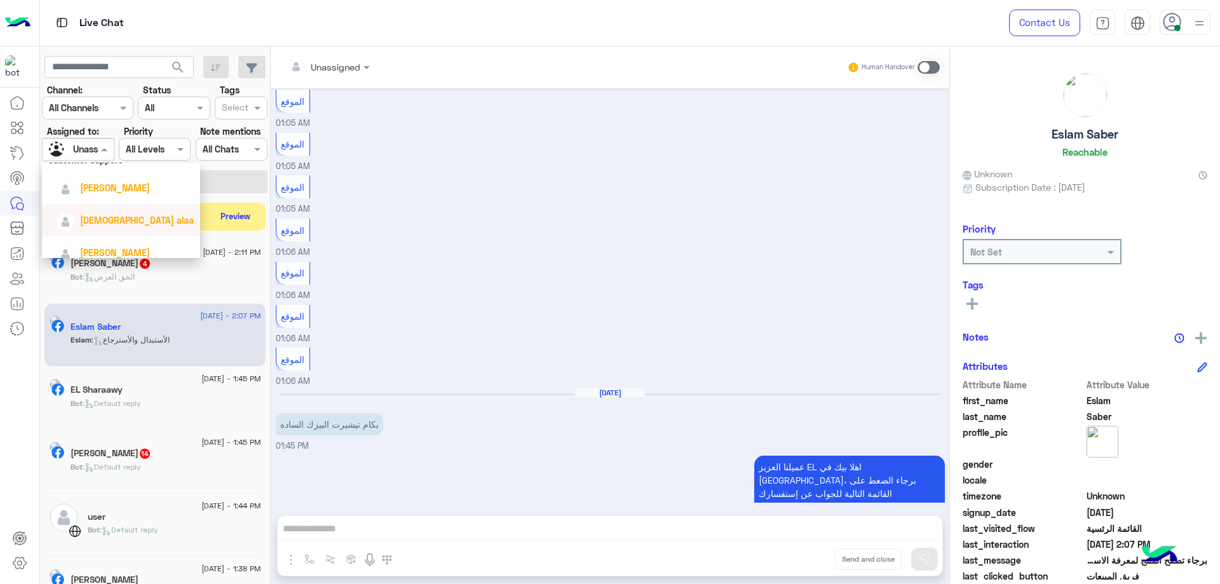
scroll to position [43, 0]
click at [116, 220] on span "[PERSON_NAME]" at bounding box center [115, 215] width 70 height 11
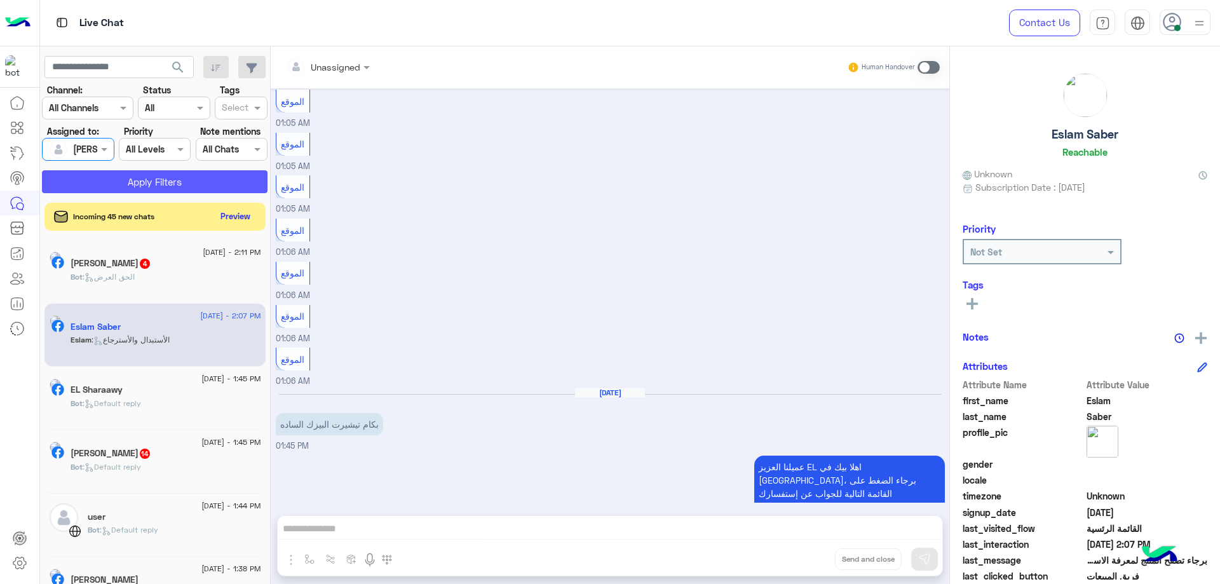
click at [173, 188] on button "Apply Filters" at bounding box center [155, 181] width 226 height 23
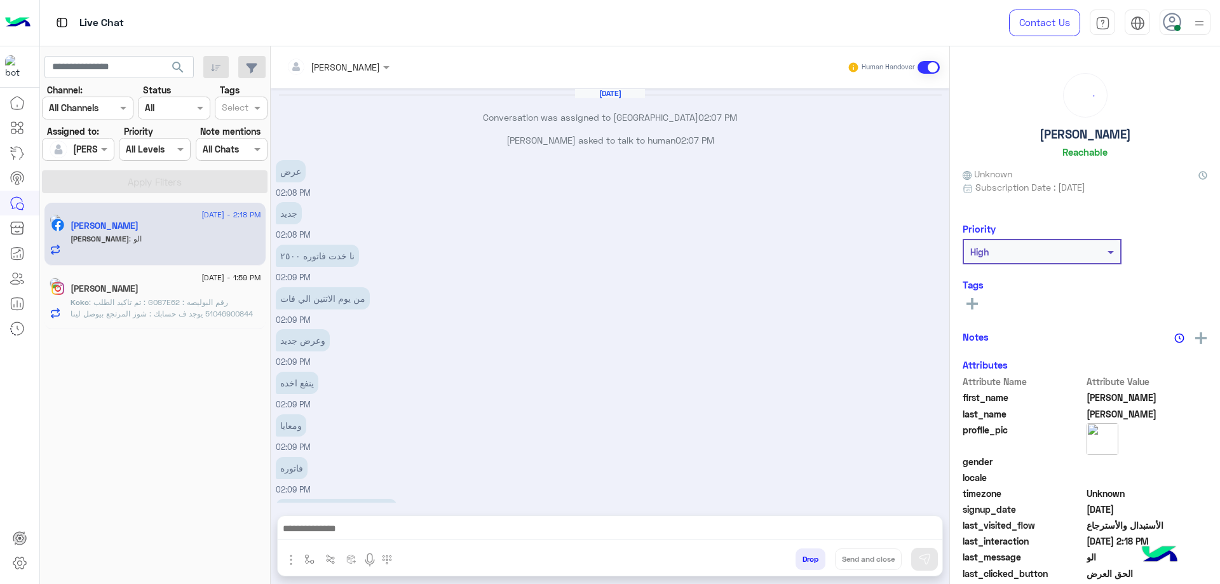
scroll to position [626, 0]
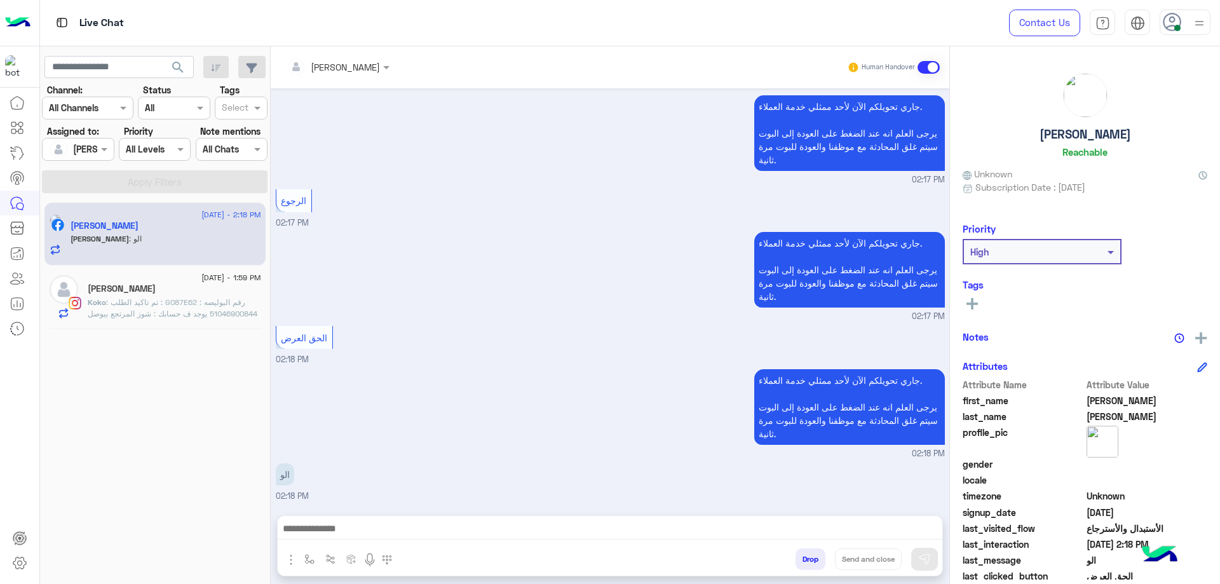
click at [358, 519] on div at bounding box center [610, 532] width 665 height 32
click at [356, 519] on div at bounding box center [610, 532] width 665 height 32
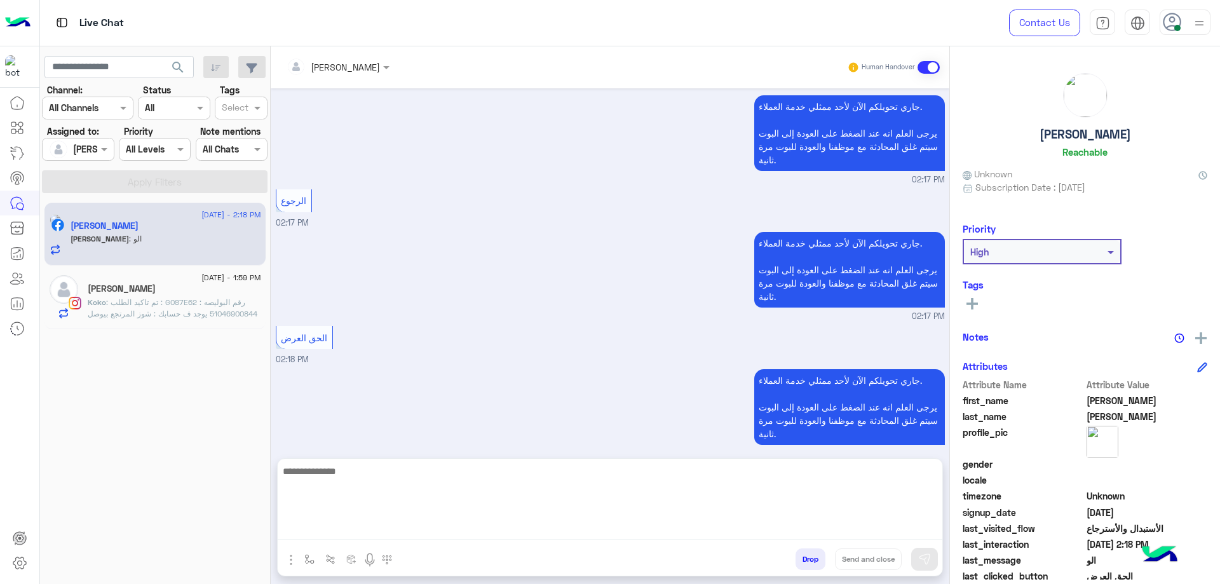
click at [354, 523] on textarea at bounding box center [610, 501] width 665 height 76
type textarea "**********"
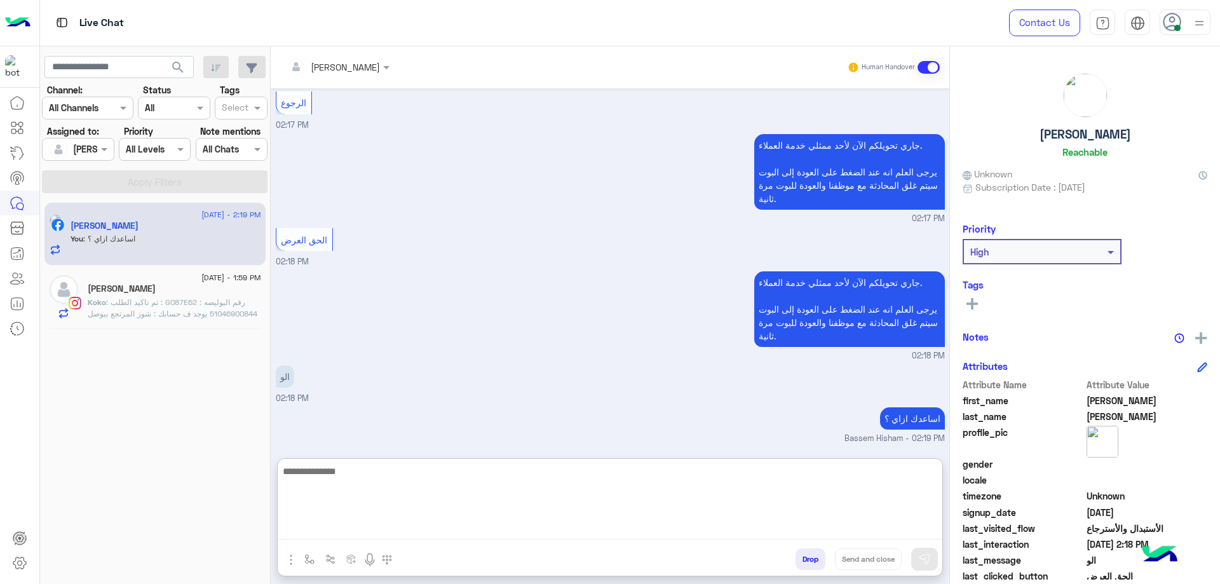
scroll to position [747, 0]
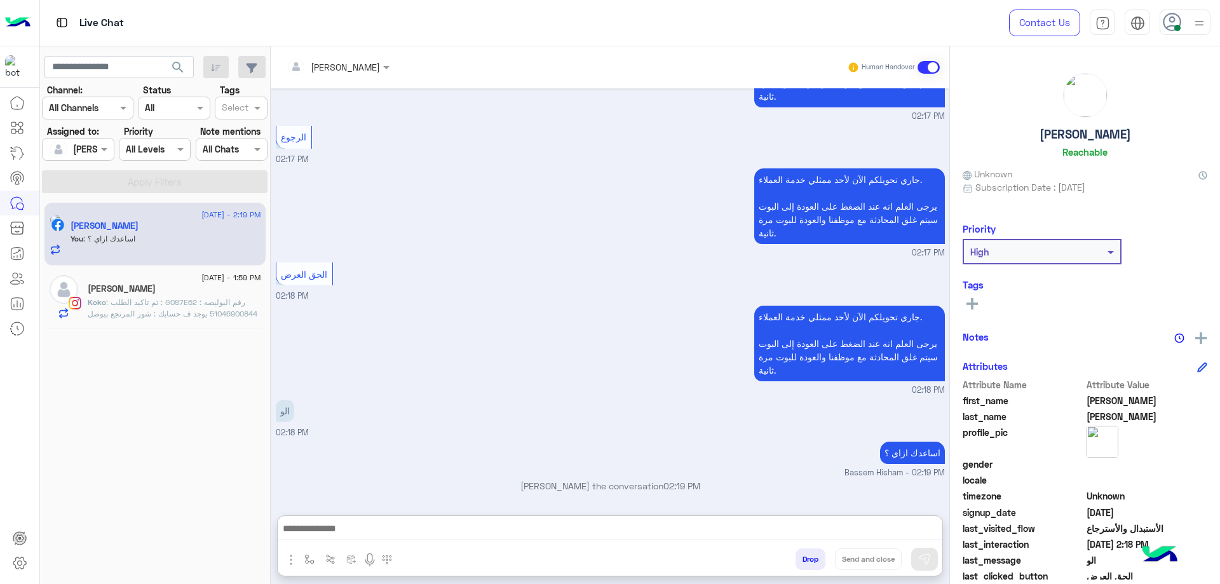
click at [103, 311] on span ": تم تاكيد الطلب : G087E62 رقم البوليصه : 51046900844 يوجد ف حسابك : شوز المرتج…" at bounding box center [173, 364] width 171 height 135
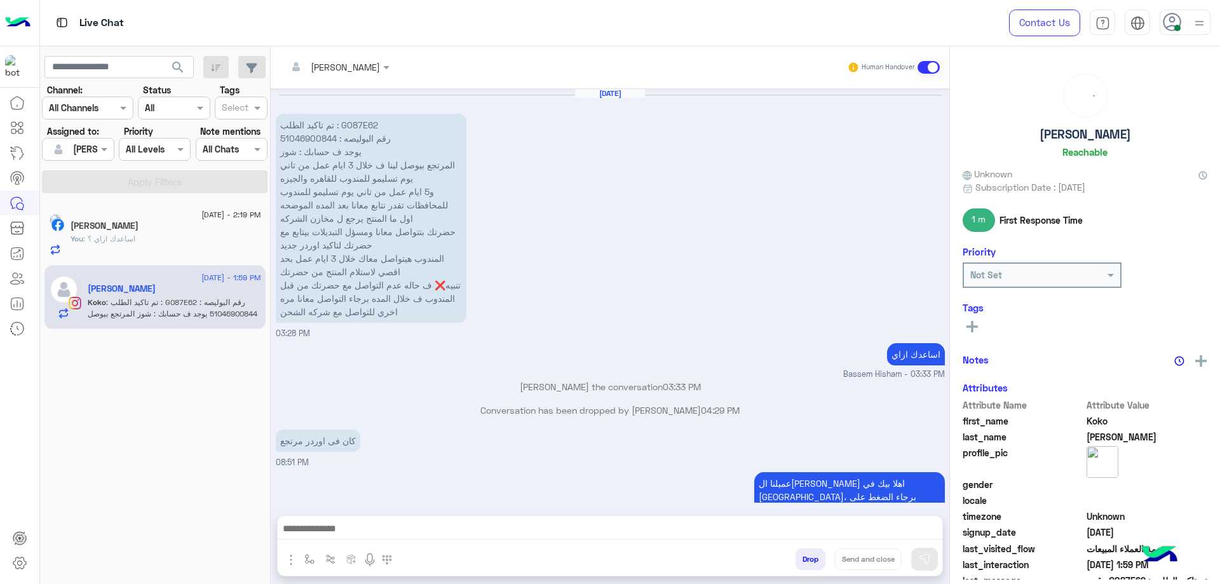
scroll to position [1069, 0]
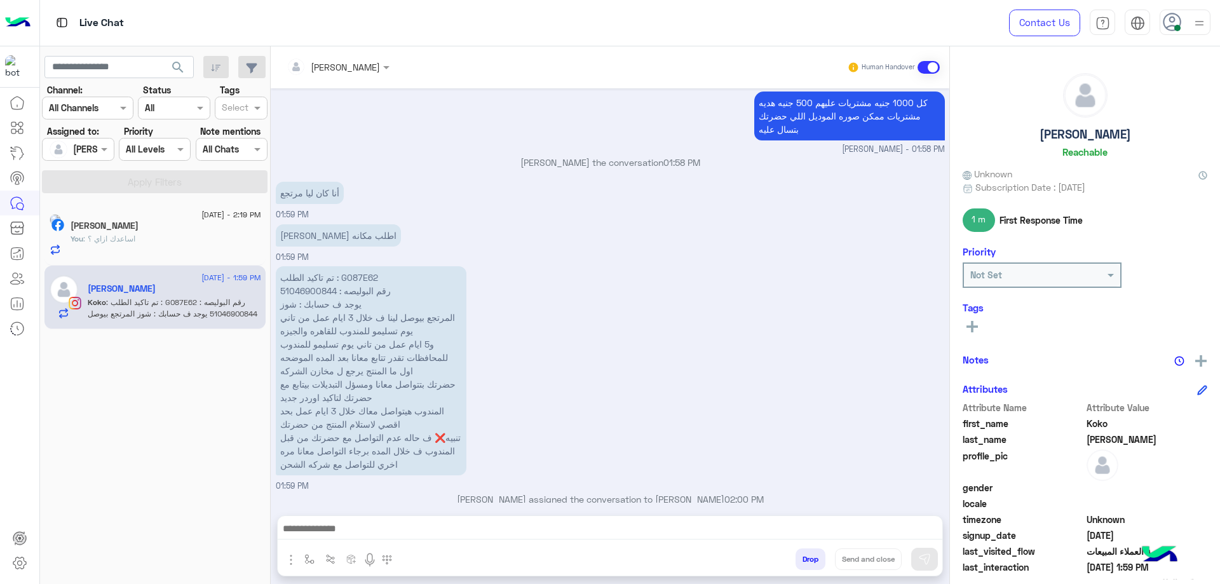
click at [369, 270] on p "تم تاكيد الطلب : G087E62 رقم البوليصه : 51046900844 يوجد ف حسابك : شوز المرتجع …" at bounding box center [371, 370] width 191 height 209
copy p "G087E62"
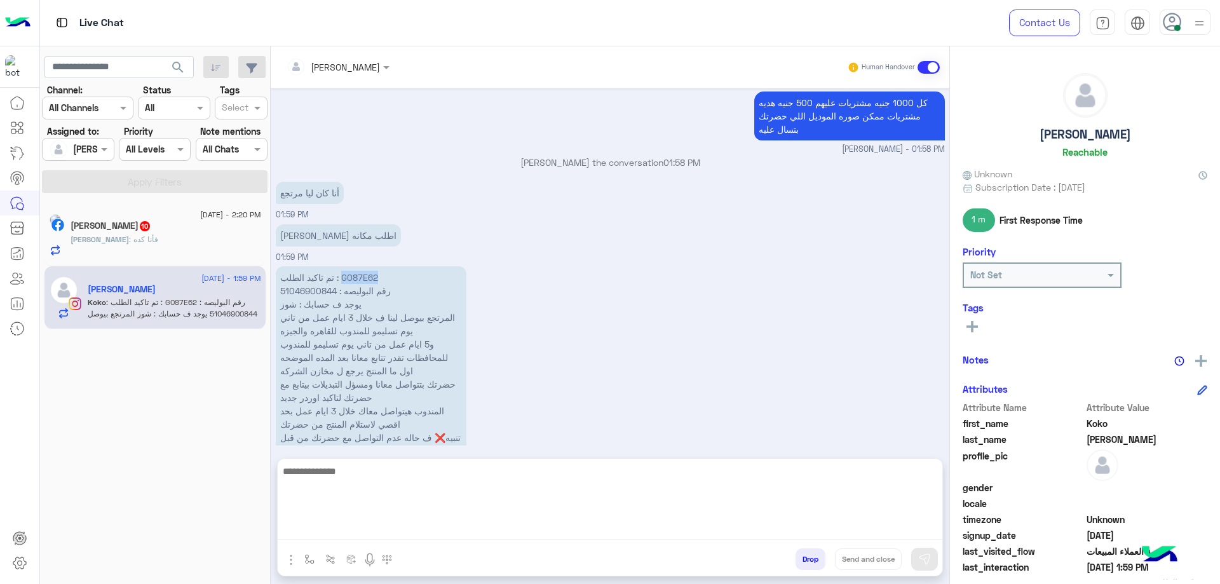
click at [523, 531] on textarea at bounding box center [610, 501] width 665 height 76
paste textarea "**********"
click at [871, 492] on textarea "**********" at bounding box center [610, 501] width 665 height 76
paste textarea "**********"
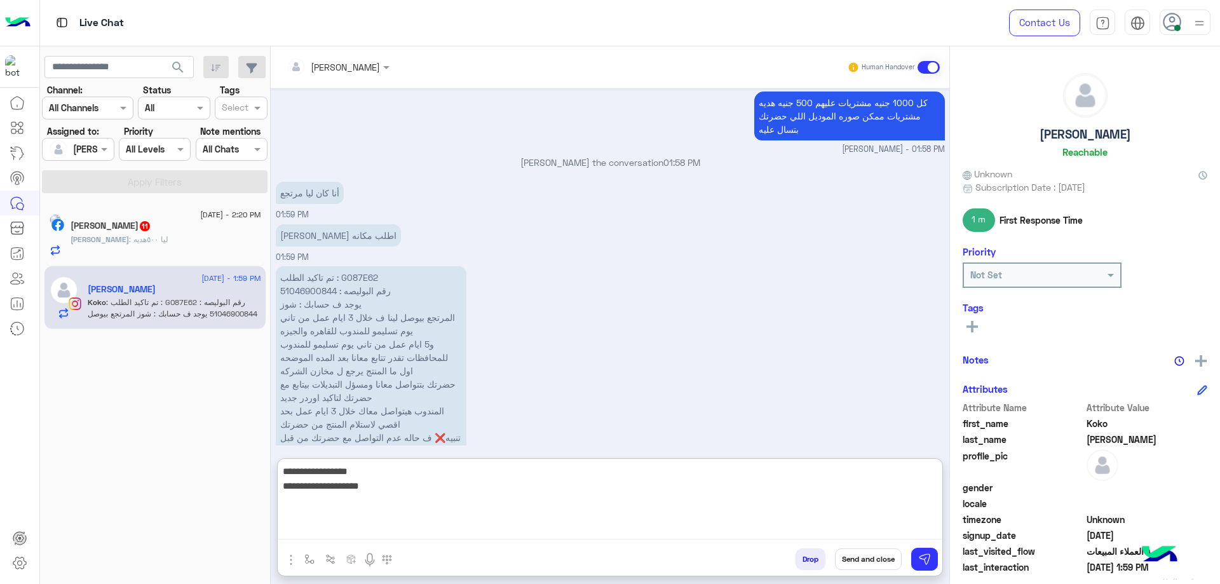
type textarea "**********"
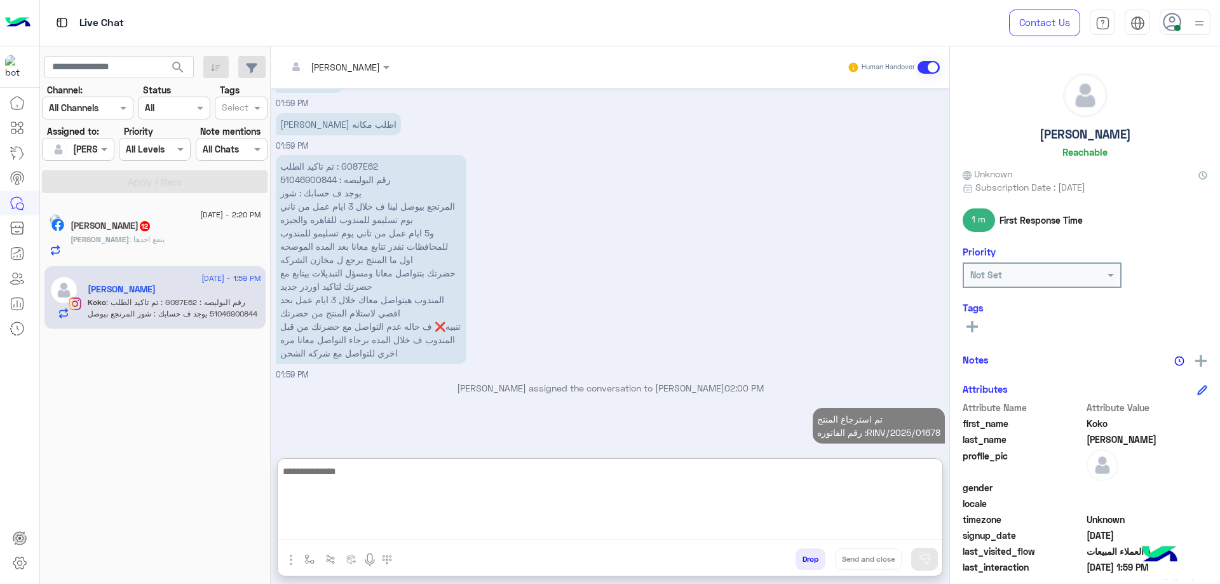
scroll to position [1203, 0]
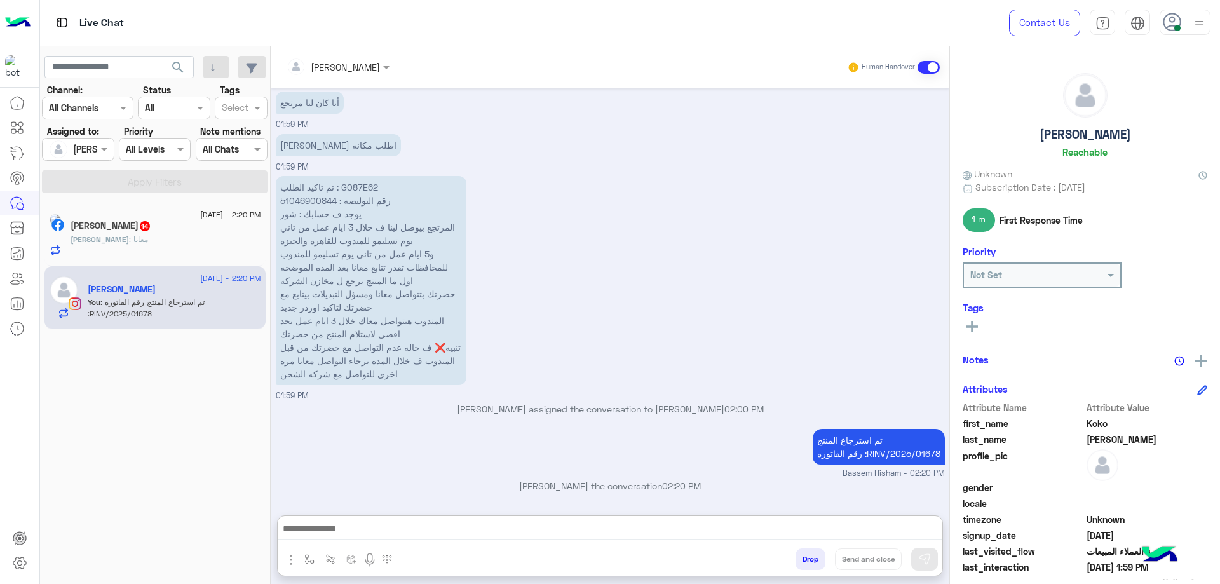
click at [121, 232] on div "Ahmed Mohamed 14" at bounding box center [166, 227] width 191 height 13
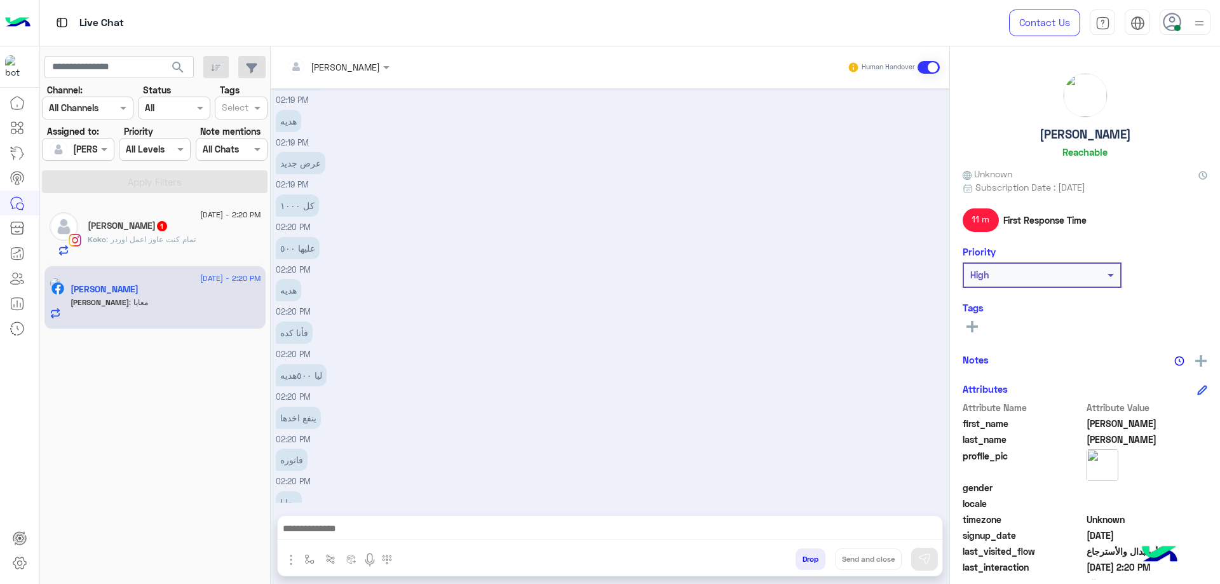
scroll to position [538, 0]
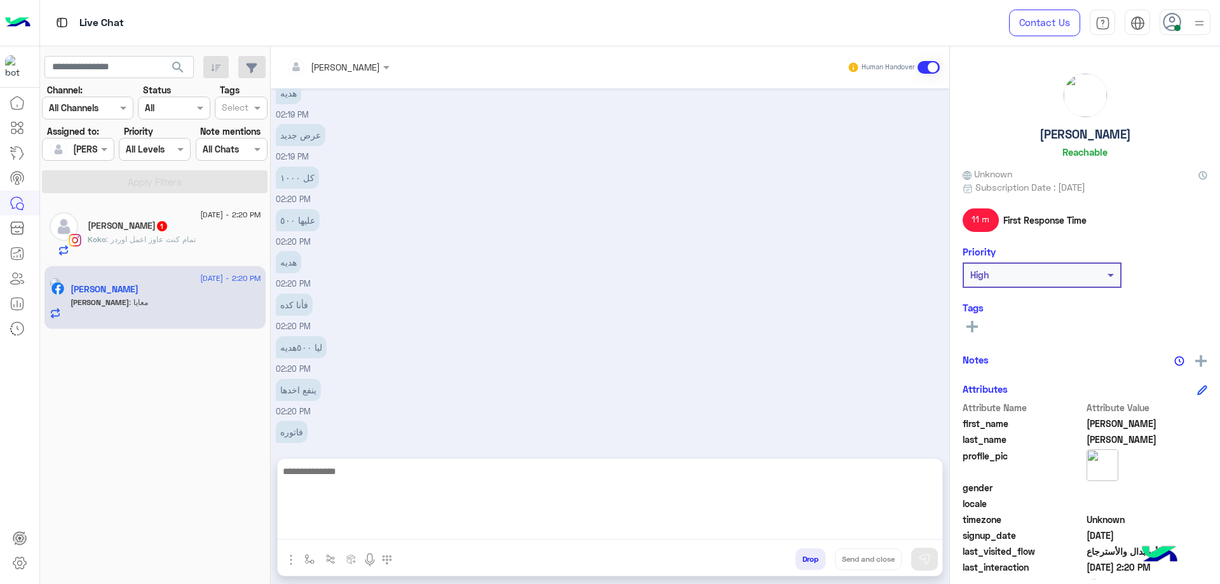
click at [379, 524] on textarea at bounding box center [610, 501] width 665 height 76
type textarea "**********"
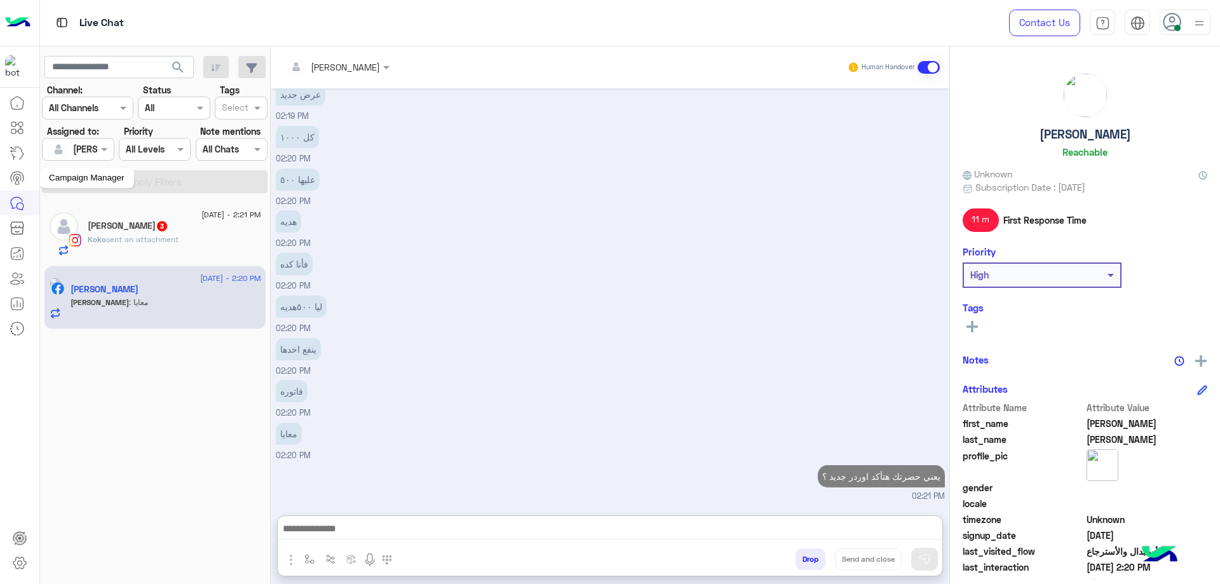
click at [81, 221] on mat-tooltip-component "Live Chat" at bounding box center [66, 203] width 55 height 38
click at [109, 225] on h5 "Koko George 3" at bounding box center [128, 226] width 81 height 11
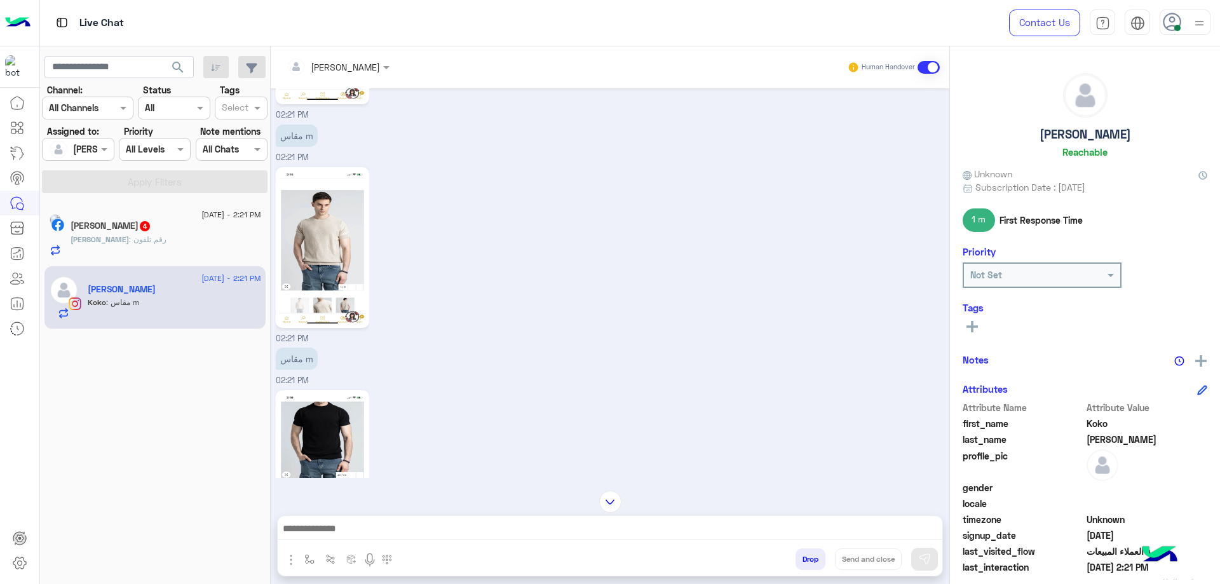
scroll to position [1186, 0]
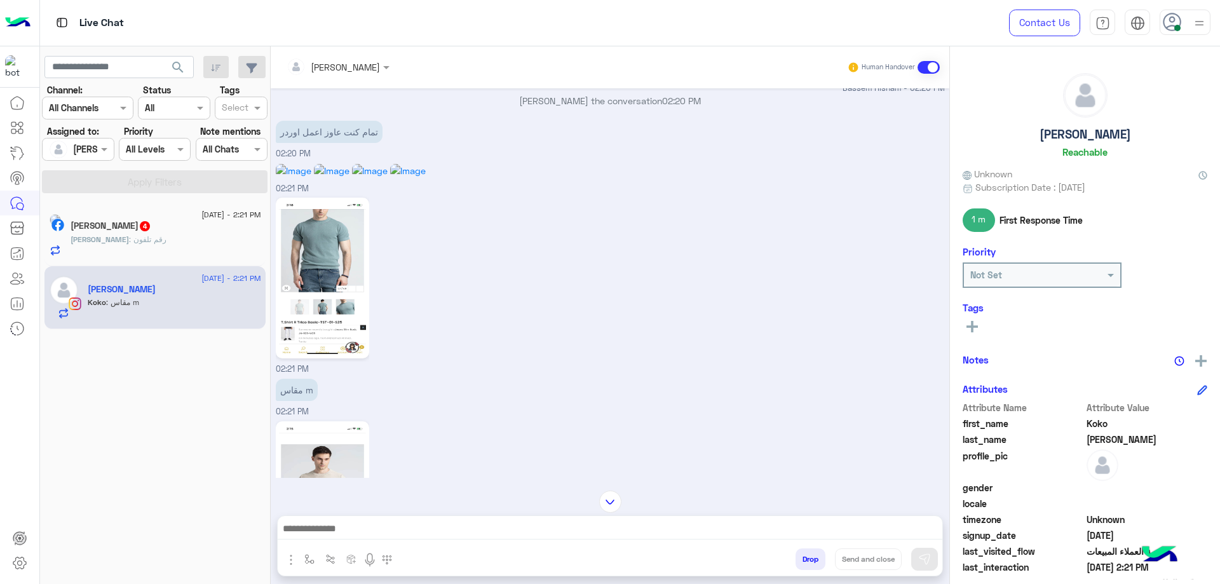
click at [196, 236] on div "Ahmed : رقم تلفون" at bounding box center [166, 245] width 191 height 22
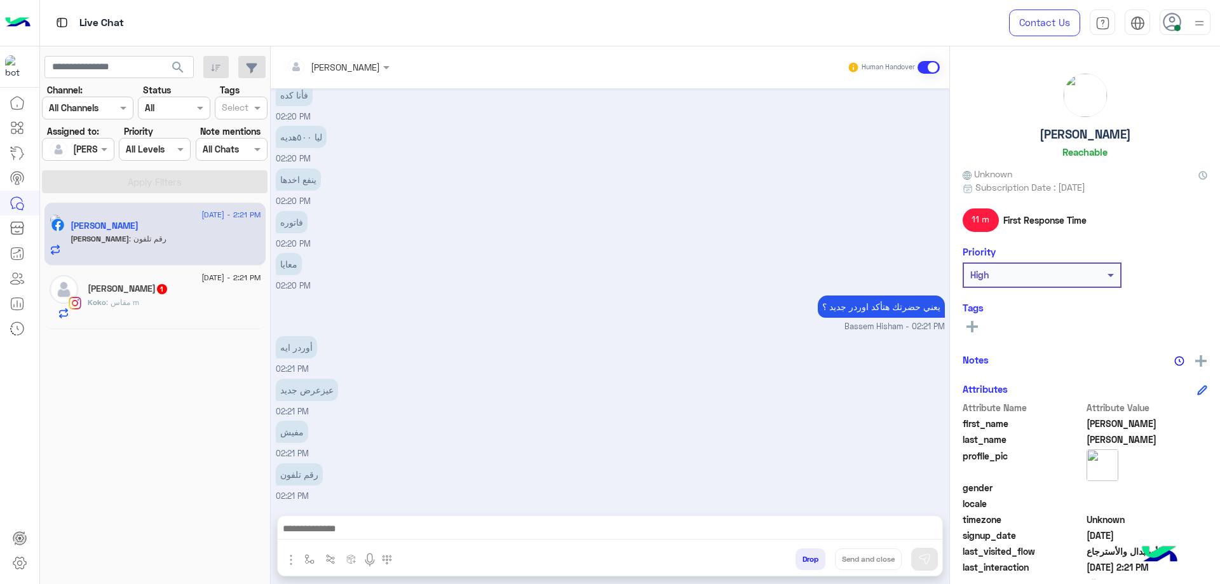
scroll to position [477, 0]
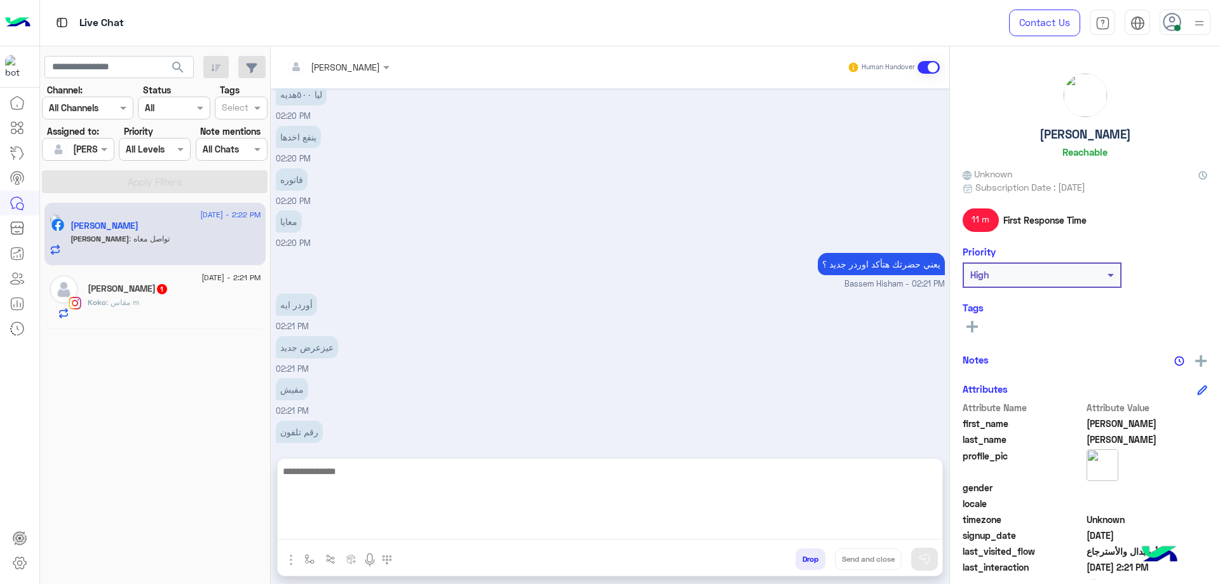
click at [356, 523] on textarea at bounding box center [610, 501] width 665 height 76
type textarea "**********"
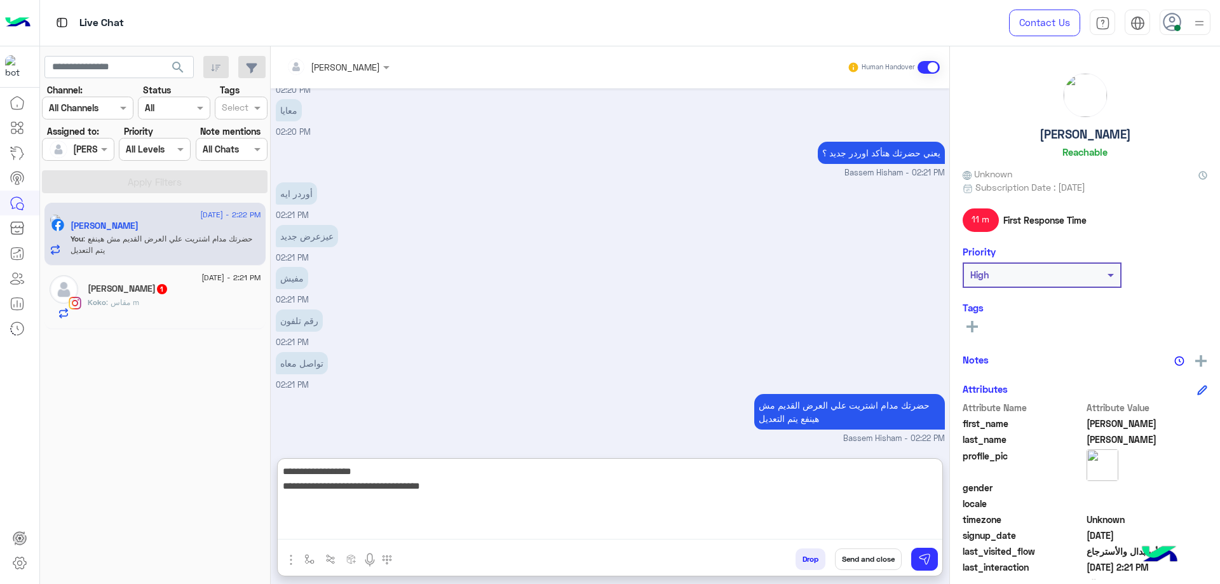
type textarea "**********"
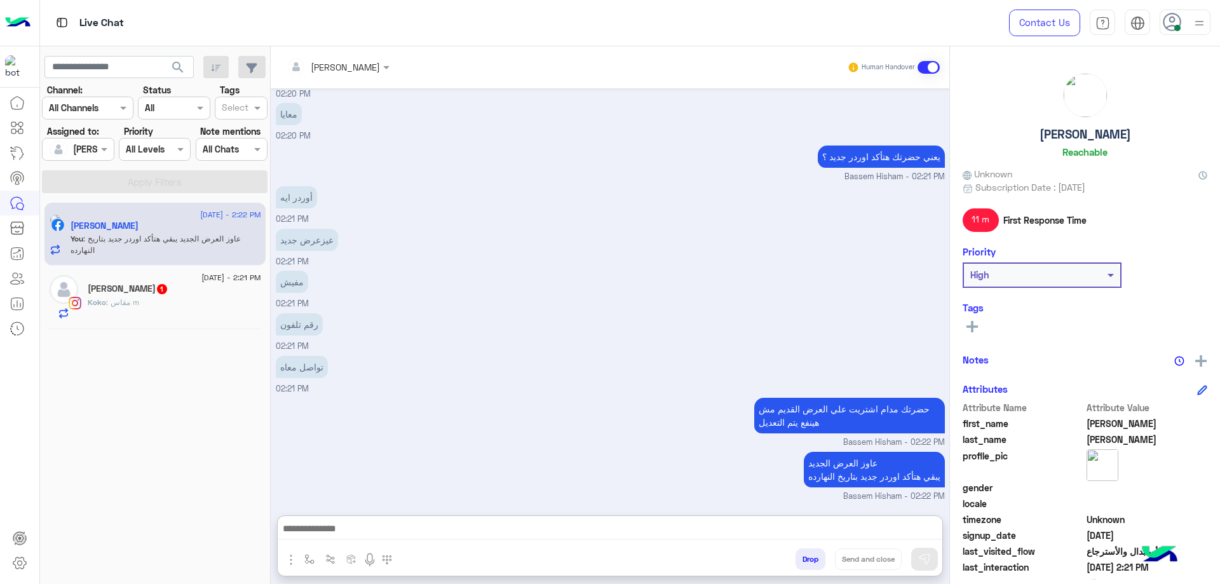
click at [177, 309] on div "Koko : مقاس m" at bounding box center [175, 308] width 174 height 22
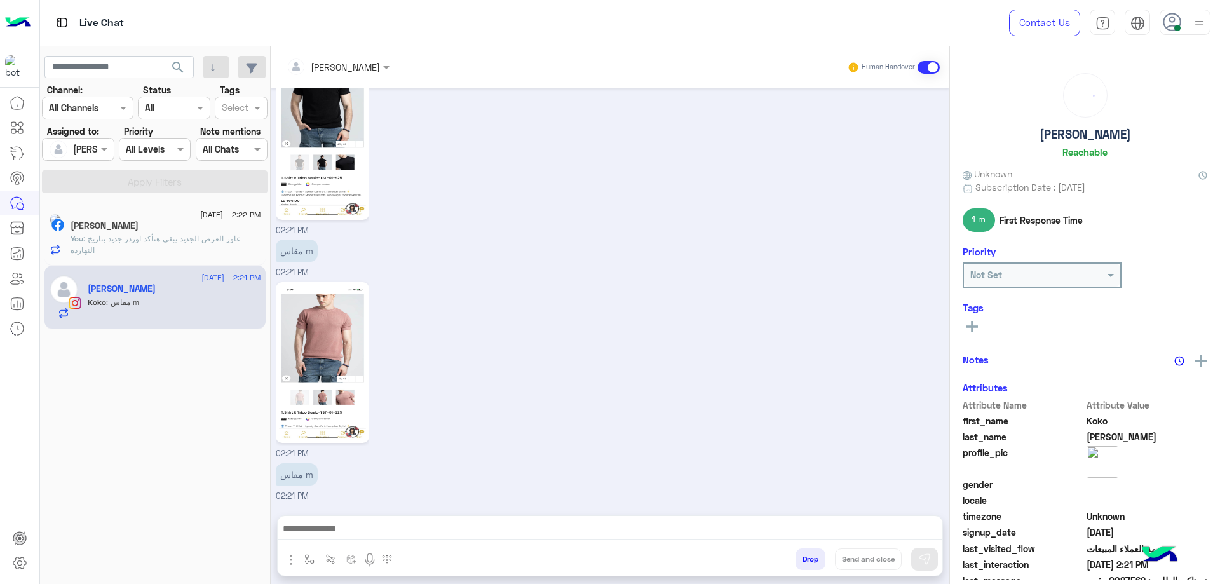
scroll to position [1130, 0]
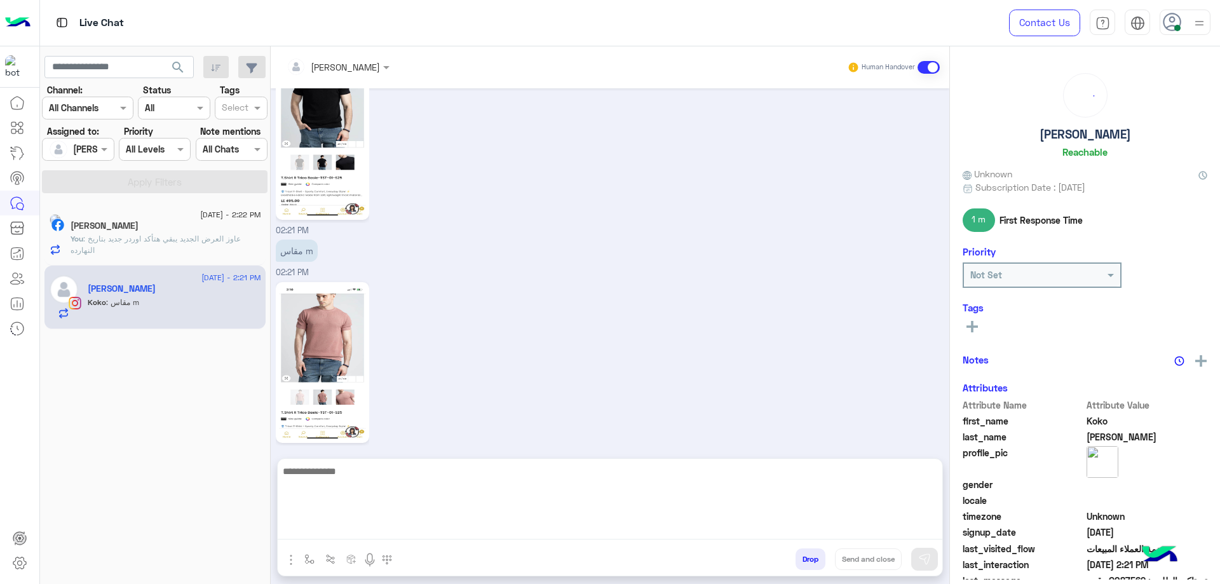
click at [425, 536] on textarea at bounding box center [610, 501] width 665 height 76
type textarea "**********"
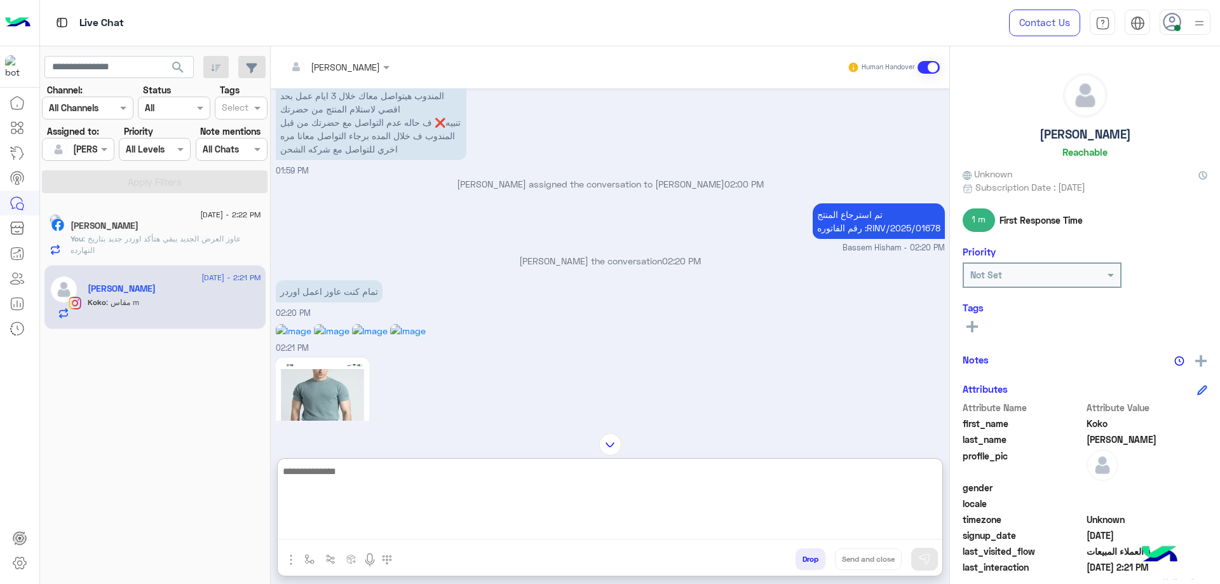
scroll to position [210, 0]
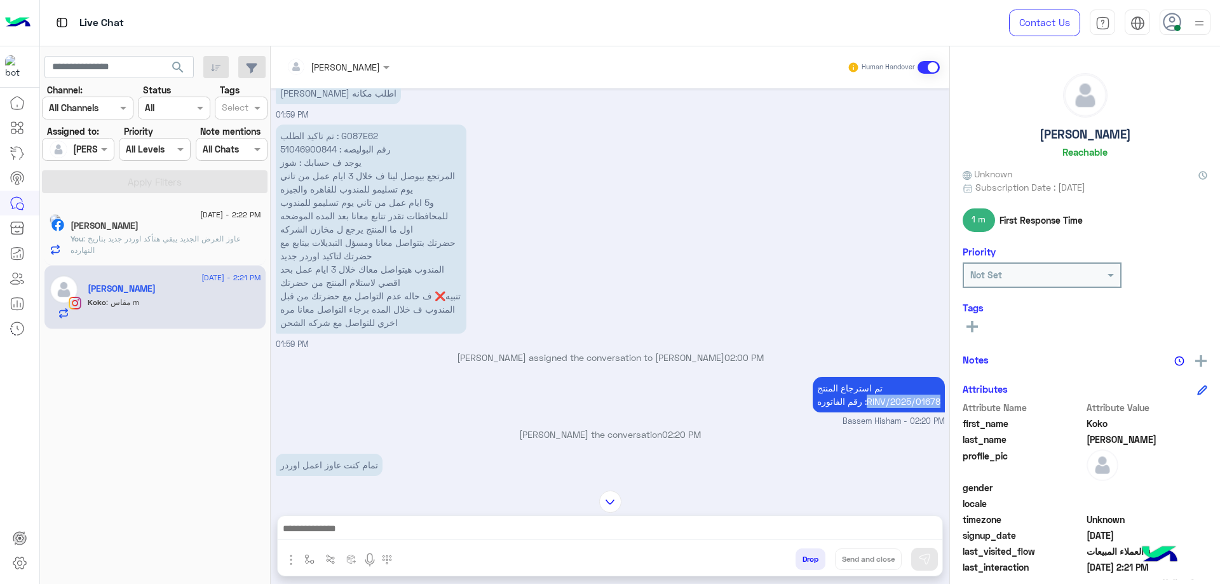
drag, startPoint x: 863, startPoint y: 404, endPoint x: 942, endPoint y: 407, distance: 78.9
click at [942, 407] on div "Aug 28, 2025 Conversation was assigned to mohamed ahmed 01:57 PM Koko George as…" at bounding box center [610, 283] width 679 height 390
copy p "RINV/2025/01678"
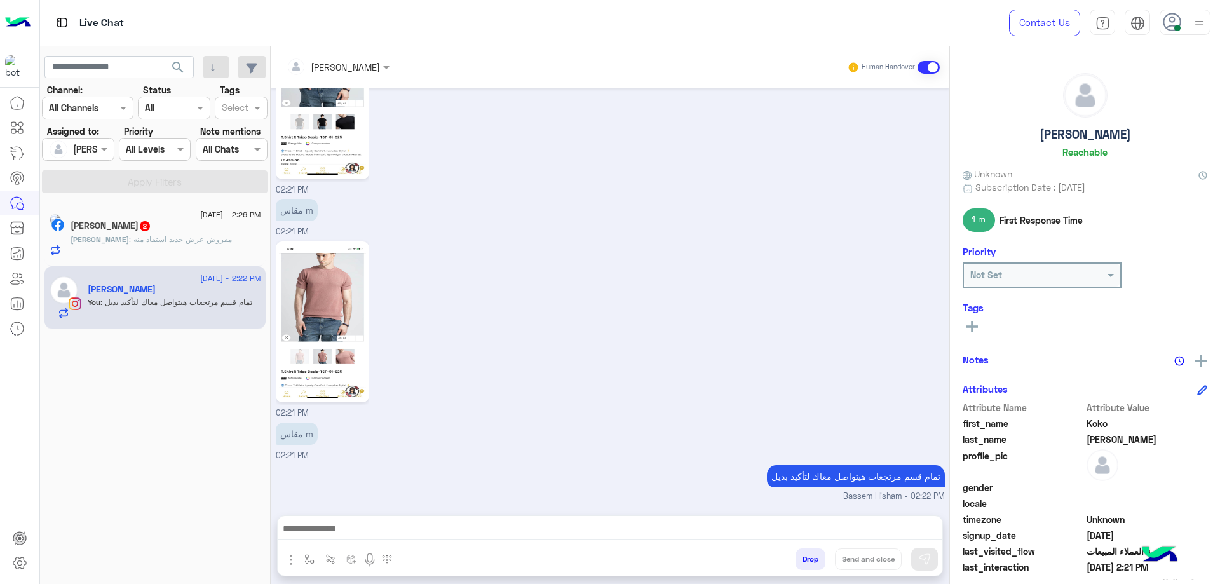
click at [169, 241] on span ": مفروض عرض جديد استفاد منه" at bounding box center [180, 240] width 103 height 10
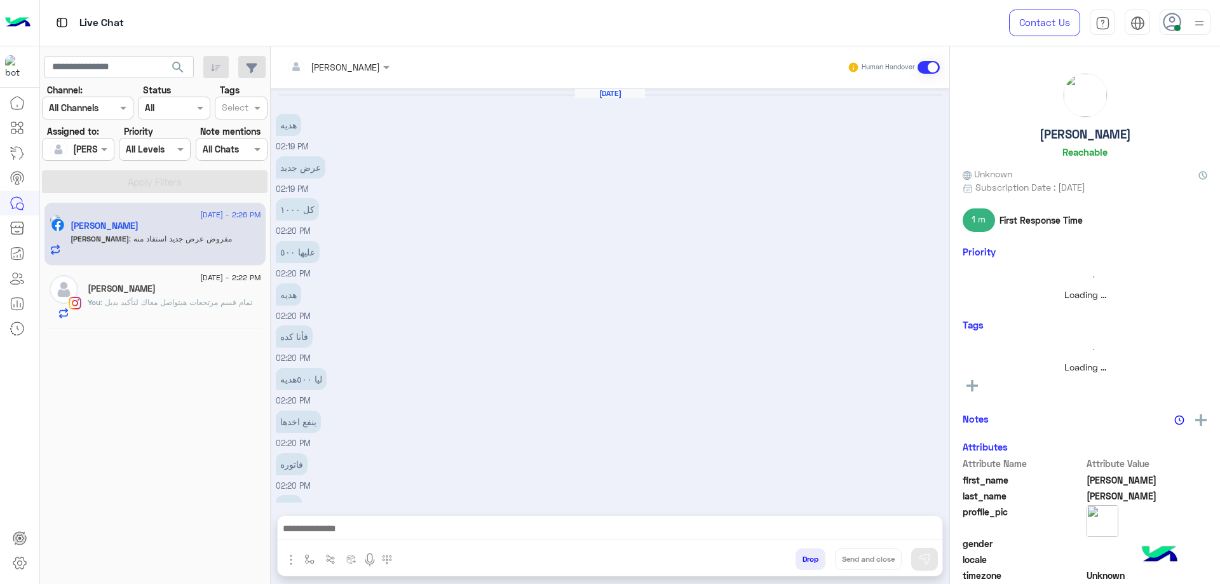
scroll to position [512, 0]
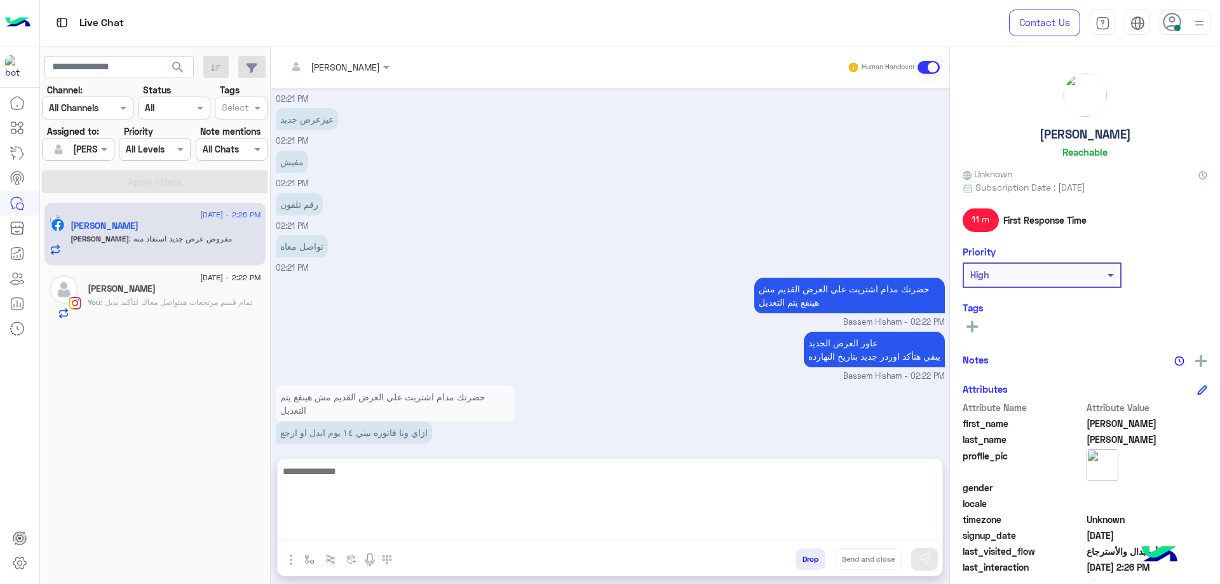
click at [388, 523] on textarea at bounding box center [610, 501] width 665 height 76
type textarea "*"
type textarea "**********"
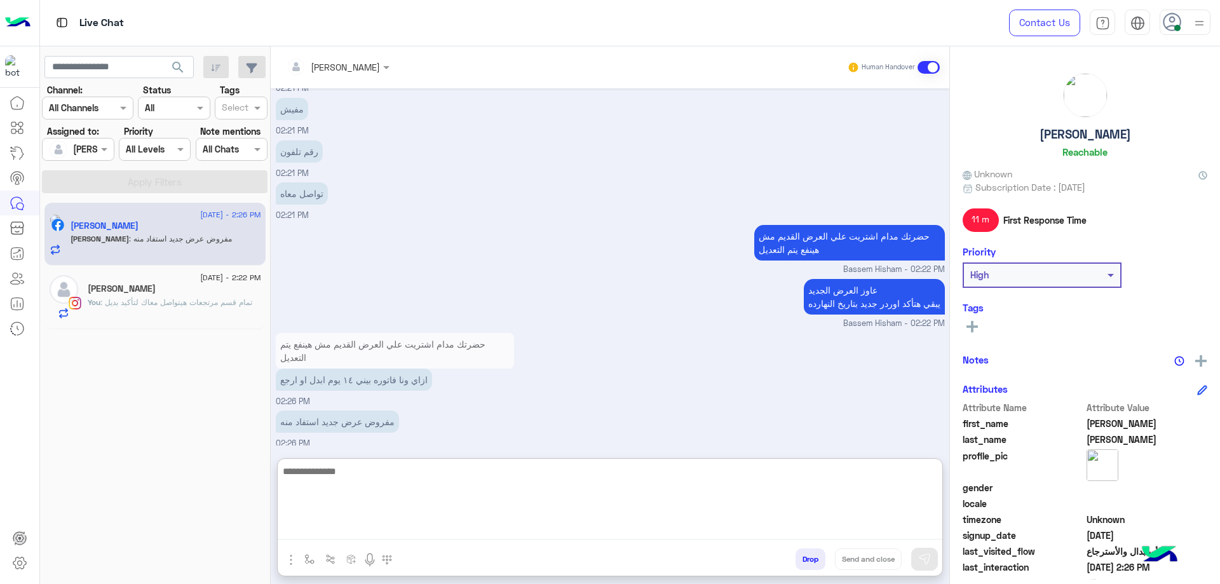
scroll to position [570, 0]
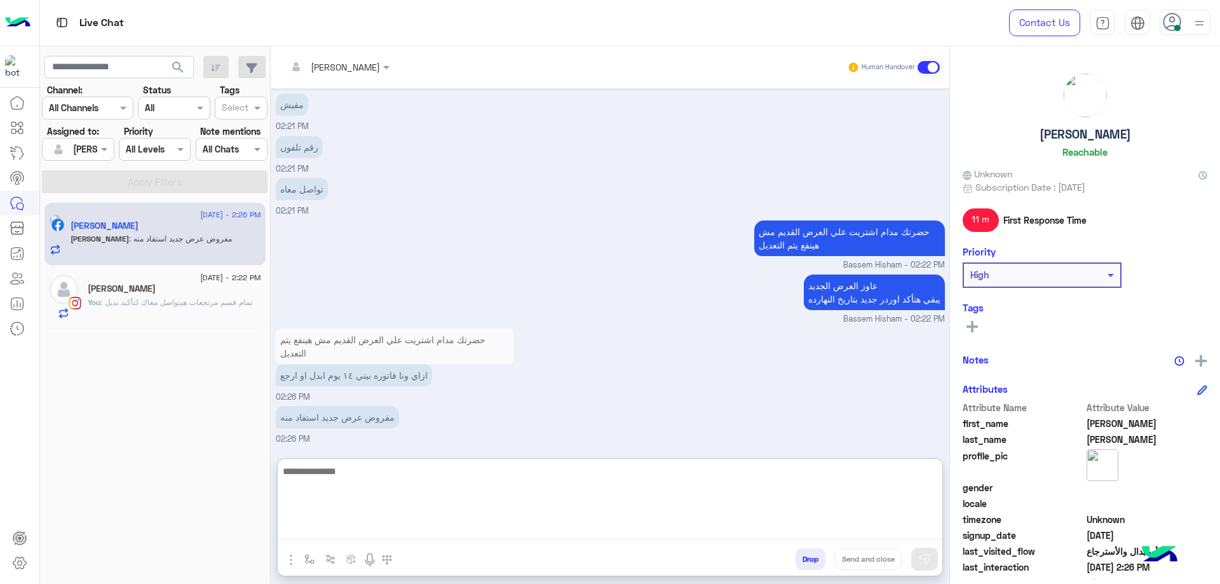
click at [343, 475] on textarea at bounding box center [610, 501] width 665 height 76
type textarea "**********"
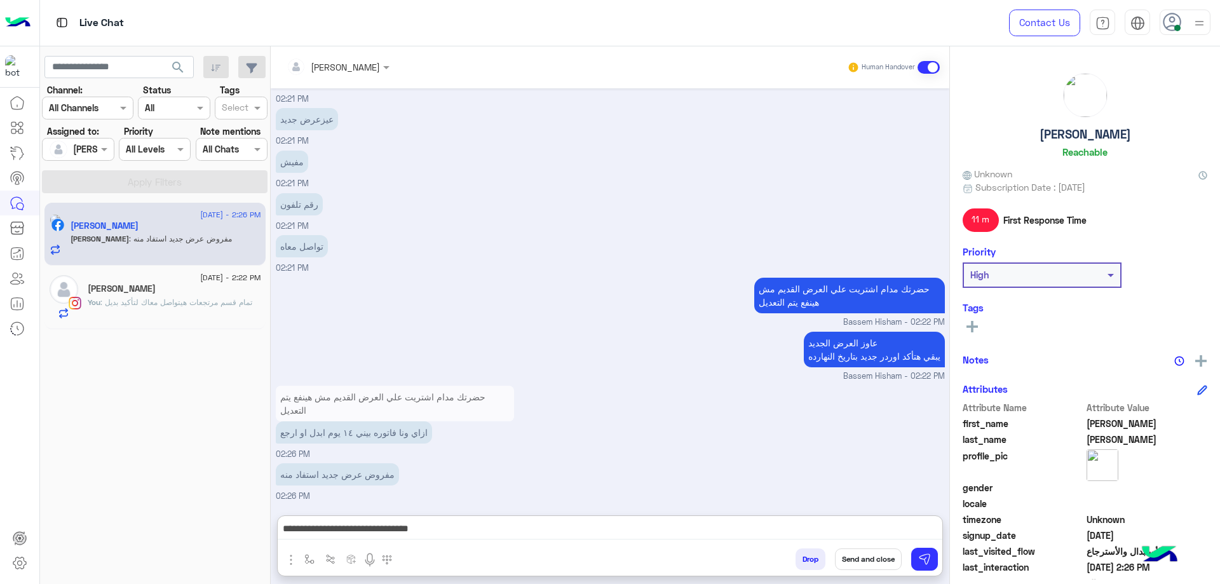
click at [1112, 135] on h5 "[PERSON_NAME]" at bounding box center [1086, 134] width 92 height 15
copy h5 "[PERSON_NAME]"
click at [870, 570] on button "Send and close" at bounding box center [868, 560] width 67 height 22
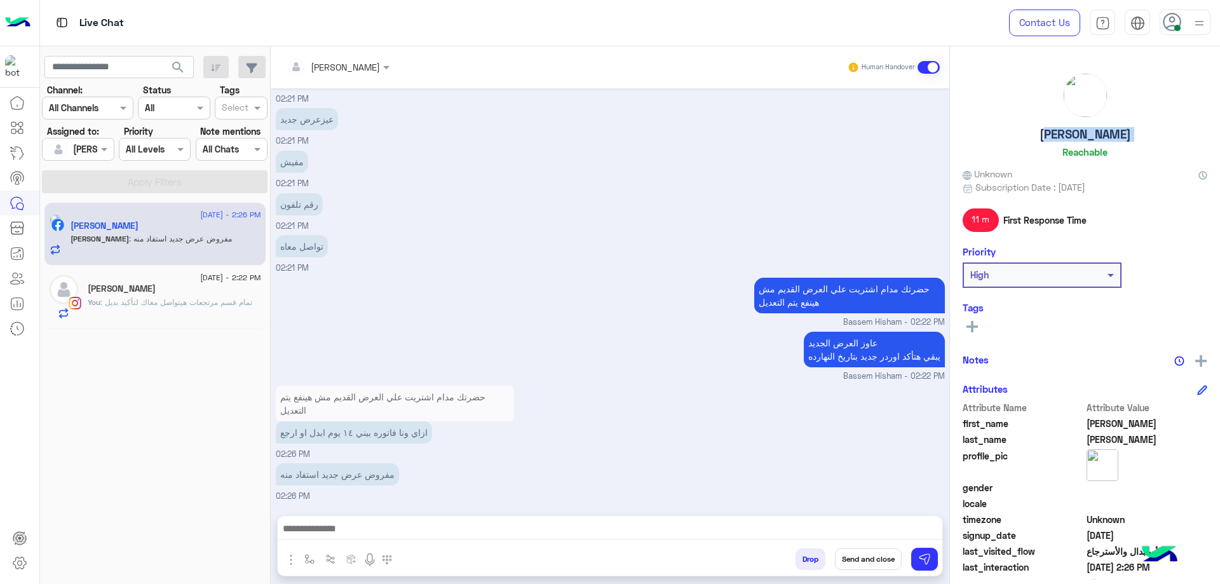
scroll to position [566, 0]
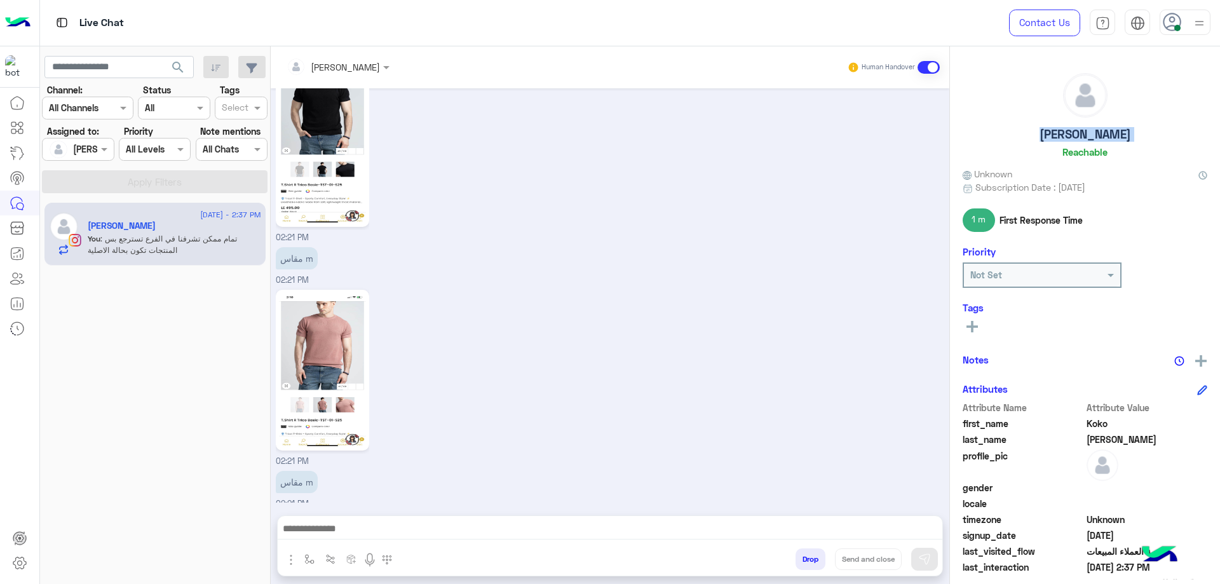
scroll to position [2872, 0]
